Goal: Task Accomplishment & Management: Use online tool/utility

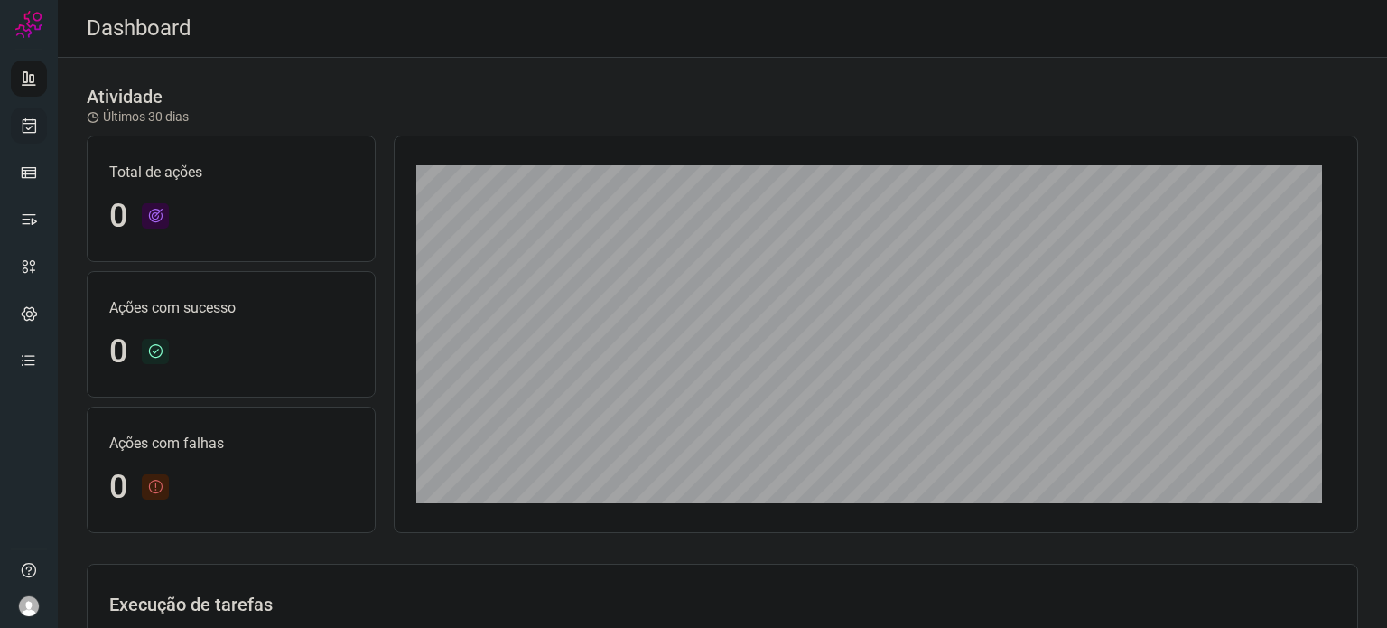
click at [43, 114] on link at bounding box center [29, 125] width 36 height 36
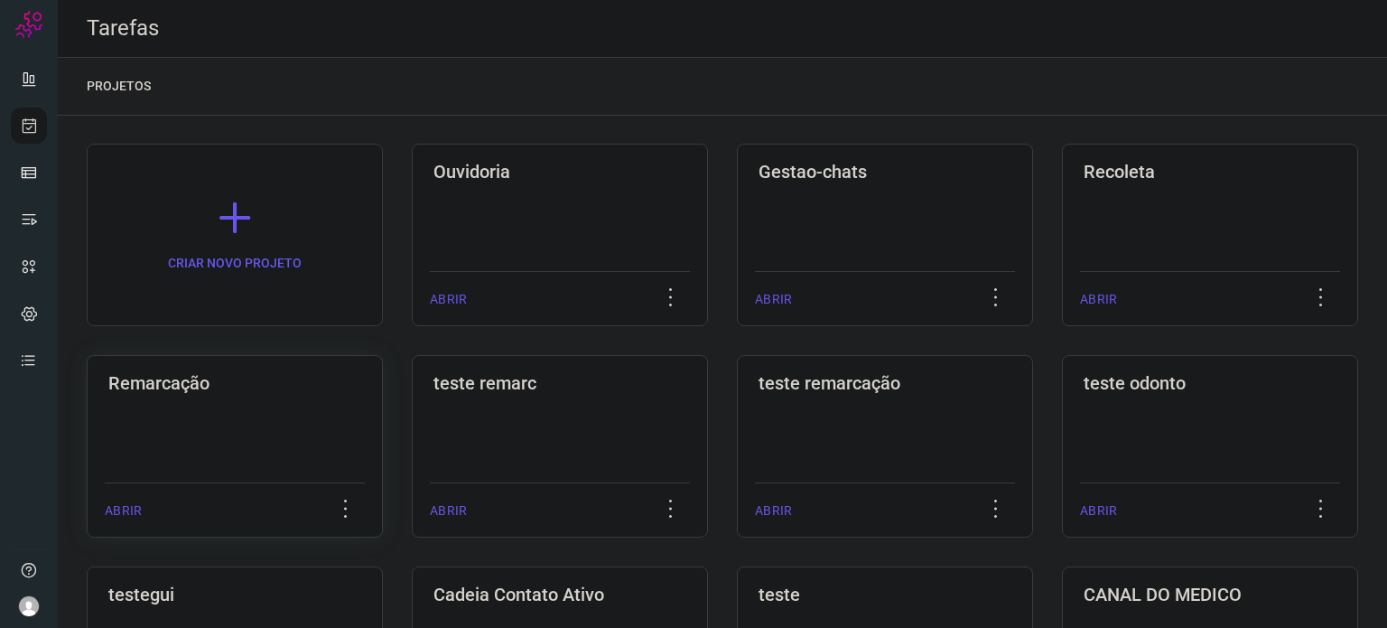
click at [412, 418] on div "Remarcação ABRIR" at bounding box center [560, 446] width 296 height 182
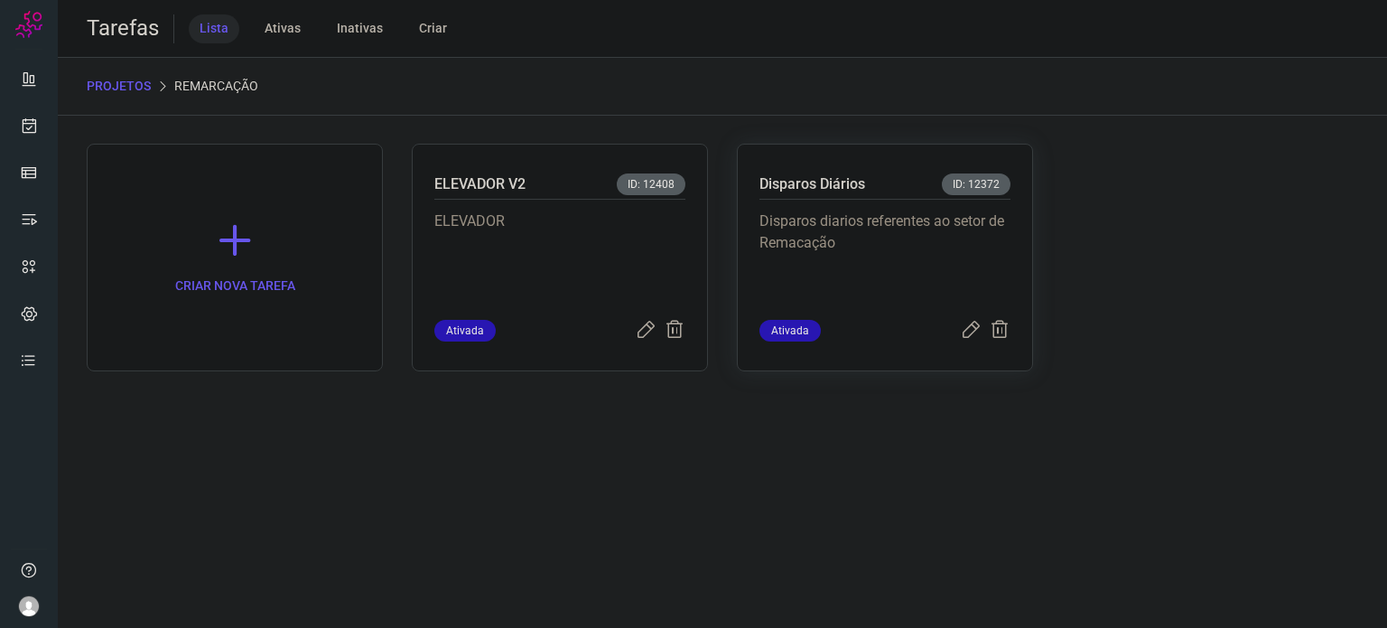
click at [849, 263] on p "Disparos diarios referentes ao setor de Remacação" at bounding box center [884, 255] width 251 height 90
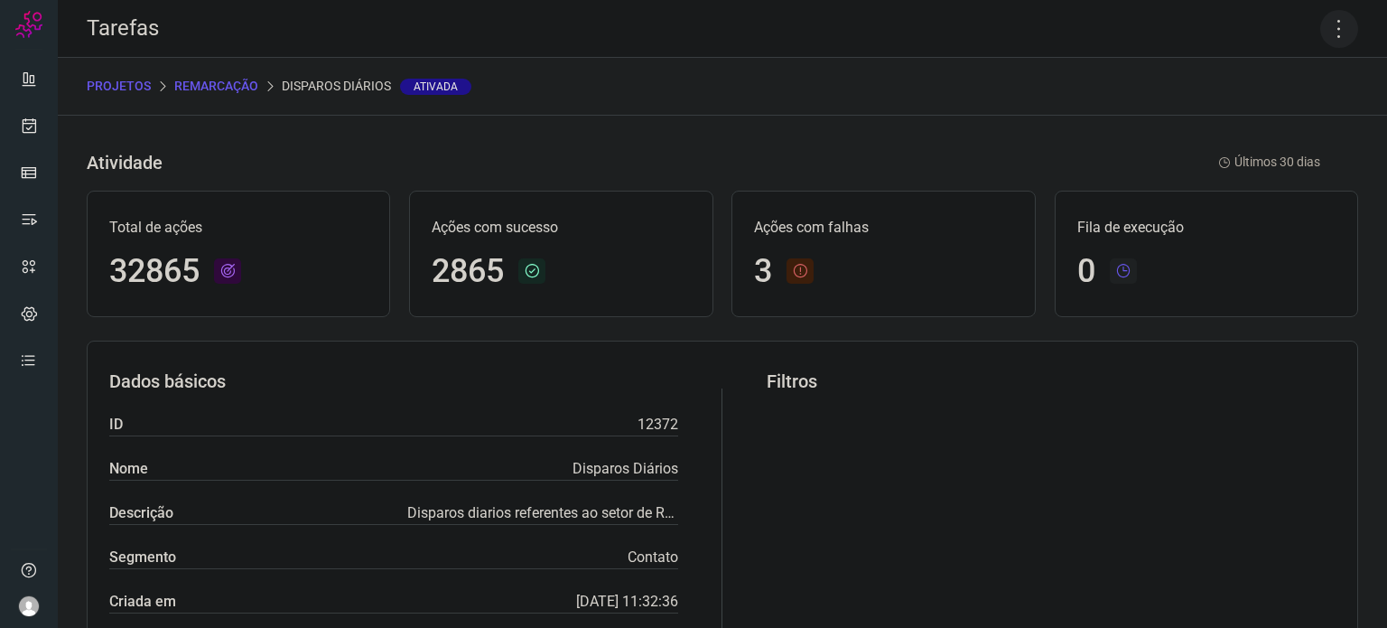
click at [1325, 36] on icon at bounding box center [1339, 29] width 38 height 38
click at [1272, 117] on li "Executar" at bounding box center [1261, 118] width 164 height 29
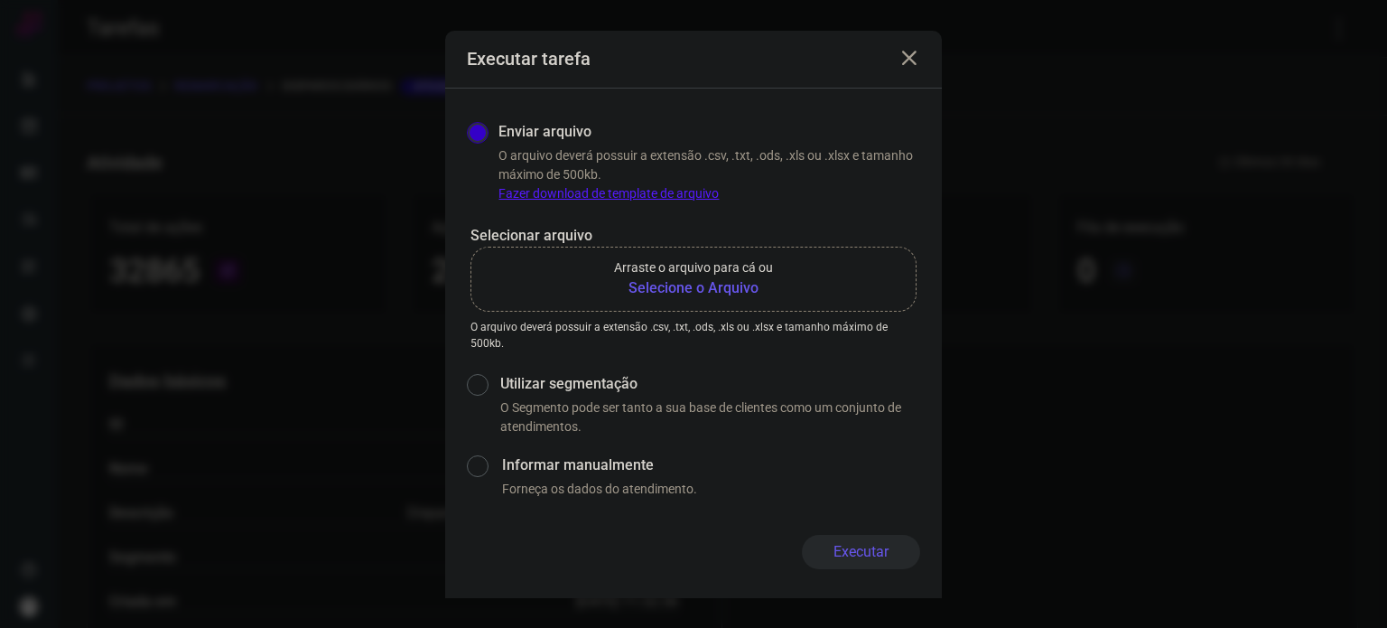
click at [722, 284] on b "Selecione o Arquivo" at bounding box center [693, 288] width 159 height 22
click at [0, 0] on input "Arraste o arquivo para cá ou Selecione o Arquivo" at bounding box center [0, 0] width 0 height 0
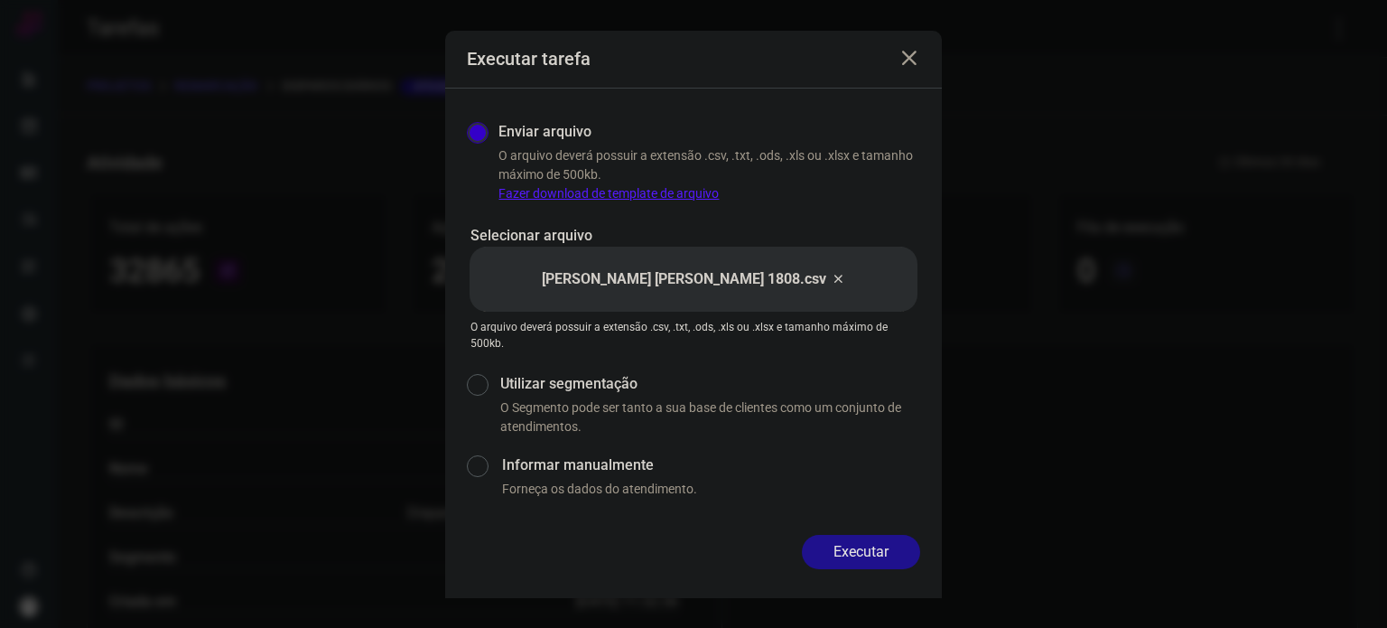
click at [874, 545] on button "Executar" at bounding box center [861, 552] width 118 height 34
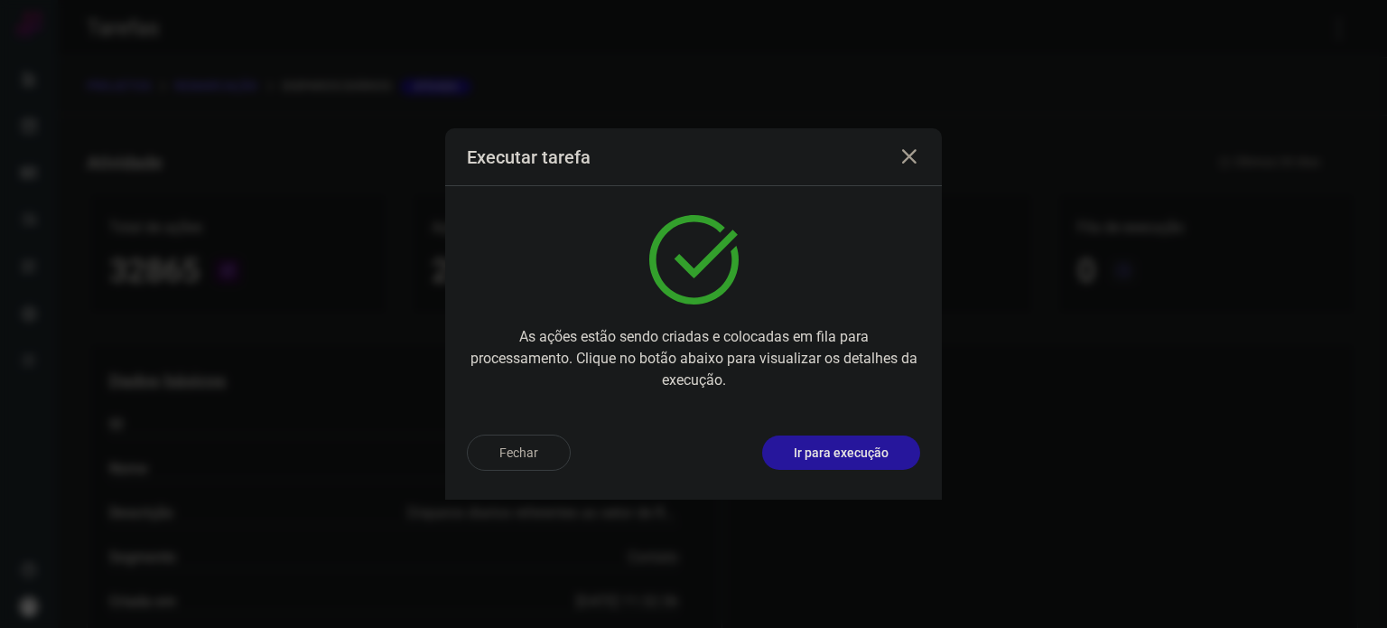
click at [870, 464] on button "Ir para execução" at bounding box center [841, 452] width 158 height 34
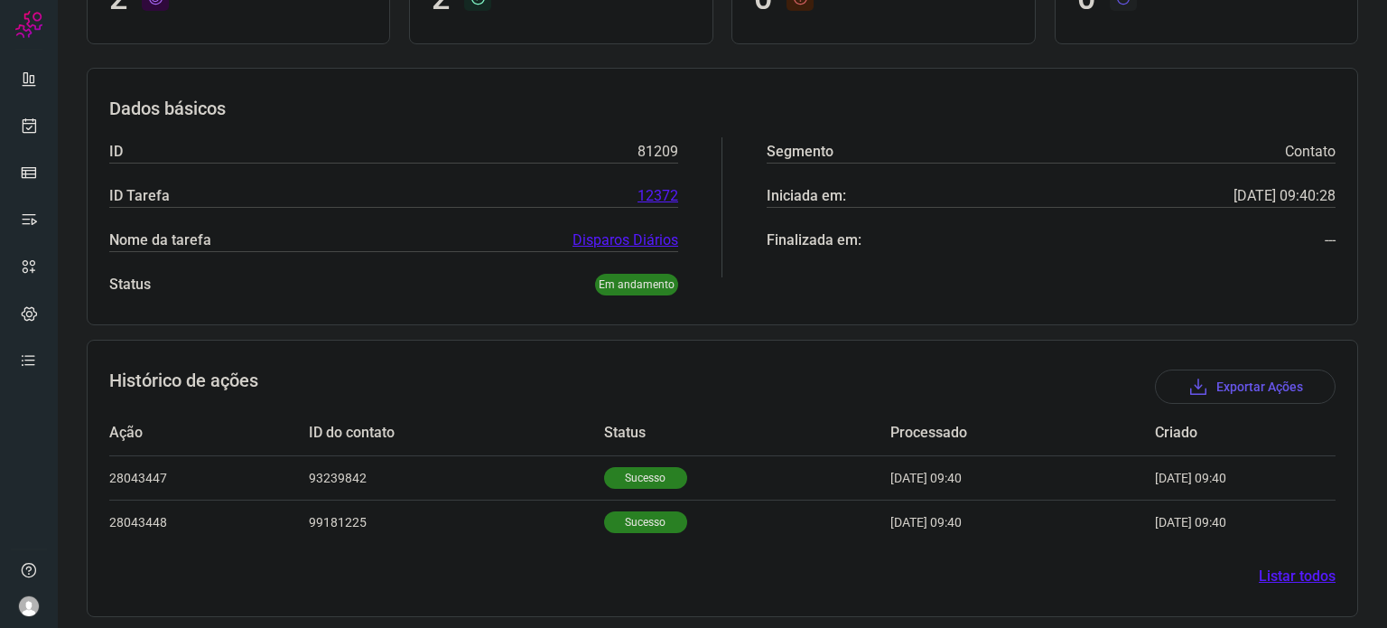
scroll to position [204, 0]
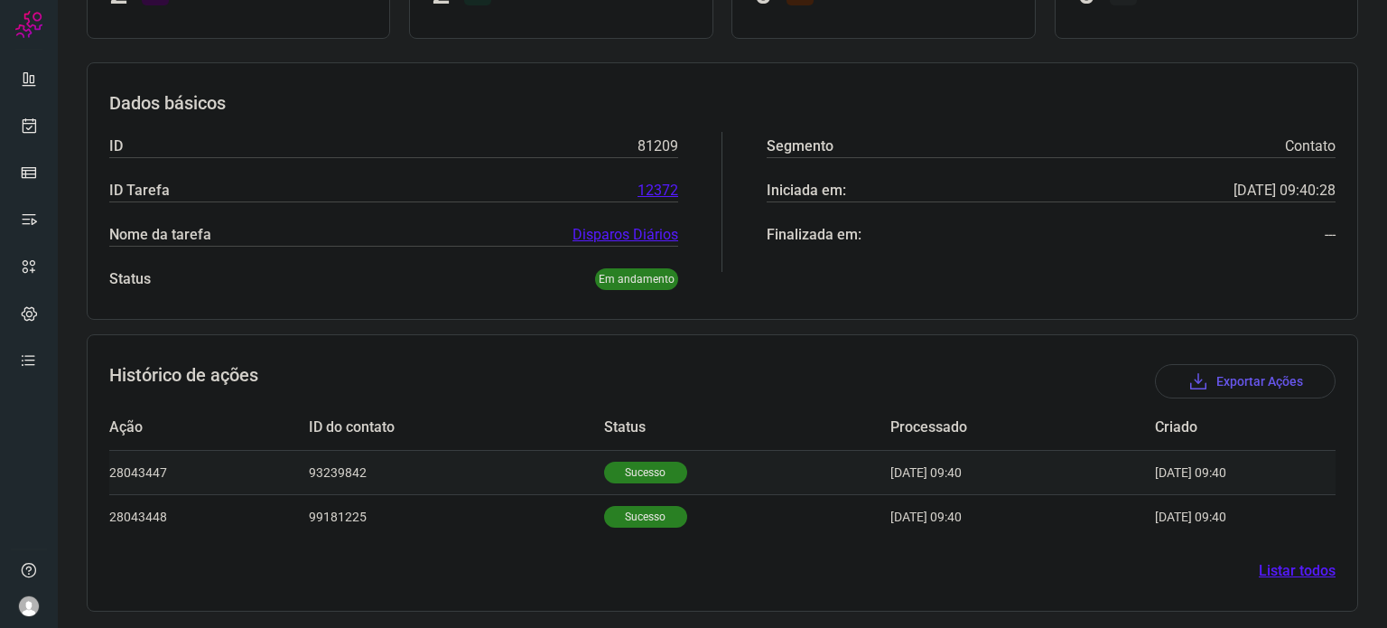
click at [621, 480] on td "Sucesso" at bounding box center [747, 472] width 286 height 44
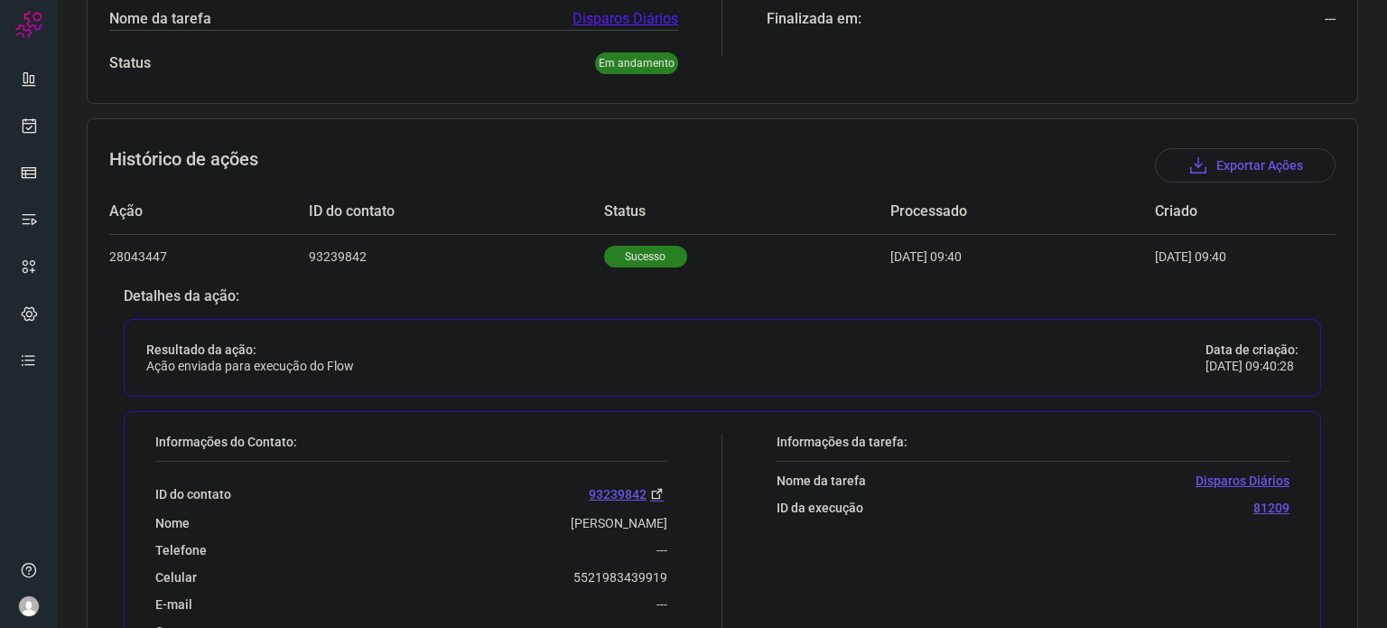
scroll to position [475, 0]
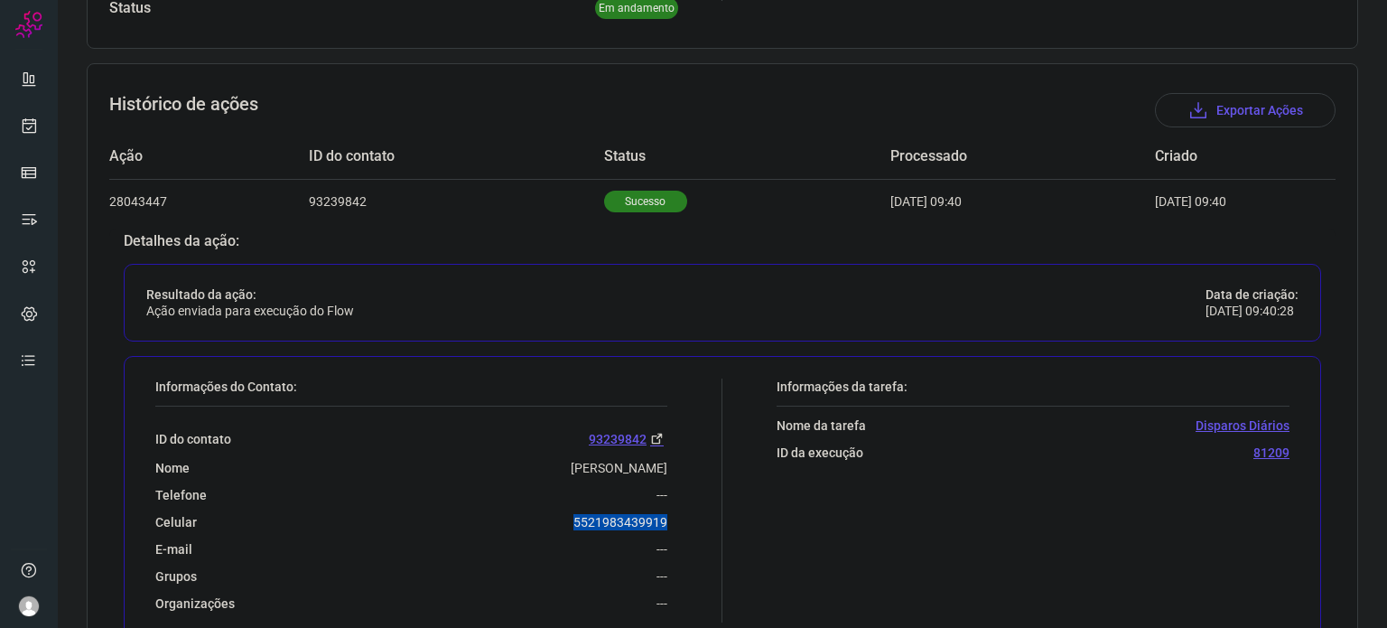
drag, startPoint x: 566, startPoint y: 516, endPoint x: 668, endPoint y: 523, distance: 102.3
click at [668, 523] on div "Informações do Contato: ID do contato 93239842 Nome [PERSON_NAME] Telefone --- …" at bounding box center [434, 500] width 576 height 244
copy p "5521983439919"
click at [668, 523] on div "Informações do Contato: ID do contato 93239842 Nome [PERSON_NAME] Telefone --- …" at bounding box center [434, 500] width 576 height 244
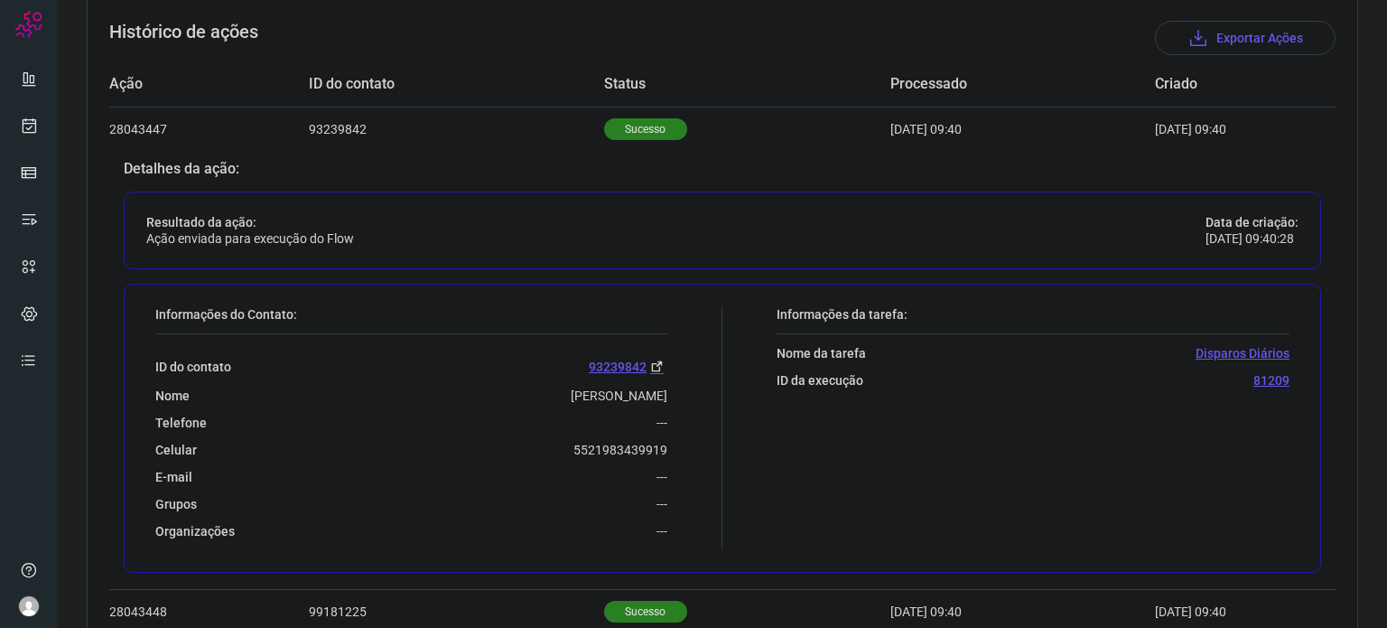
scroll to position [642, 0]
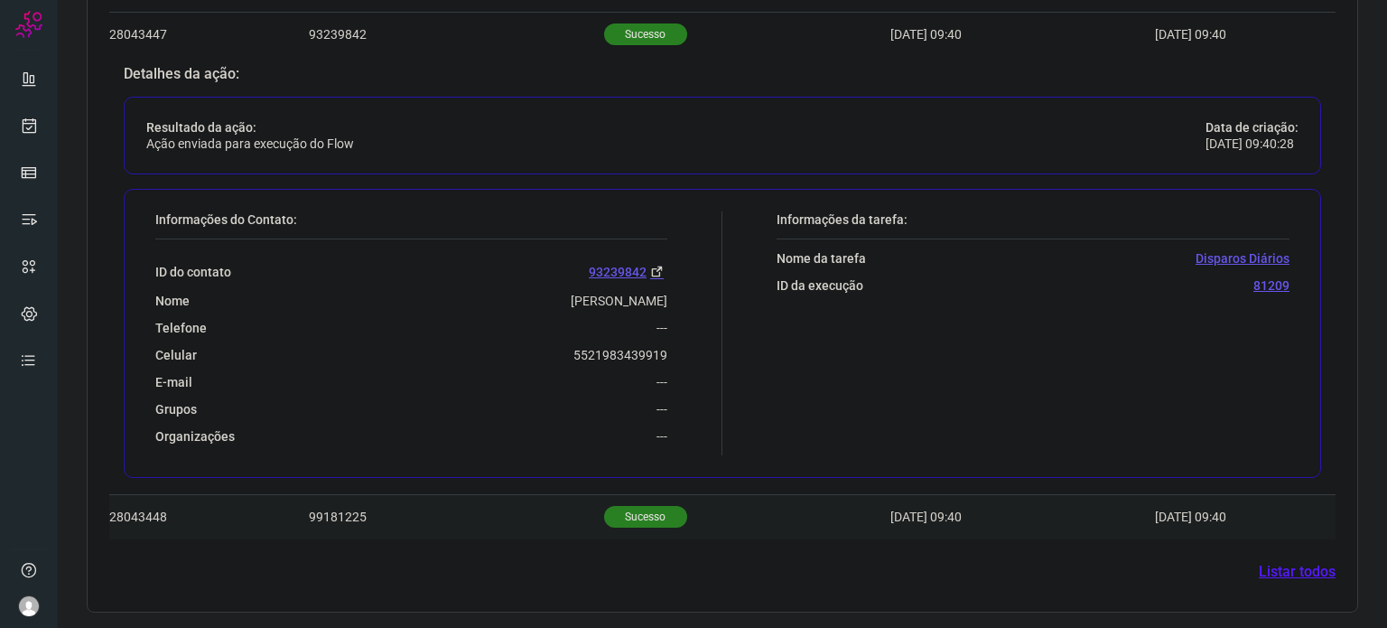
click at [608, 508] on p "Sucesso" at bounding box center [645, 517] width 83 height 22
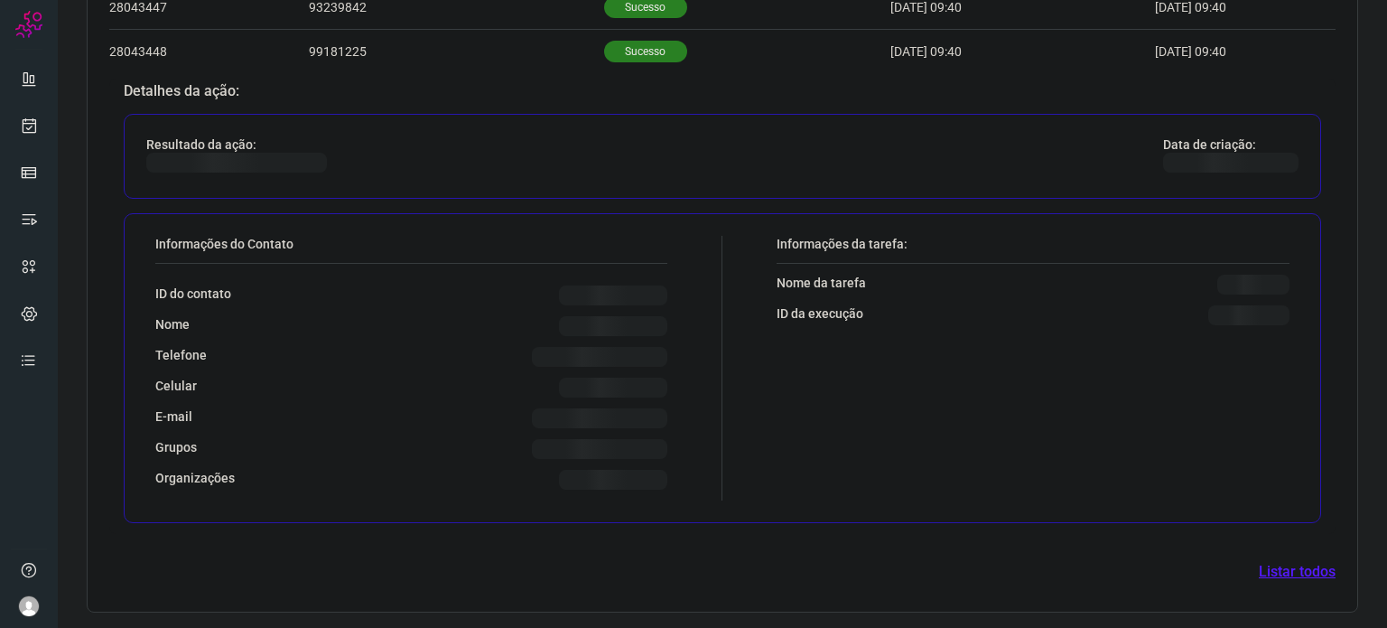
scroll to position [641, 0]
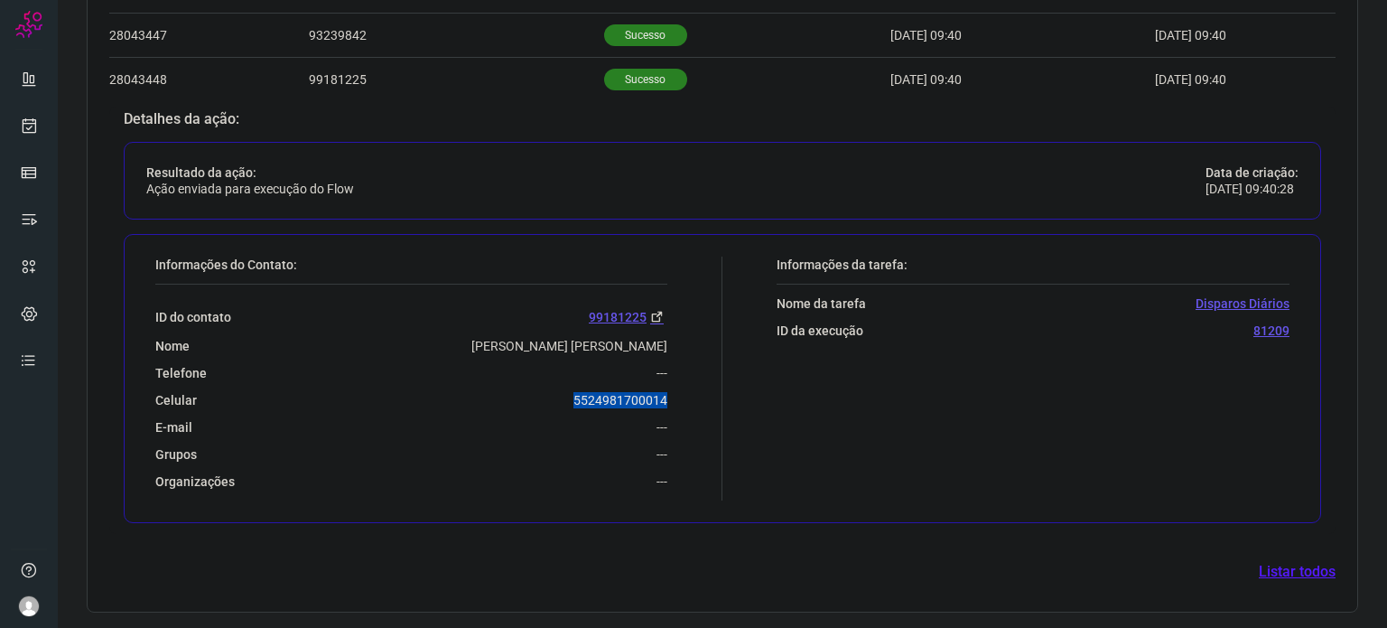
drag, startPoint x: 563, startPoint y: 389, endPoint x: 675, endPoint y: 394, distance: 111.2
click at [675, 394] on div "Informações do Contato: ID do contato 99181225 Nome [PERSON_NAME] [PERSON_NAME]…" at bounding box center [434, 378] width 576 height 244
copy p "5524981700014"
click at [26, 125] on icon at bounding box center [29, 125] width 19 height 18
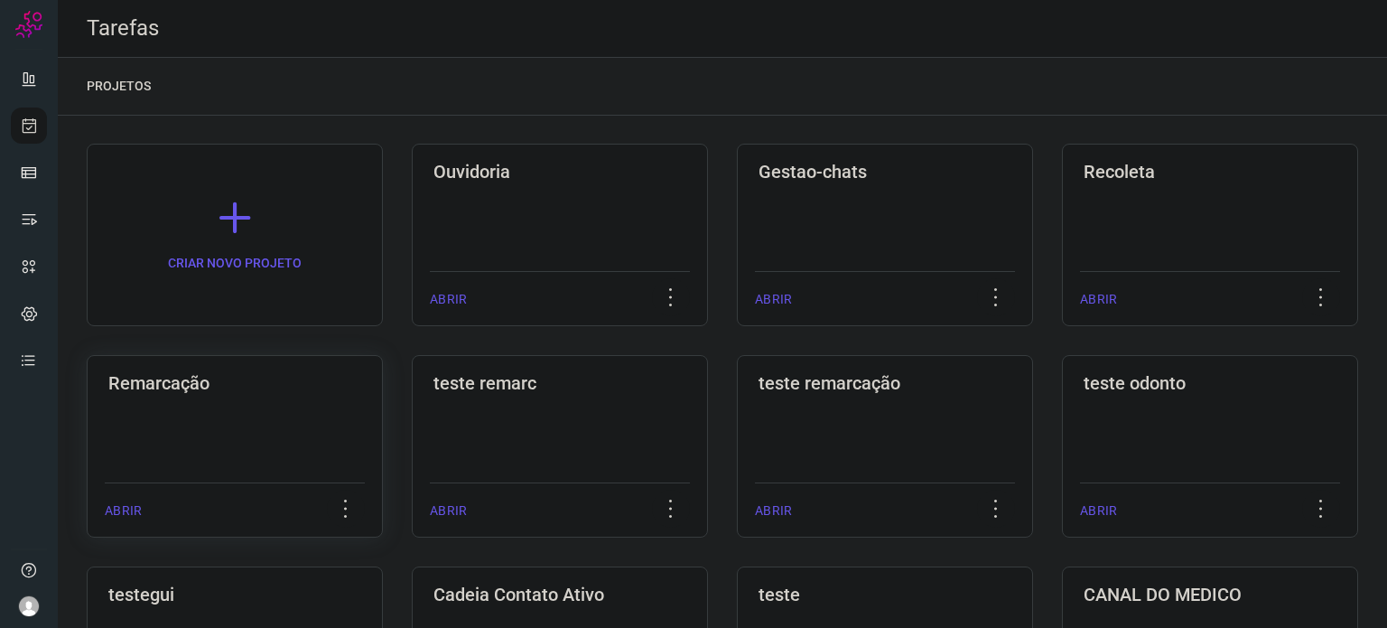
click at [412, 405] on div "Remarcação ABRIR" at bounding box center [560, 446] width 296 height 182
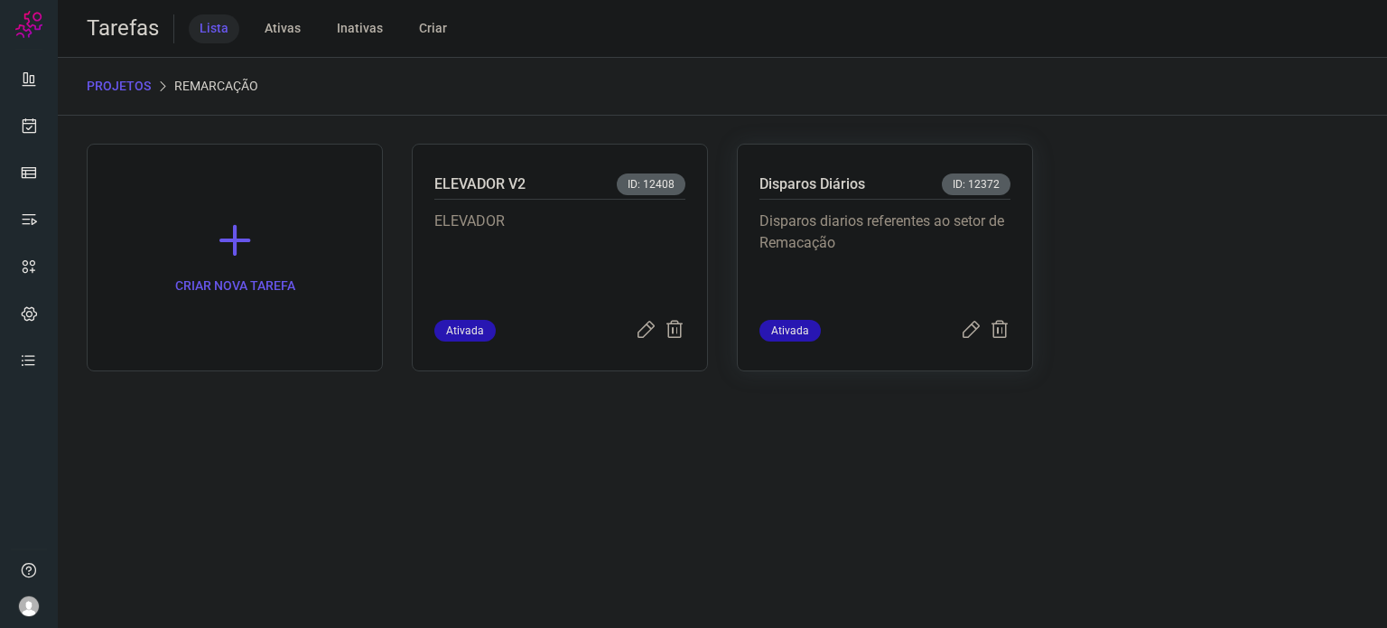
click at [877, 269] on p "Disparos diarios referentes ao setor de Remacação" at bounding box center [884, 255] width 251 height 90
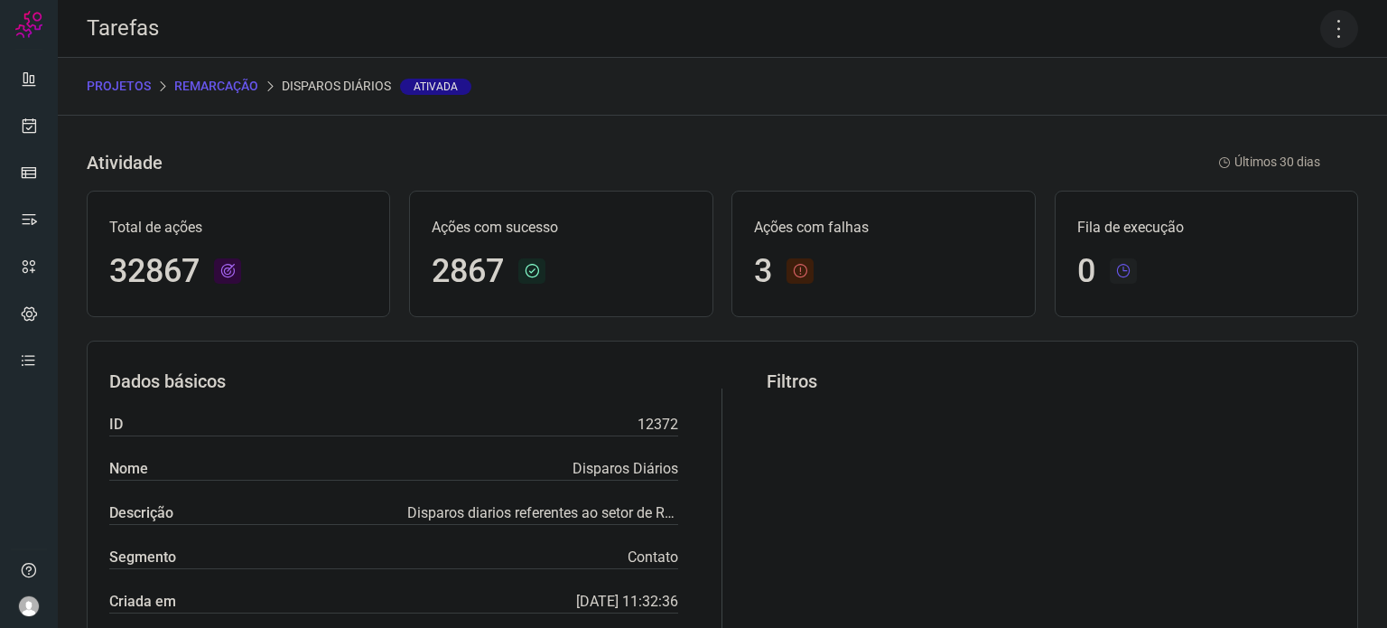
click at [1320, 25] on icon at bounding box center [1339, 29] width 38 height 38
click at [1304, 123] on li "Executar" at bounding box center [1261, 118] width 164 height 29
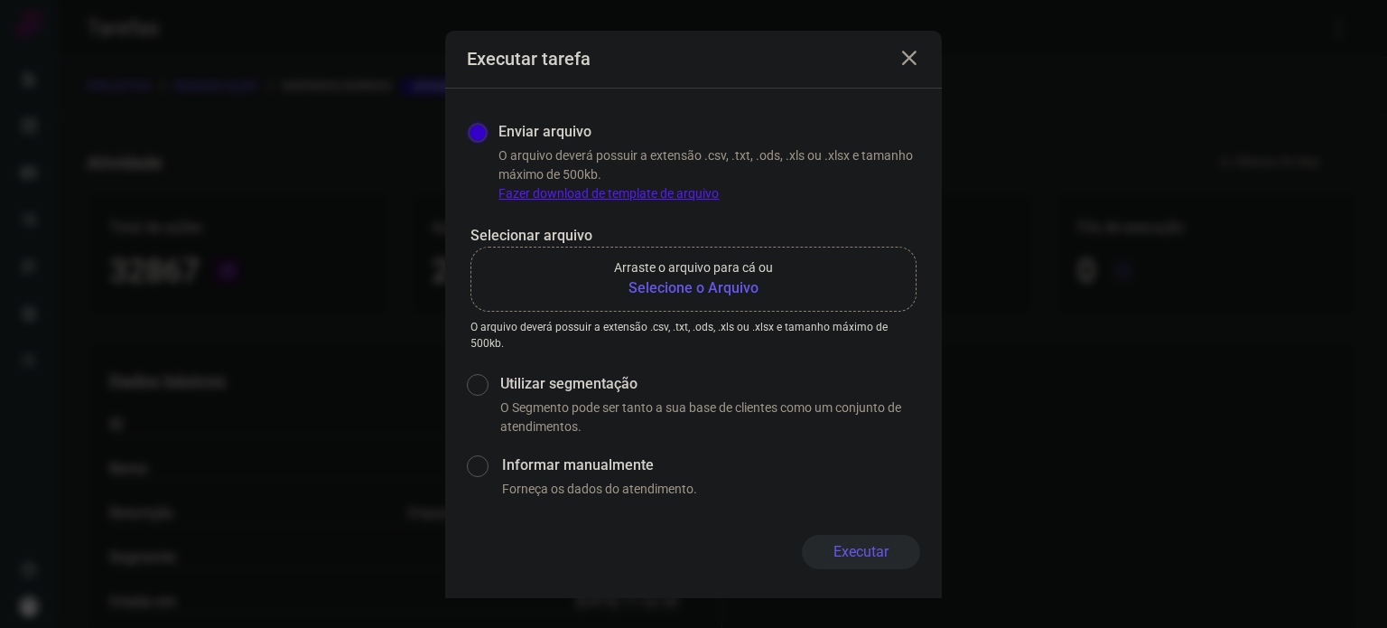
click at [685, 283] on b "Selecione o Arquivo" at bounding box center [693, 288] width 159 height 22
click at [0, 0] on input "Arraste o arquivo para cá ou Selecione o Arquivo" at bounding box center [0, 0] width 0 height 0
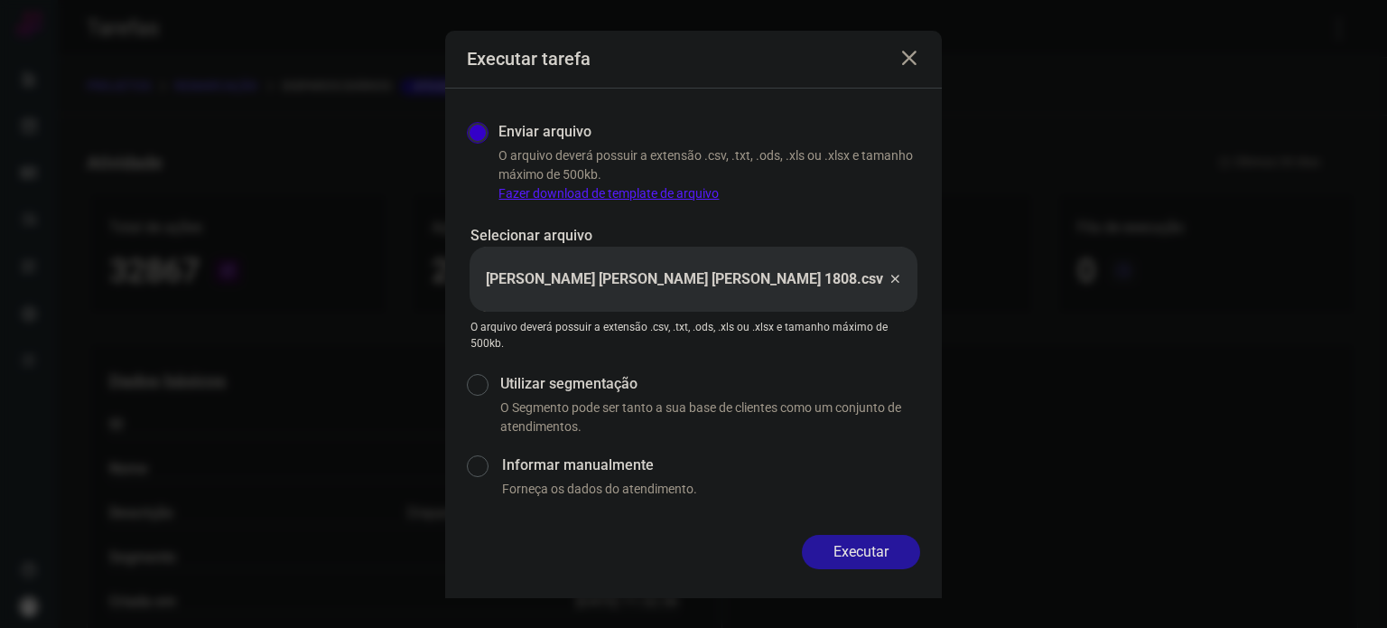
click at [871, 566] on button "Executar" at bounding box center [861, 552] width 118 height 34
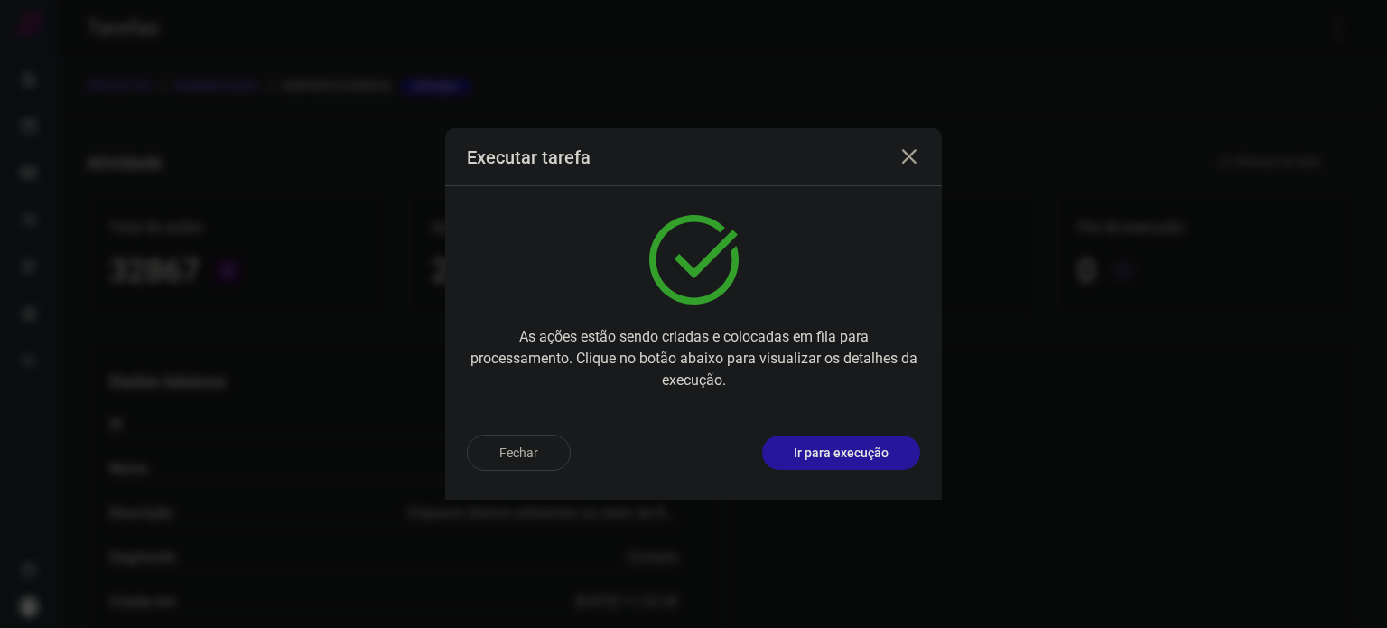
click at [848, 459] on p "Ir para execução" at bounding box center [841, 452] width 95 height 19
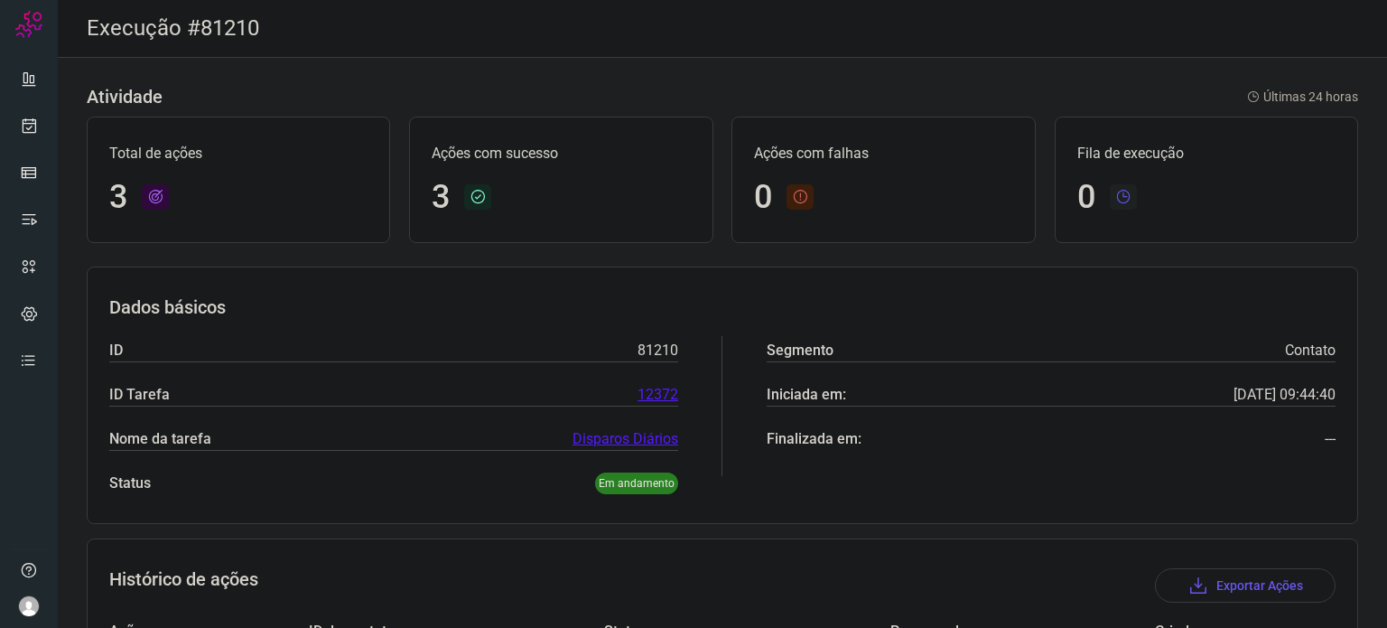
scroll to position [248, 0]
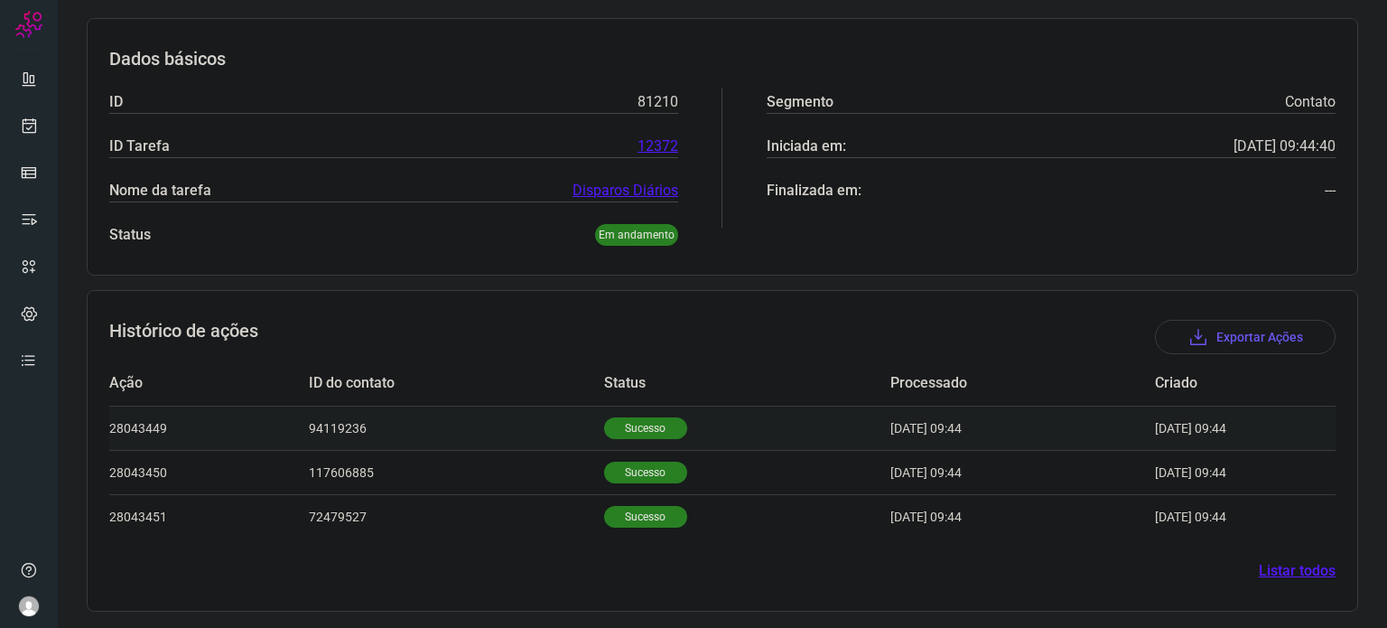
click at [607, 429] on p "Sucesso" at bounding box center [645, 428] width 83 height 22
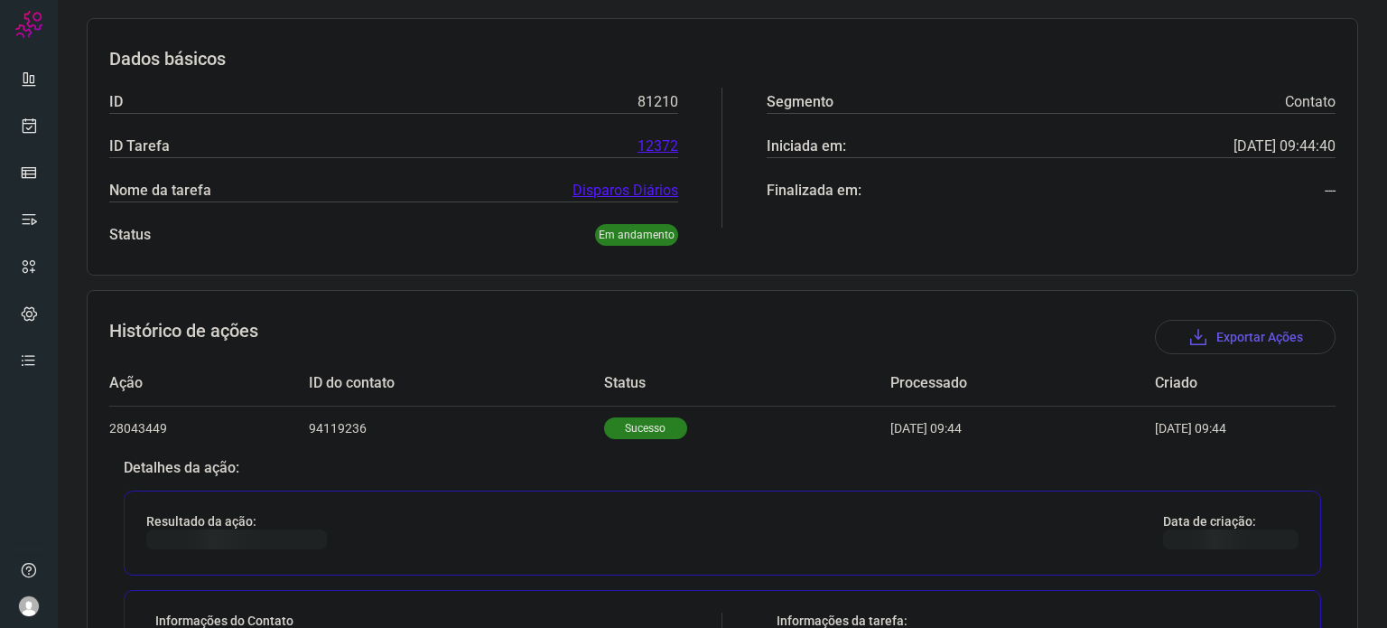
scroll to position [610, 0]
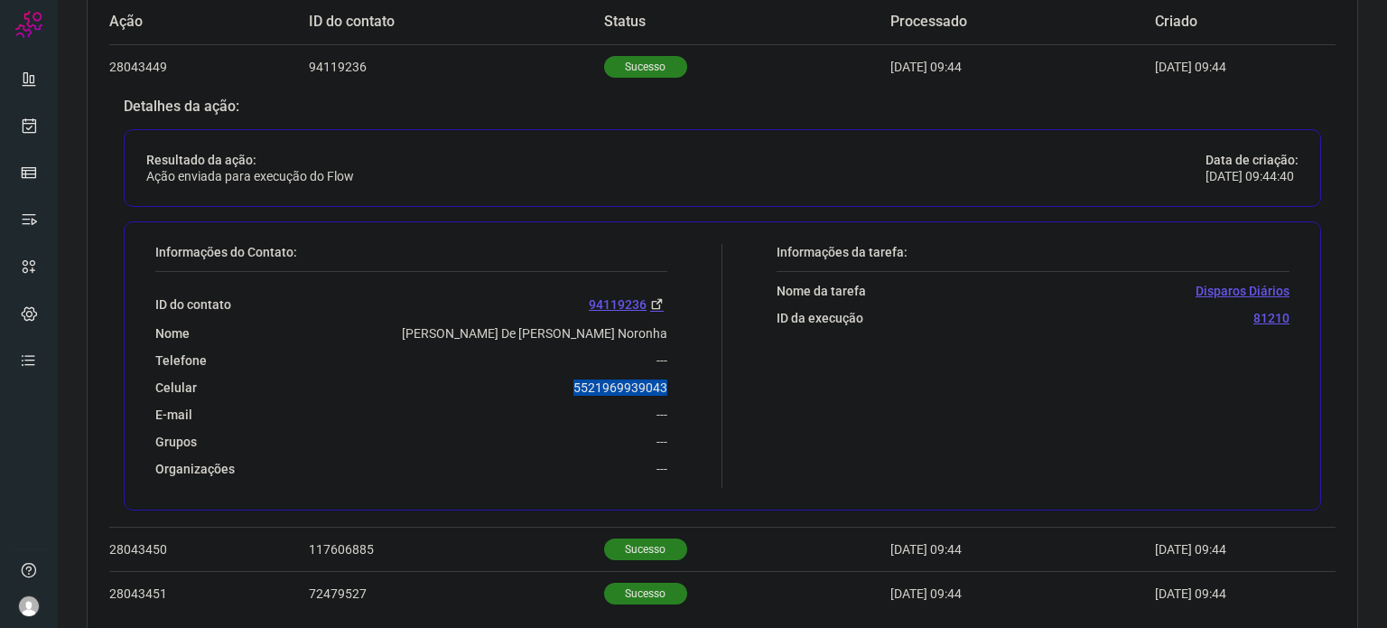
drag, startPoint x: 556, startPoint y: 391, endPoint x: 694, endPoint y: 378, distance: 137.8
click at [694, 378] on div "Informações do Contato: ID do contato 94119236 Nome [PERSON_NAME] De [PERSON_NA…" at bounding box center [434, 366] width 576 height 244
copy p "5521969939043"
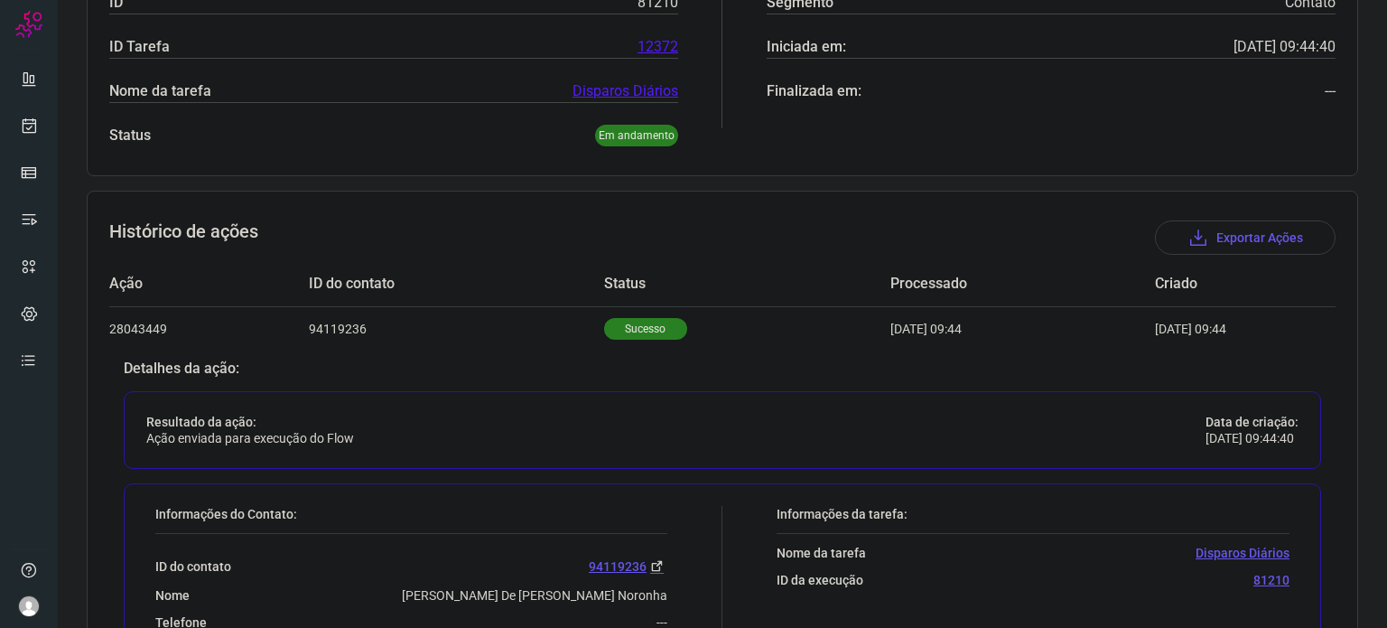
scroll to position [54, 0]
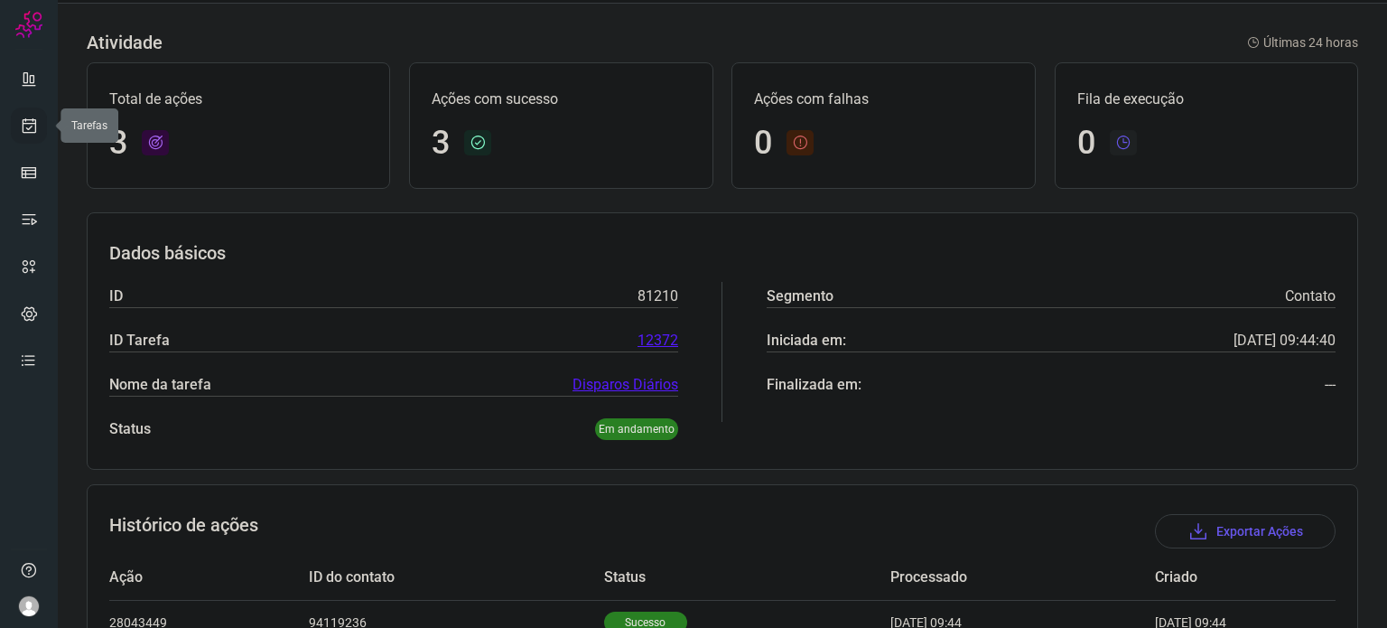
click at [36, 118] on icon at bounding box center [29, 125] width 19 height 18
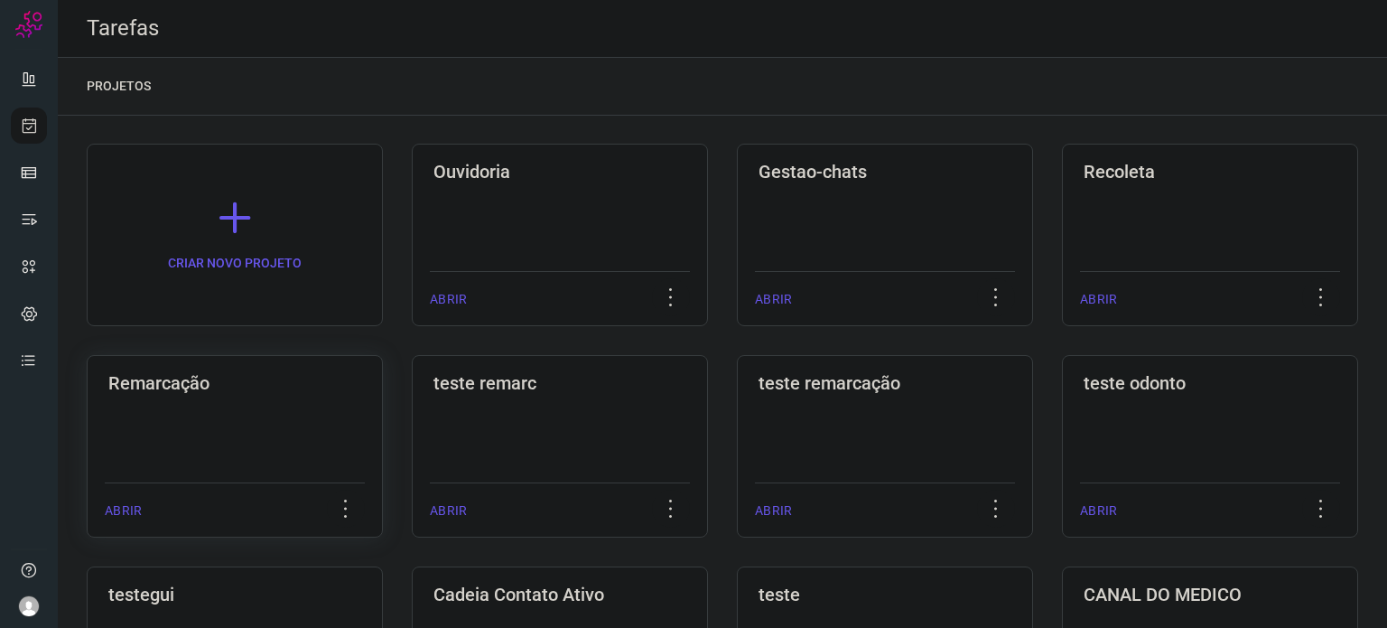
click at [412, 425] on div "Remarcação ABRIR" at bounding box center [560, 446] width 296 height 182
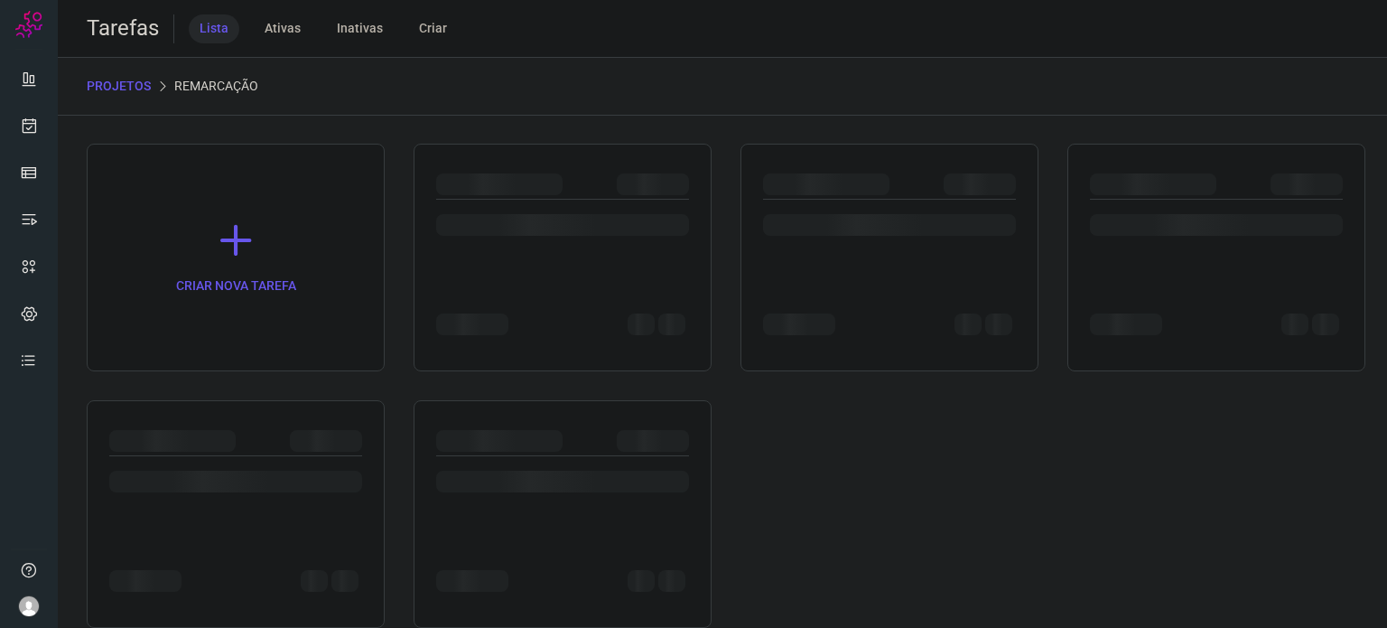
click at [341, 421] on div at bounding box center [236, 514] width 298 height 228
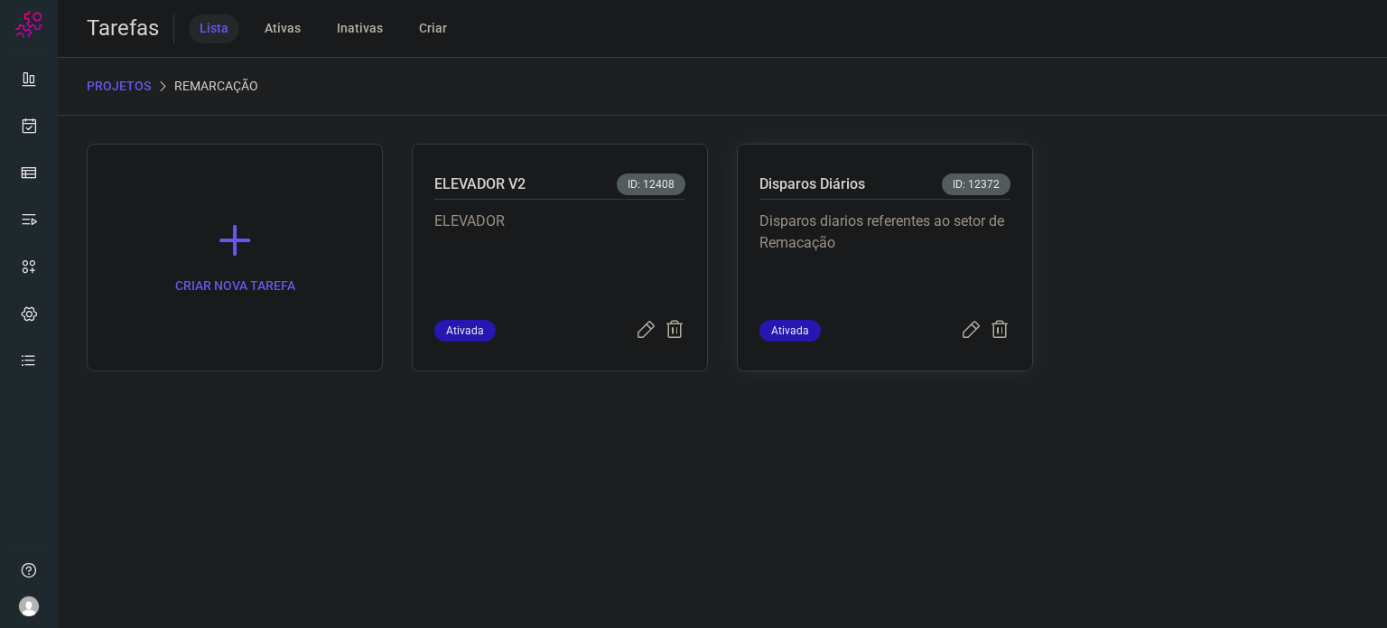
click at [946, 234] on p "Disparos diarios referentes ao setor de Remacação" at bounding box center [884, 255] width 251 height 90
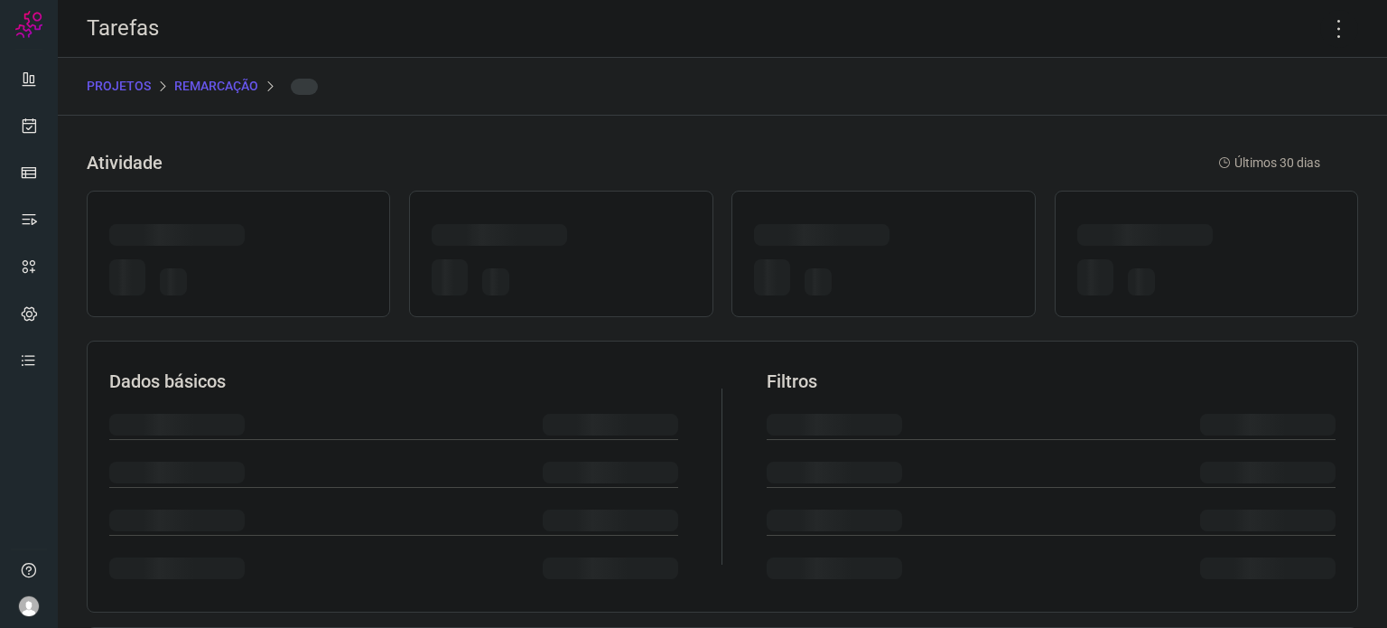
click at [946, 234] on div at bounding box center [883, 238] width 258 height 28
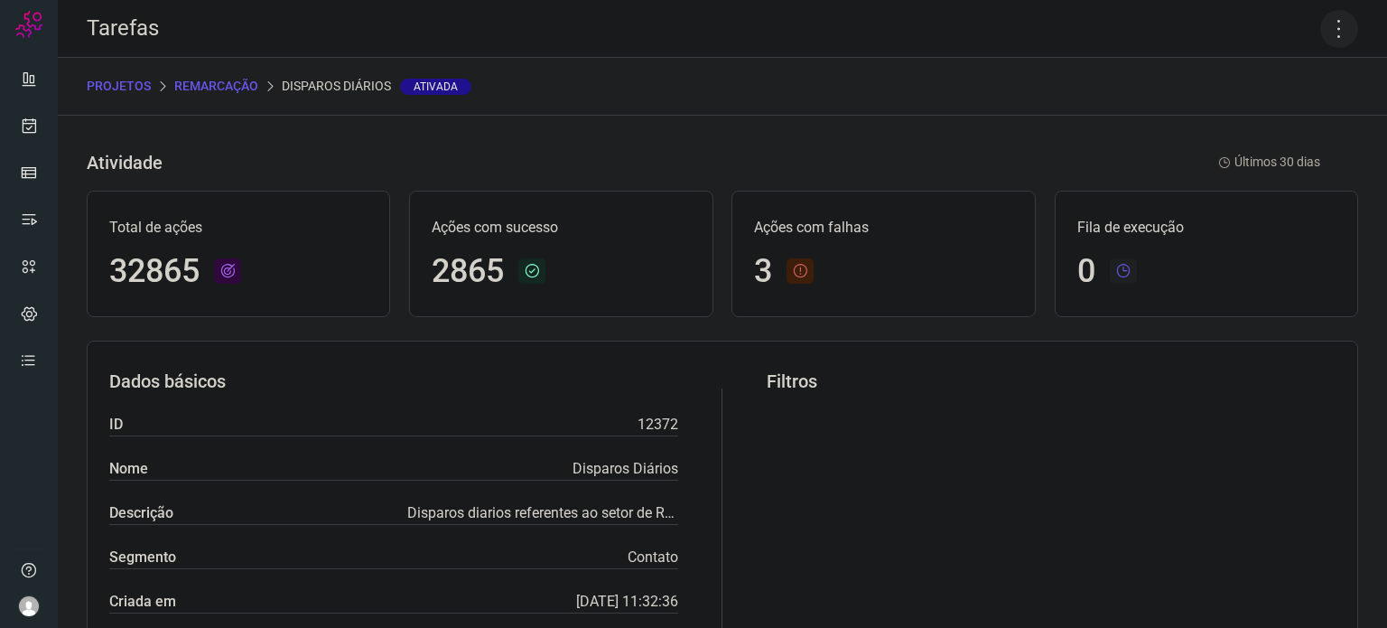
click at [1325, 23] on icon at bounding box center [1339, 29] width 38 height 38
click at [1280, 116] on li "Executar" at bounding box center [1261, 118] width 164 height 29
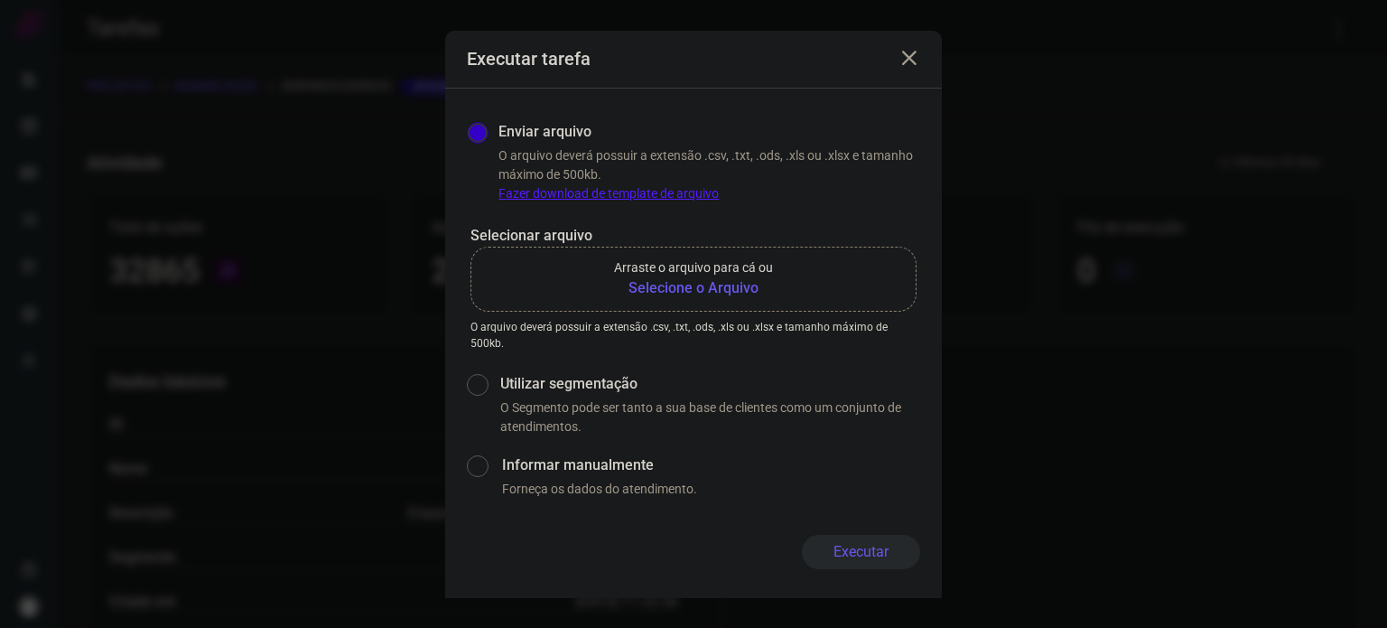
click at [748, 281] on b "Selecione o Arquivo" at bounding box center [693, 288] width 159 height 22
click at [0, 0] on input "Arraste o arquivo para cá ou Selecione o Arquivo" at bounding box center [0, 0] width 0 height 0
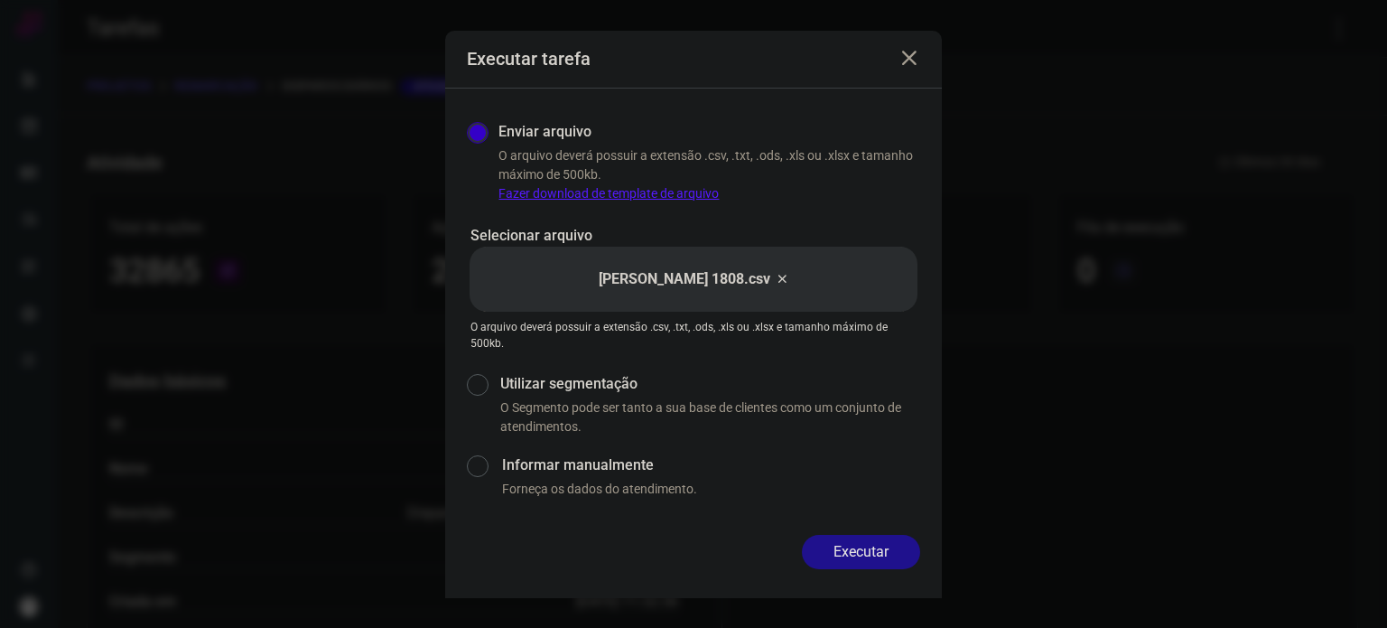
click at [888, 563] on button "Executar" at bounding box center [861, 552] width 118 height 34
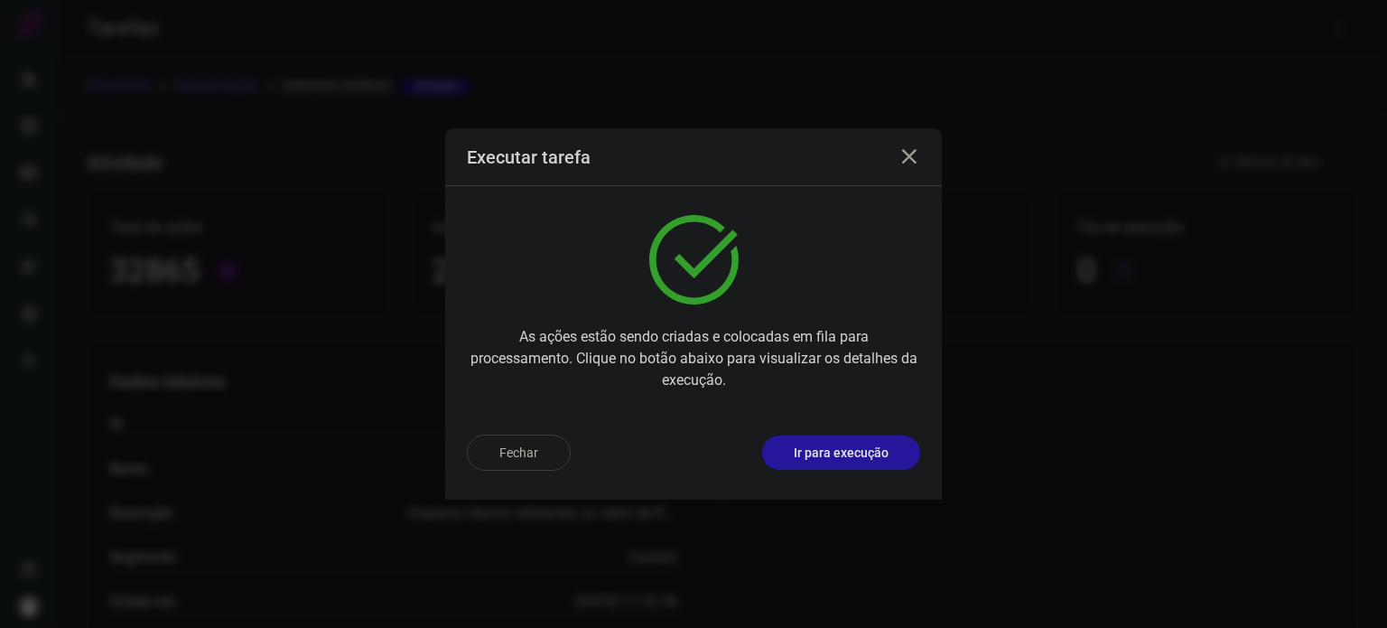
click at [806, 447] on p "Ir para execução" at bounding box center [841, 452] width 95 height 19
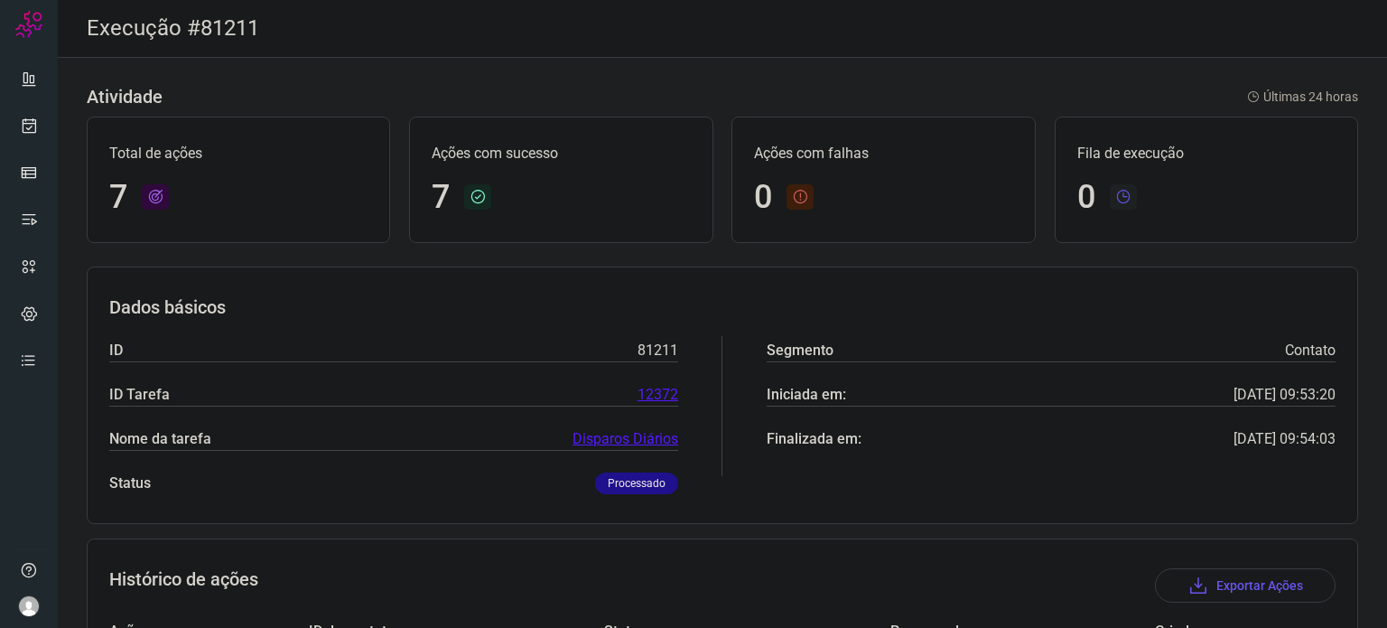
click at [31, 147] on ul at bounding box center [29, 225] width 36 height 329
click at [30, 128] on icon at bounding box center [29, 125] width 19 height 18
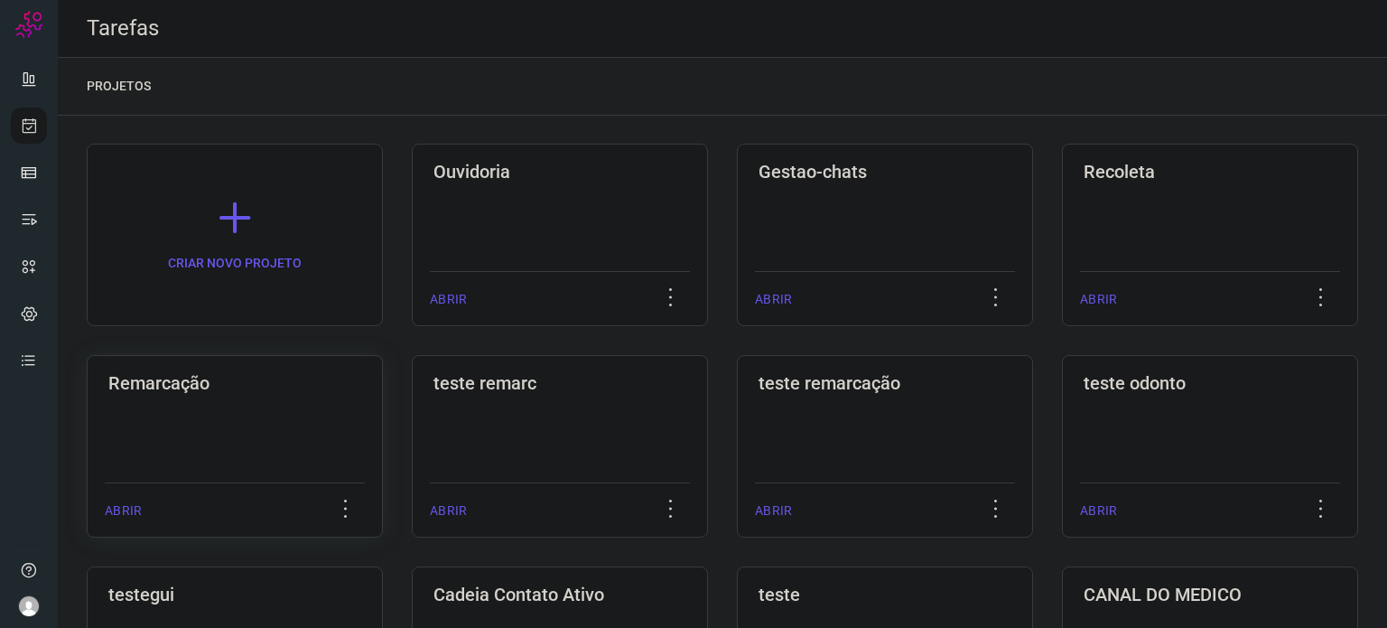
click at [412, 446] on div "Remarcação ABRIR" at bounding box center [560, 446] width 296 height 182
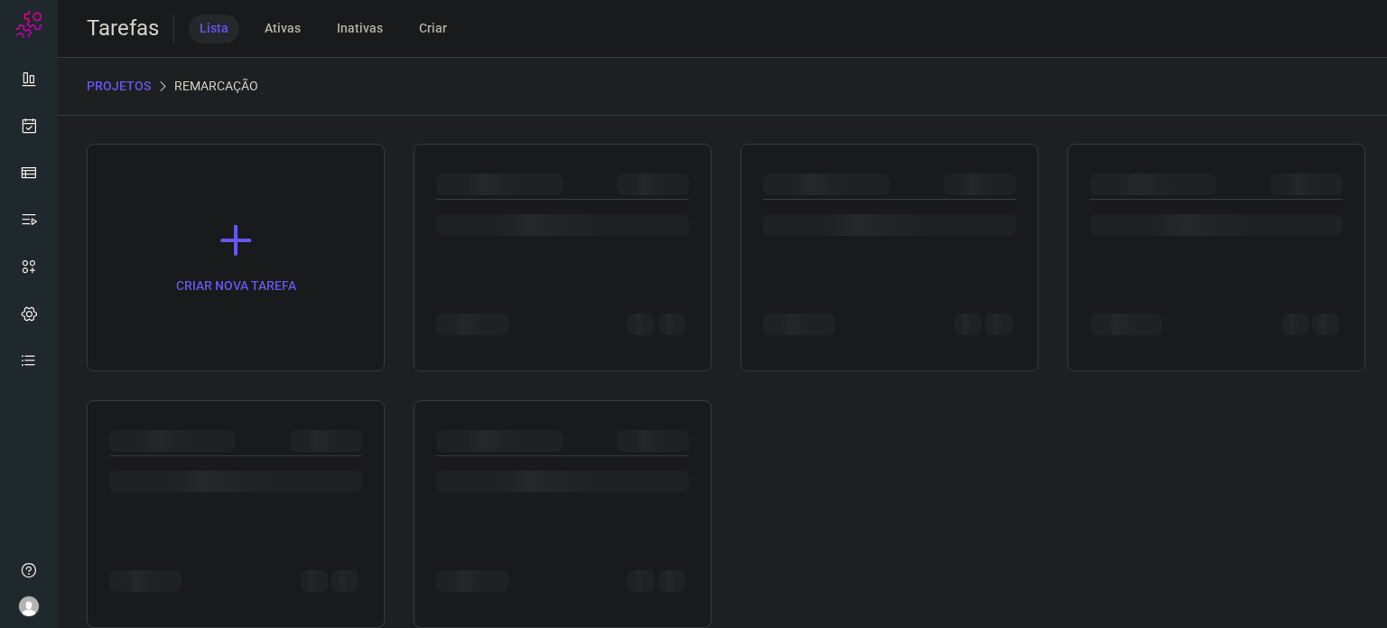
click at [245, 446] on div at bounding box center [235, 441] width 253 height 22
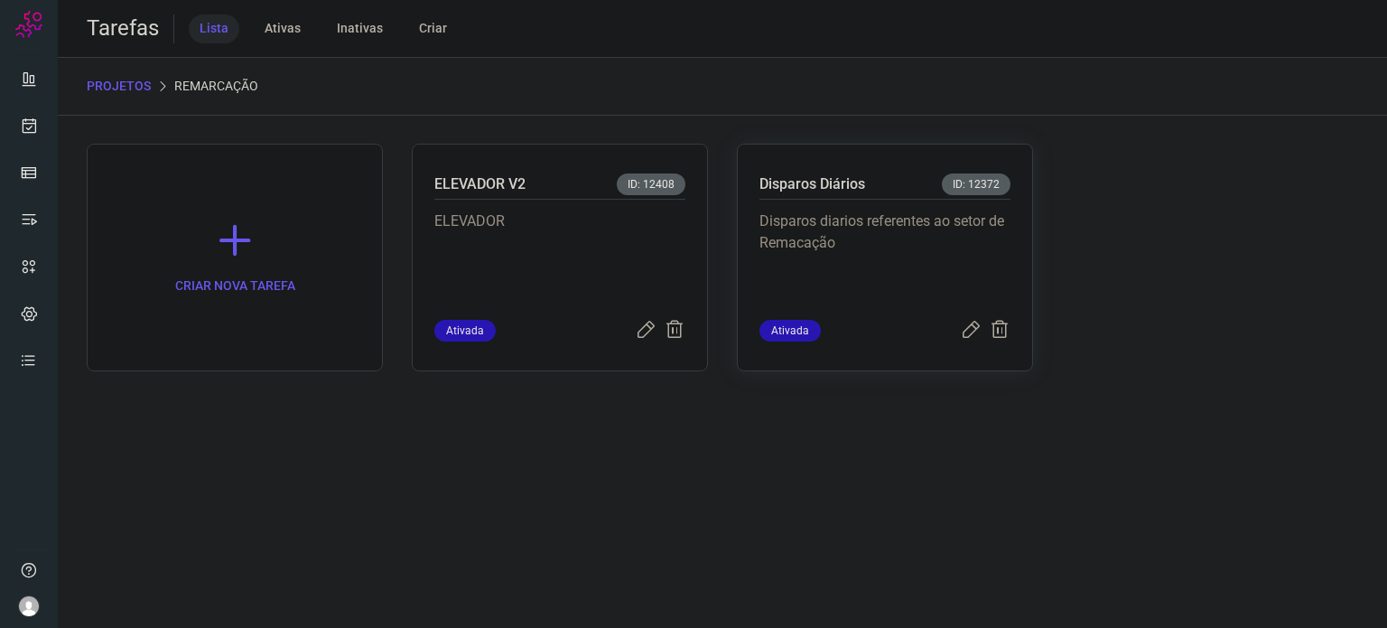
click at [890, 254] on p "Disparos diarios referentes ao setor de Remacação" at bounding box center [884, 255] width 251 height 90
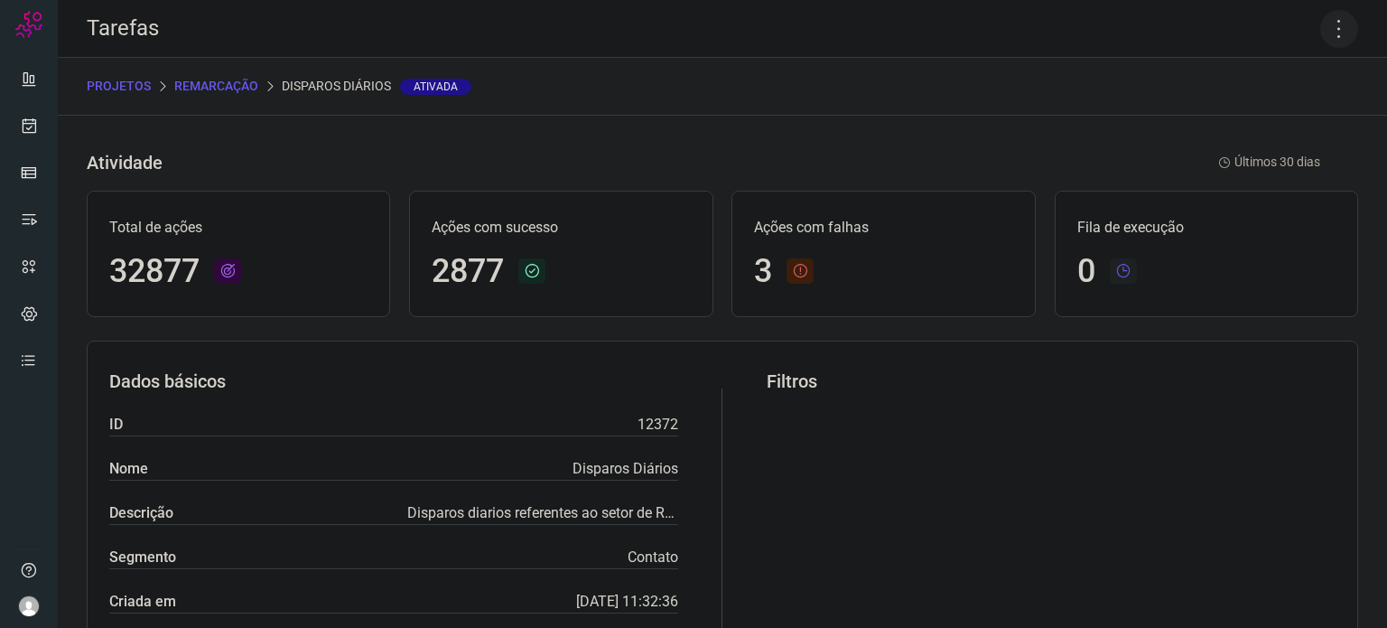
click at [1332, 35] on icon at bounding box center [1339, 29] width 38 height 38
click at [1246, 116] on li "Executar" at bounding box center [1261, 118] width 164 height 29
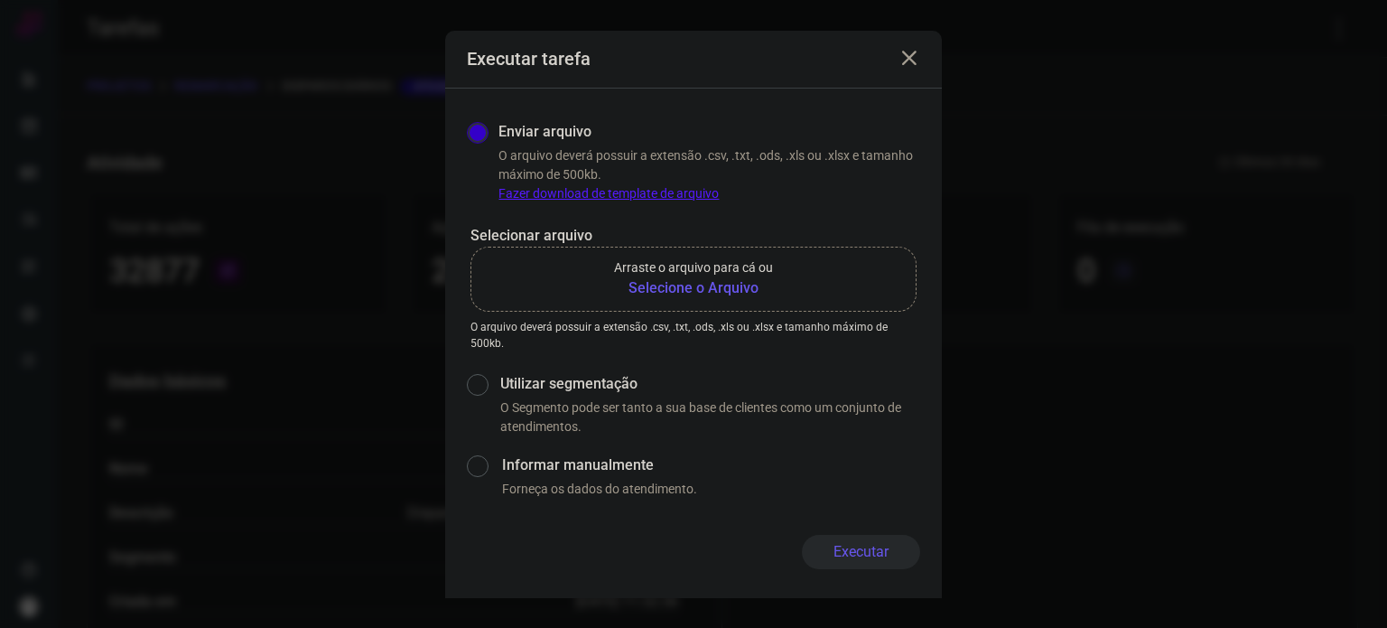
click at [692, 288] on b "Selecione o Arquivo" at bounding box center [693, 288] width 159 height 22
click at [0, 0] on input "Arraste o arquivo para cá ou Selecione o Arquivo" at bounding box center [0, 0] width 0 height 0
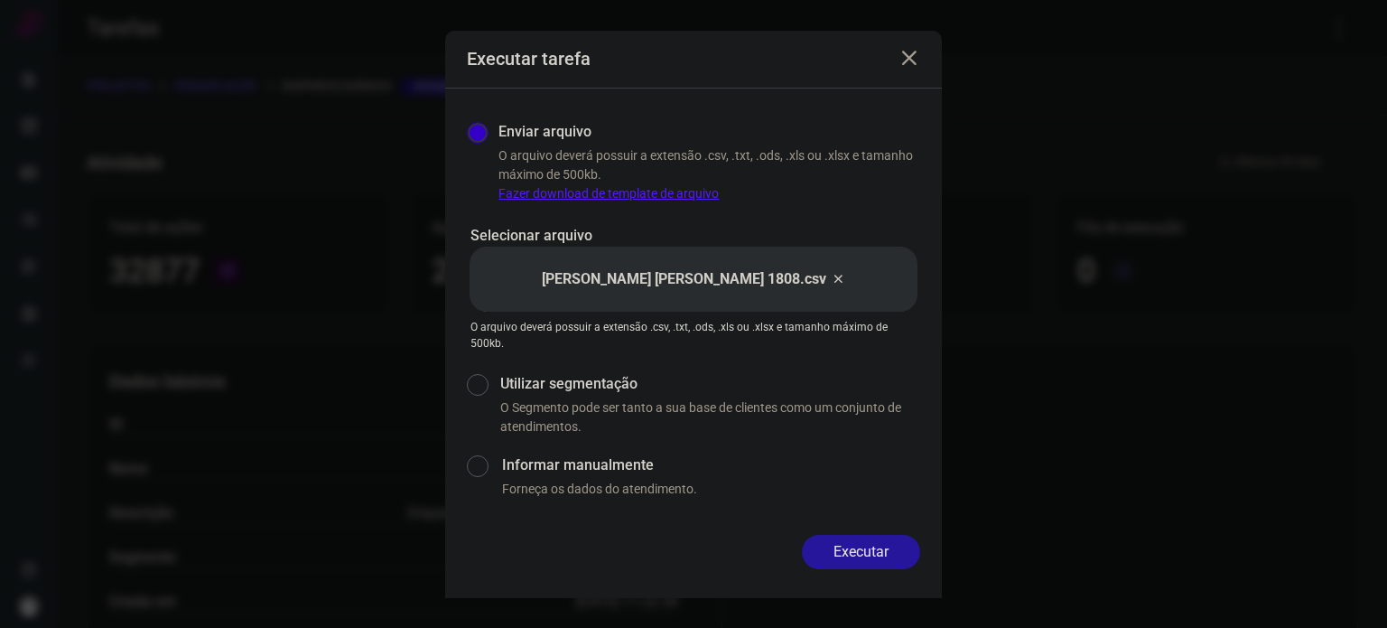
click at [874, 548] on button "Executar" at bounding box center [861, 552] width 118 height 34
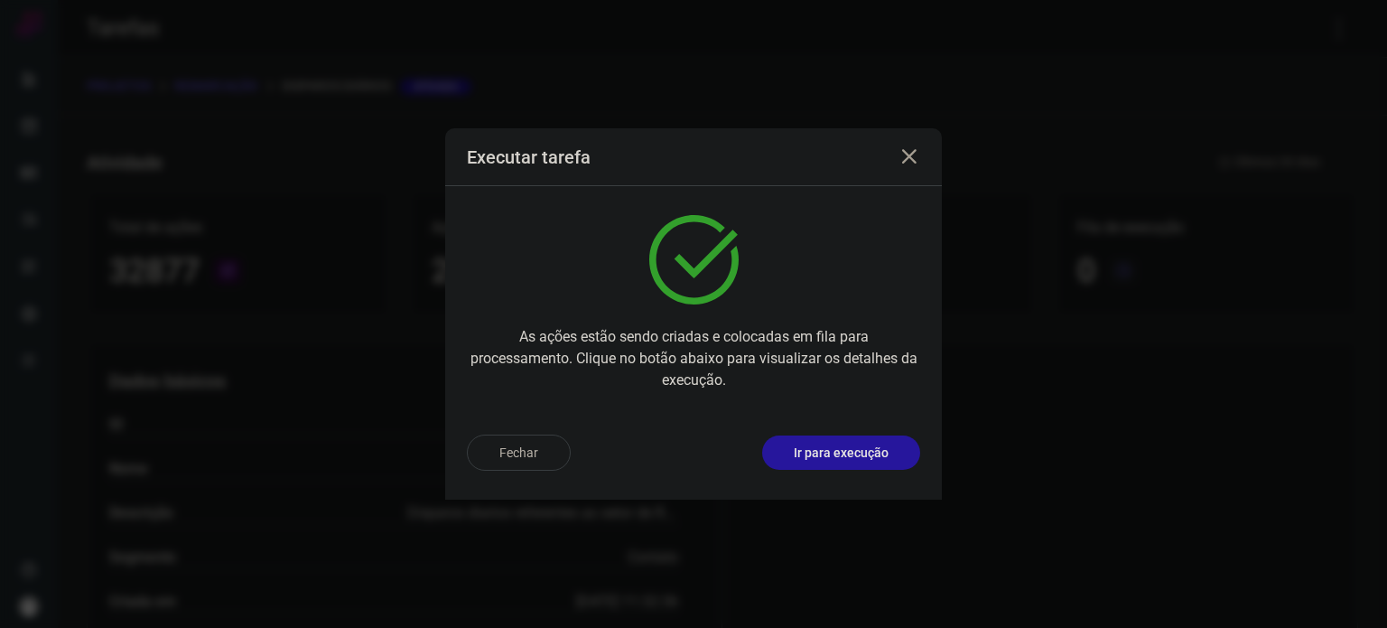
click at [864, 448] on p "Ir para execução" at bounding box center [841, 452] width 95 height 19
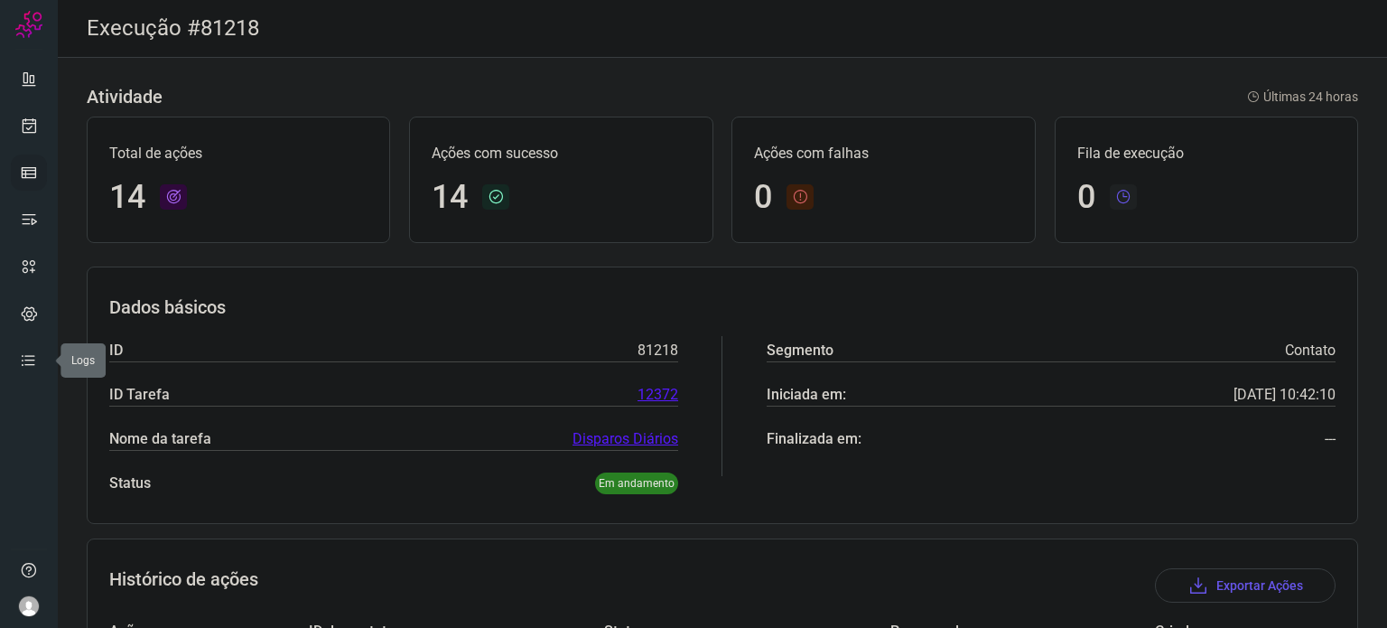
click at [46, 159] on link at bounding box center [29, 172] width 36 height 36
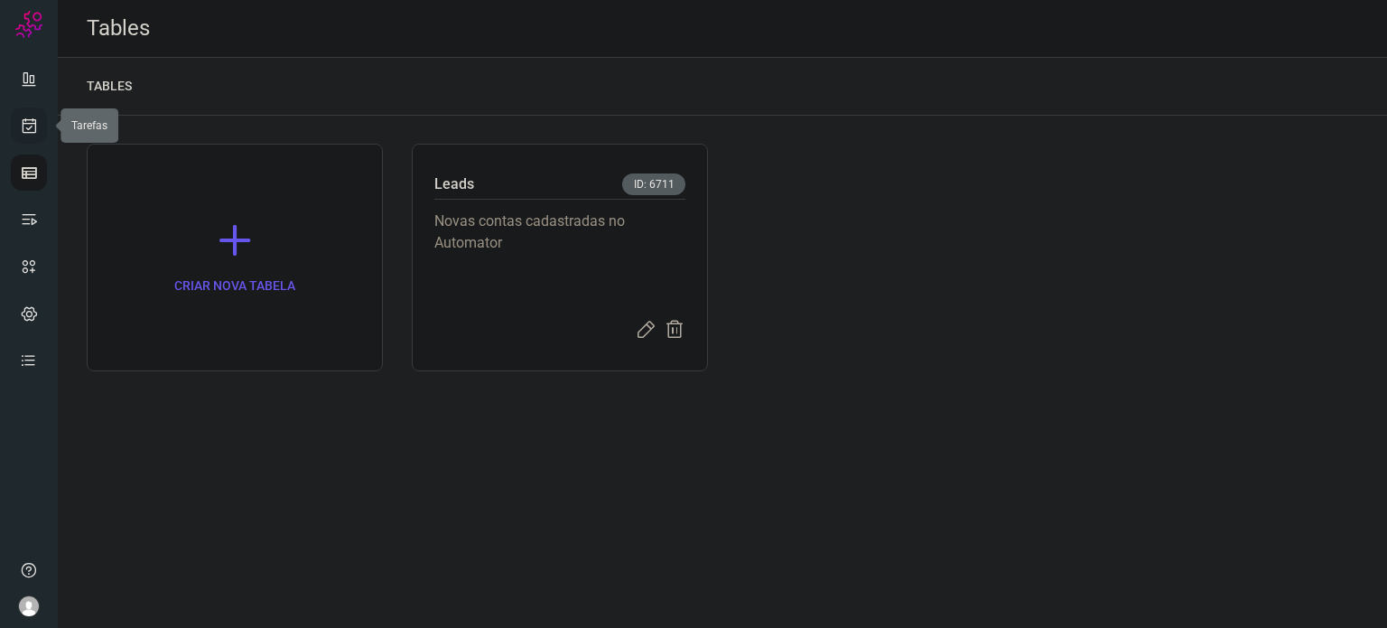
click at [37, 127] on icon at bounding box center [29, 125] width 19 height 18
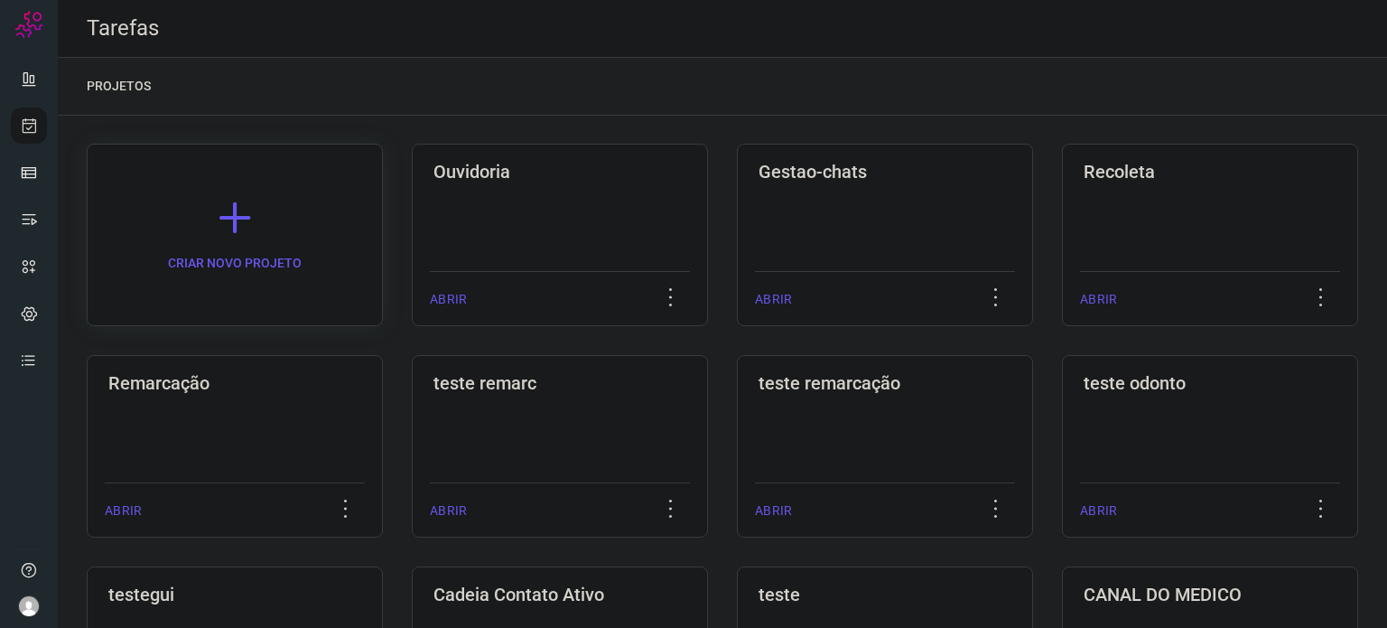
click at [252, 313] on link "CRIAR NOVO PROJETO" at bounding box center [235, 235] width 296 height 182
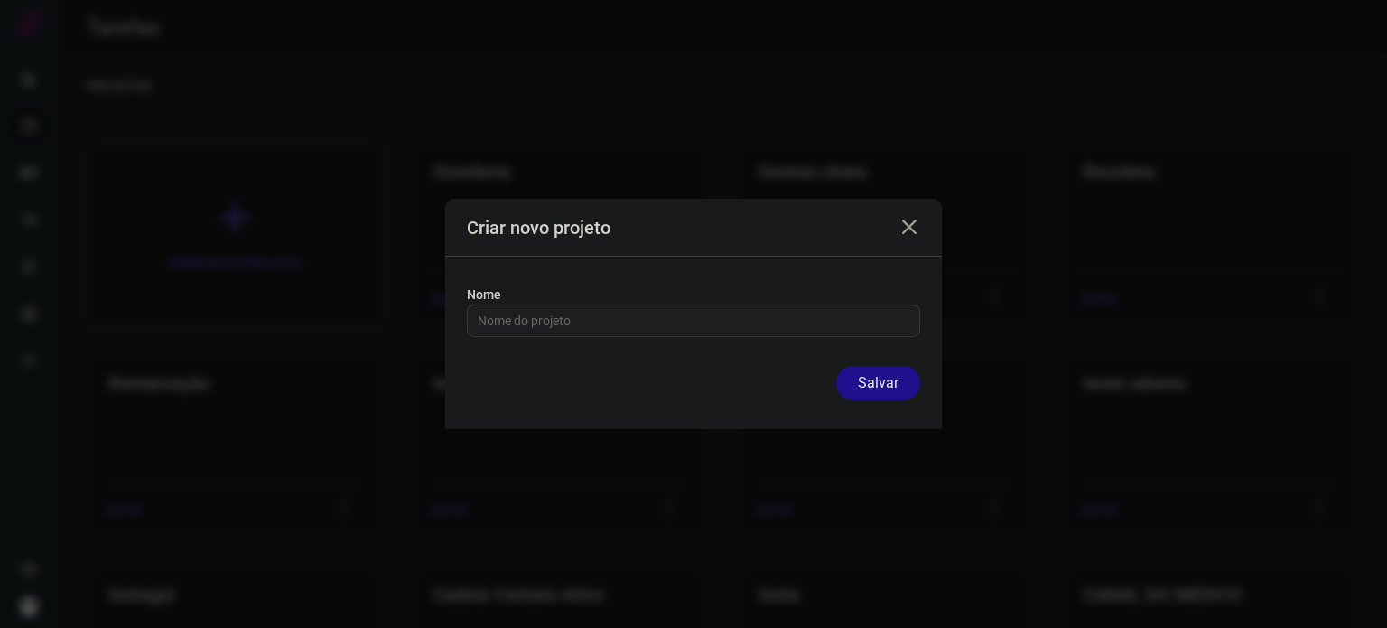
click at [256, 366] on div "Criar novo projeto Nome Salvar" at bounding box center [693, 314] width 1387 height 628
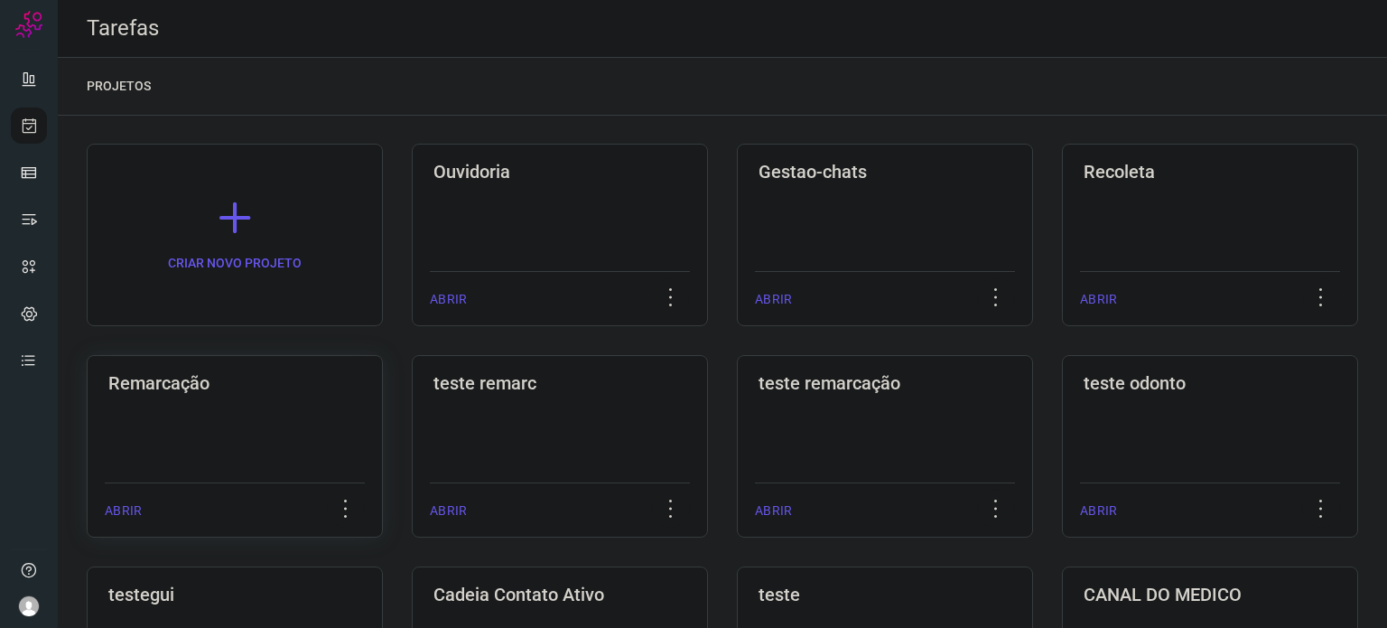
click at [412, 429] on div "Remarcação ABRIR" at bounding box center [560, 446] width 296 height 182
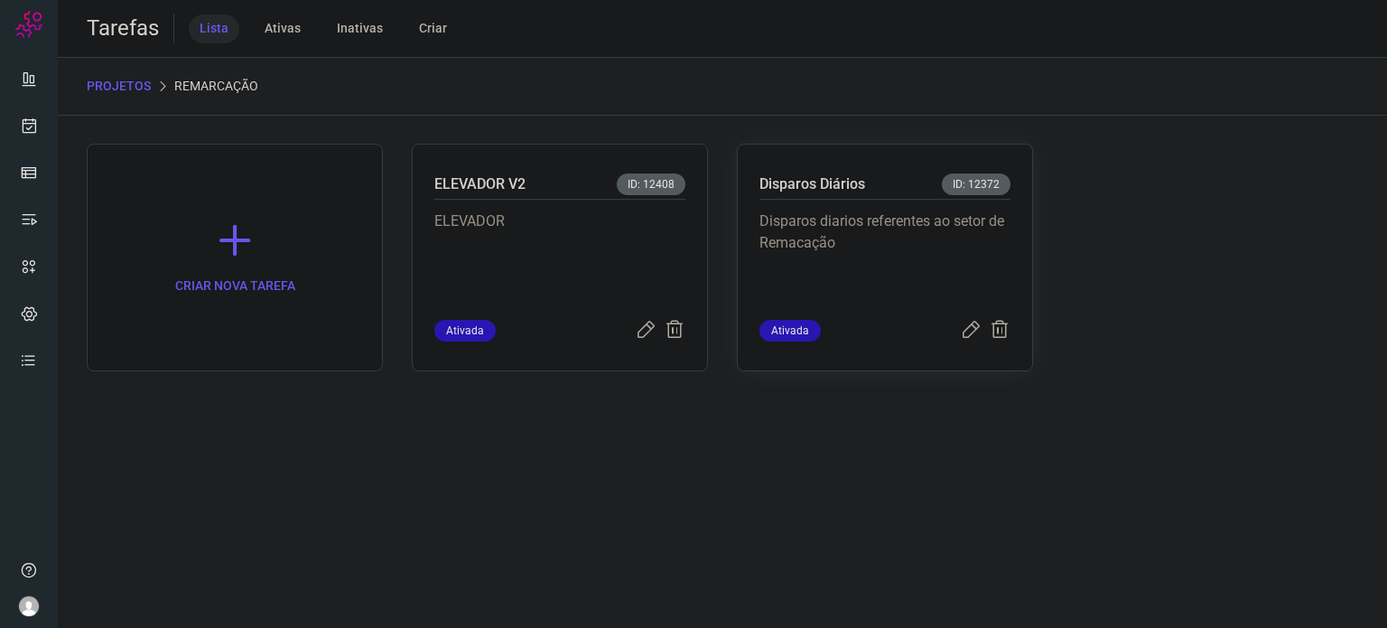
click at [976, 228] on p "Disparos diarios referentes ao setor de Remacação" at bounding box center [884, 255] width 251 height 90
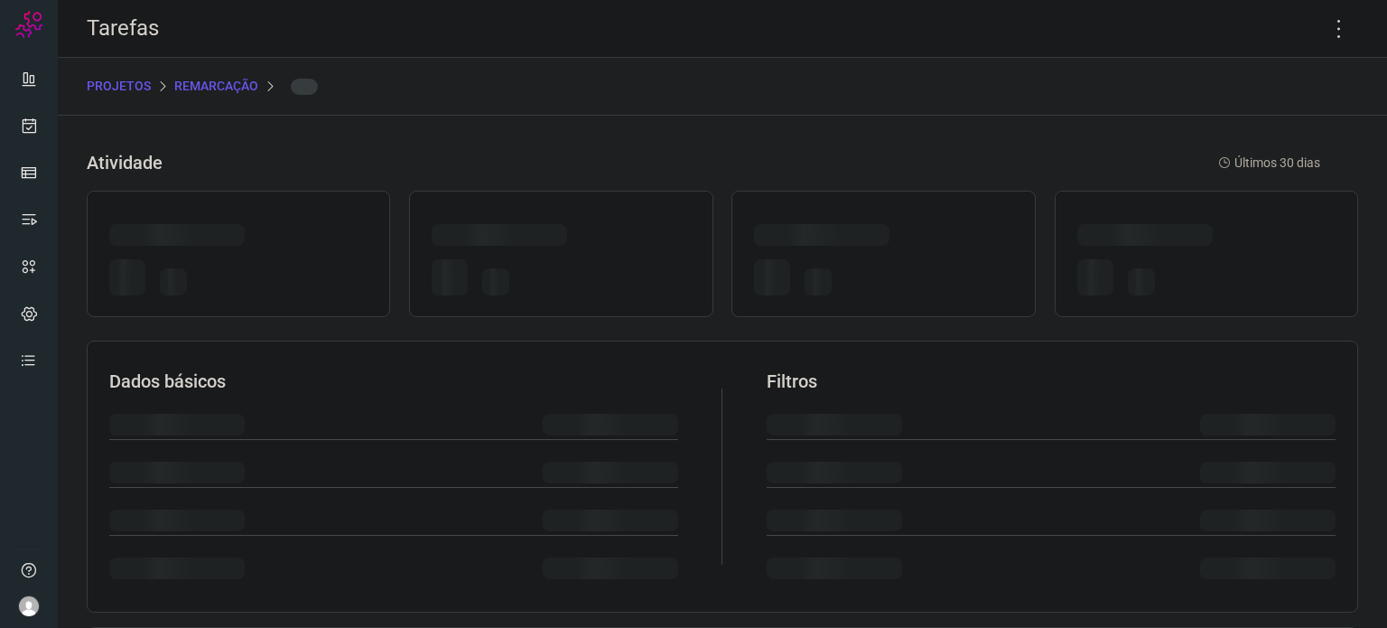
drag, startPoint x: 976, startPoint y: 228, endPoint x: 1033, endPoint y: 208, distance: 60.6
click at [975, 229] on div at bounding box center [883, 238] width 258 height 28
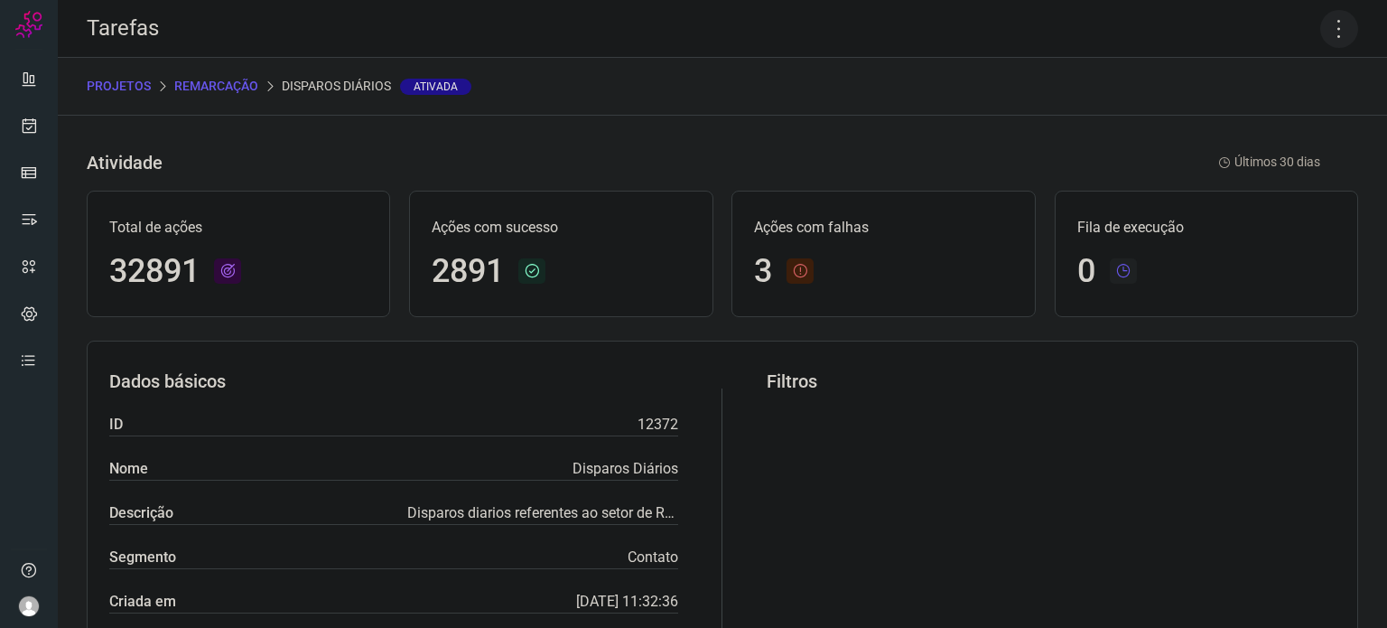
click at [1320, 23] on icon at bounding box center [1339, 29] width 38 height 38
click at [1288, 115] on li "Executar" at bounding box center [1261, 118] width 164 height 29
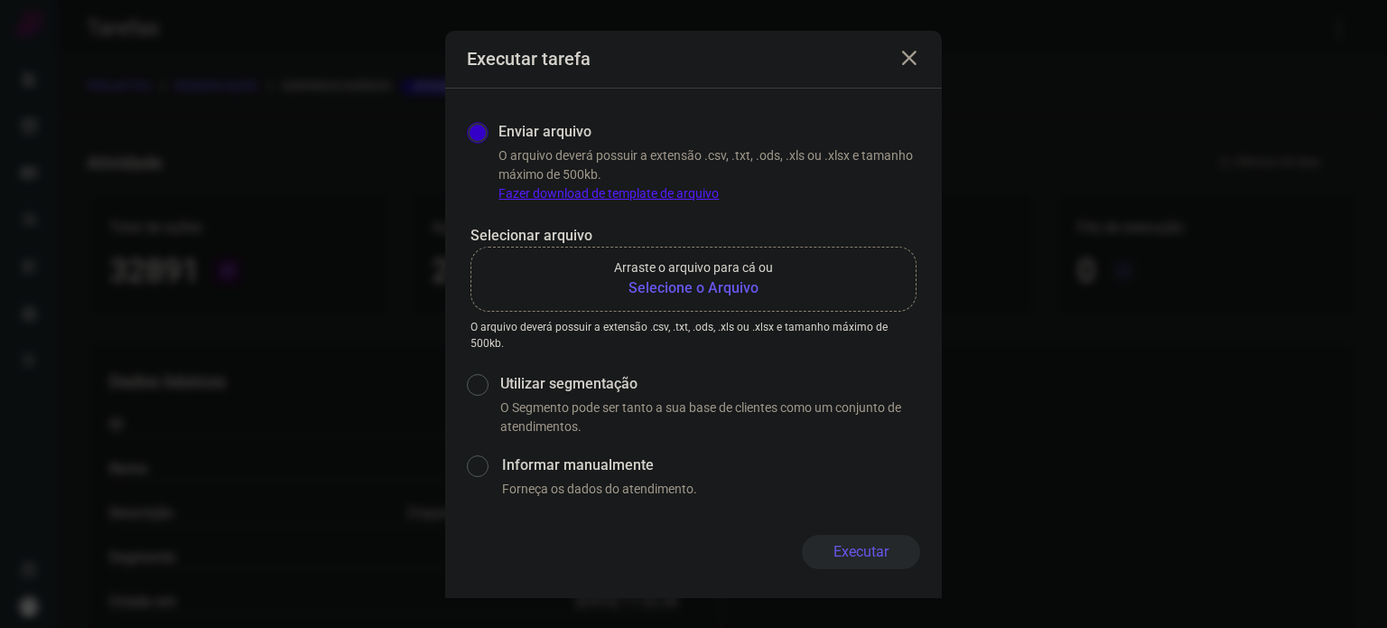
click at [716, 283] on b "Selecione o Arquivo" at bounding box center [693, 288] width 159 height 22
click at [0, 0] on input "Arraste o arquivo para cá ou Selecione o Arquivo" at bounding box center [0, 0] width 0 height 0
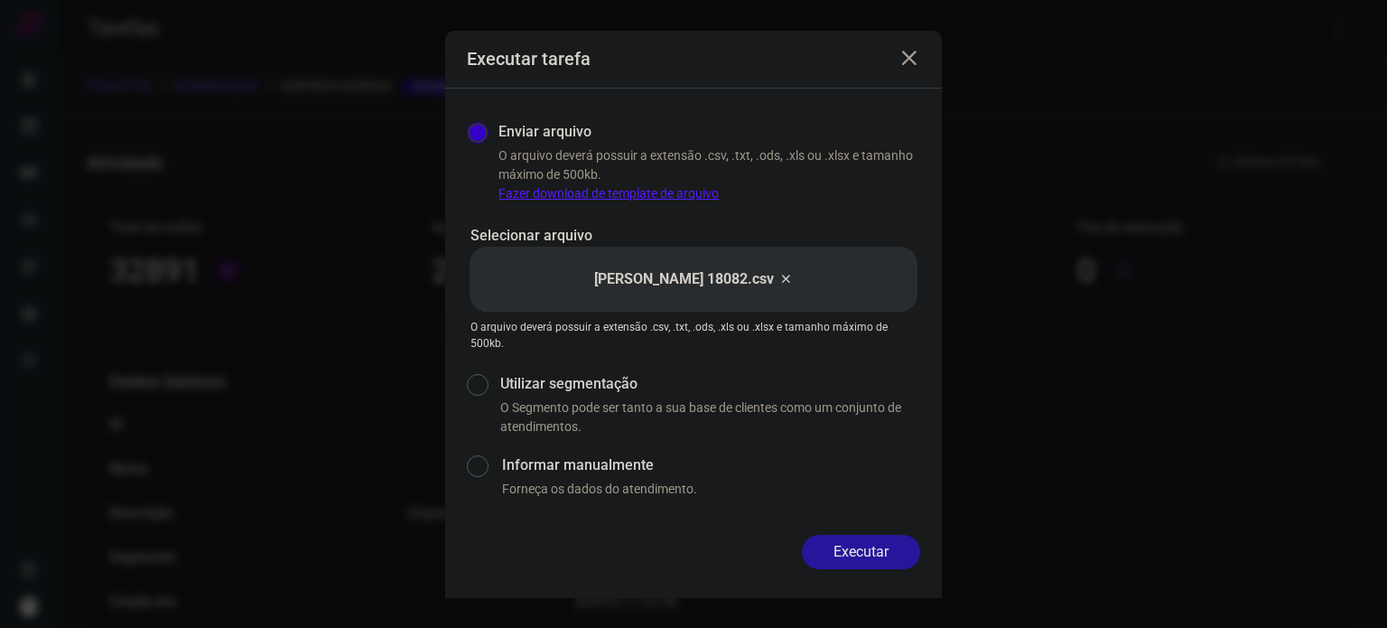
click at [871, 554] on button "Executar" at bounding box center [861, 552] width 118 height 34
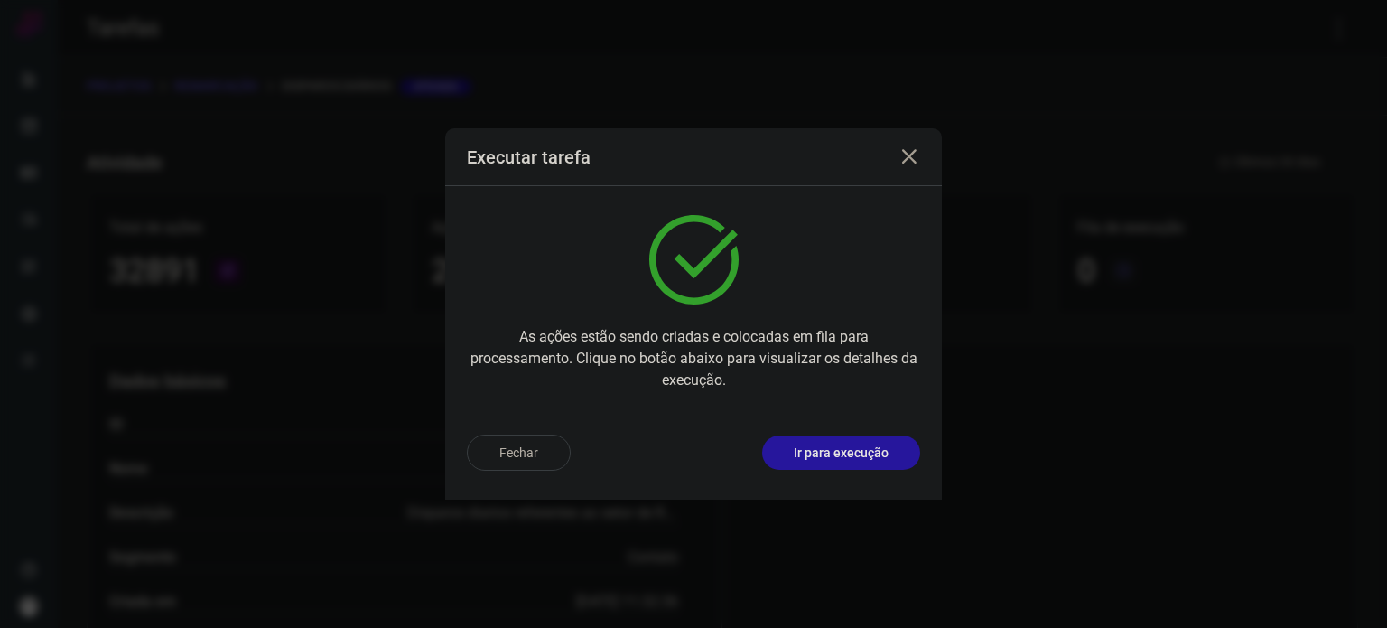
click at [845, 450] on p "Ir para execução" at bounding box center [841, 452] width 95 height 19
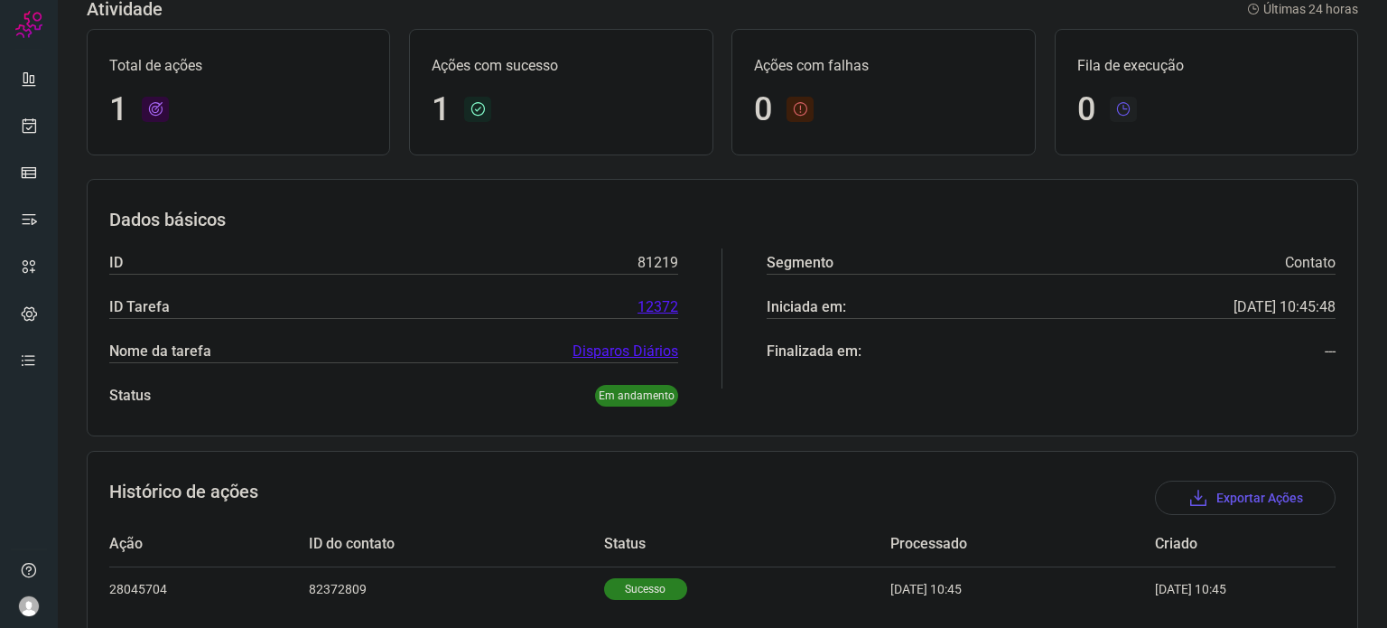
scroll to position [160, 0]
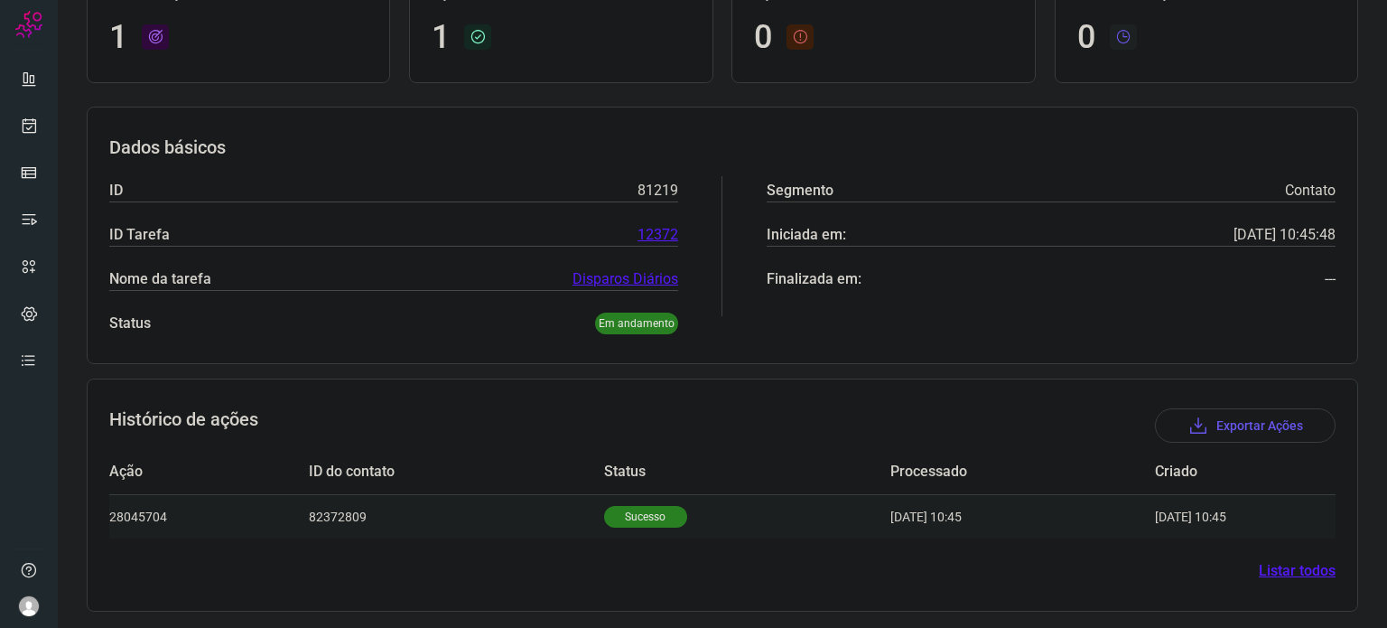
click at [605, 523] on p "Sucesso" at bounding box center [645, 517] width 83 height 22
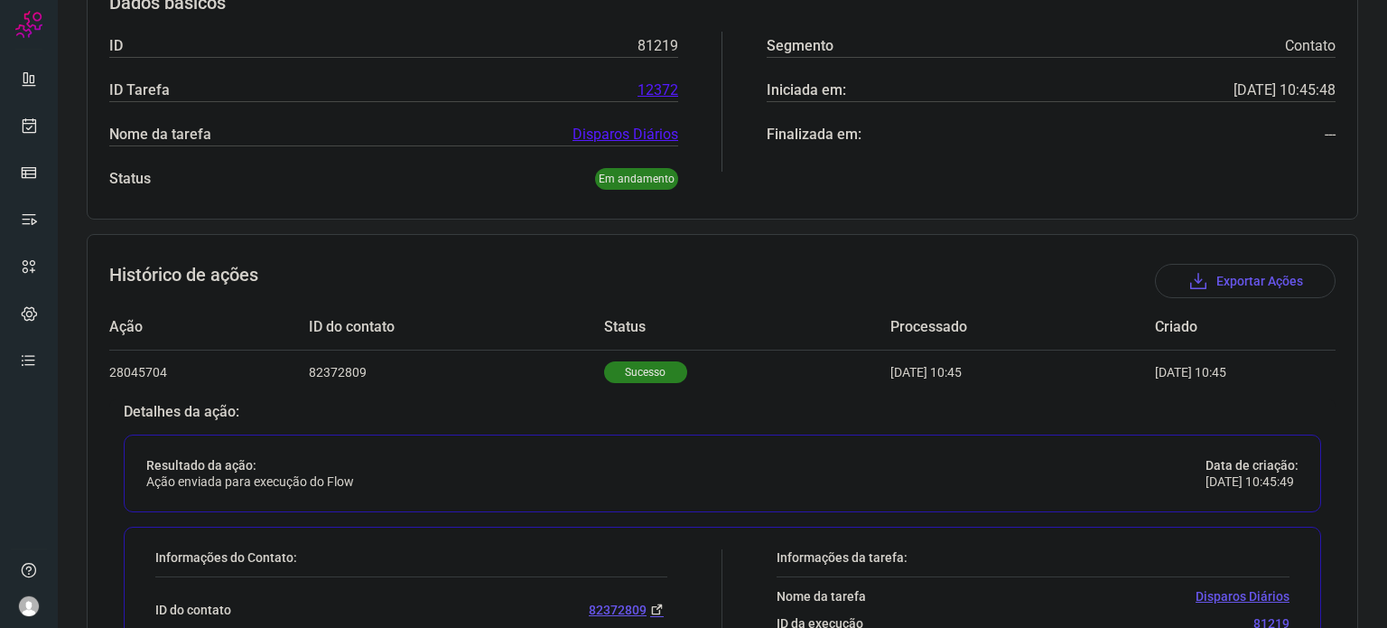
scroll to position [521, 0]
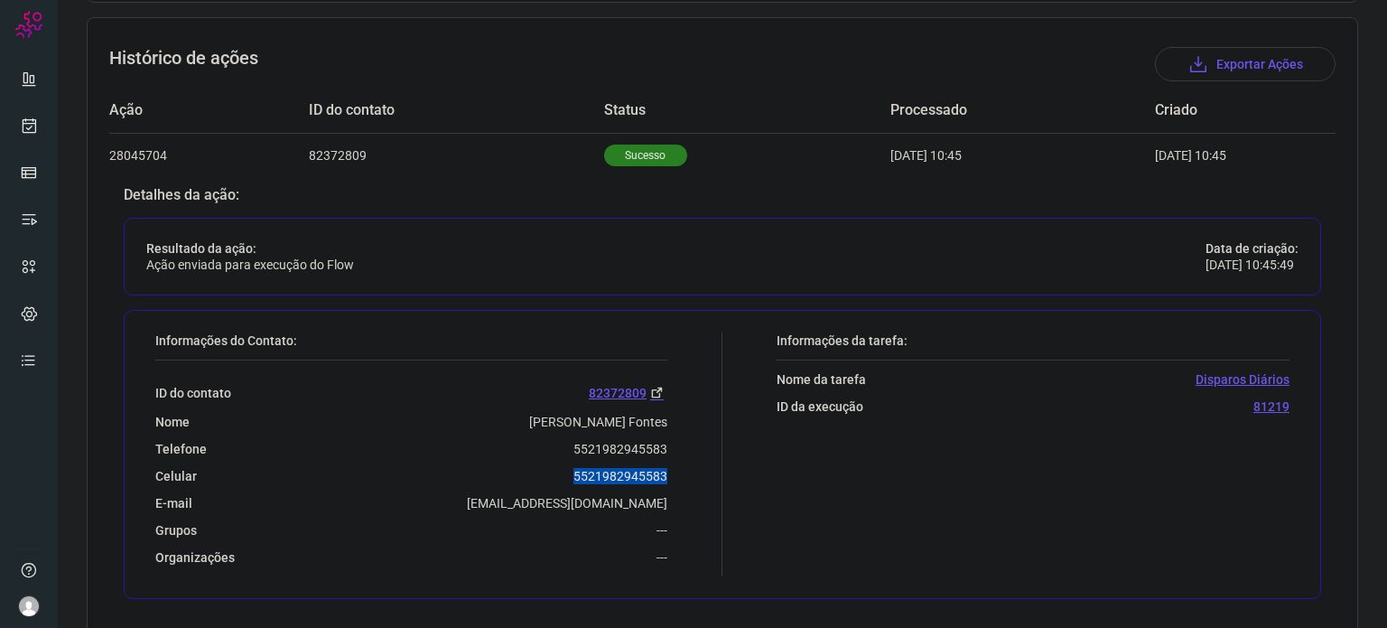
drag, startPoint x: 563, startPoint y: 472, endPoint x: 685, endPoint y: 470, distance: 122.8
click at [686, 470] on div "Informações do Contato: ID do contato 82372809 Nome Luana Laranjeiras Fontes Te…" at bounding box center [434, 454] width 576 height 244
copy p "5521982945583"
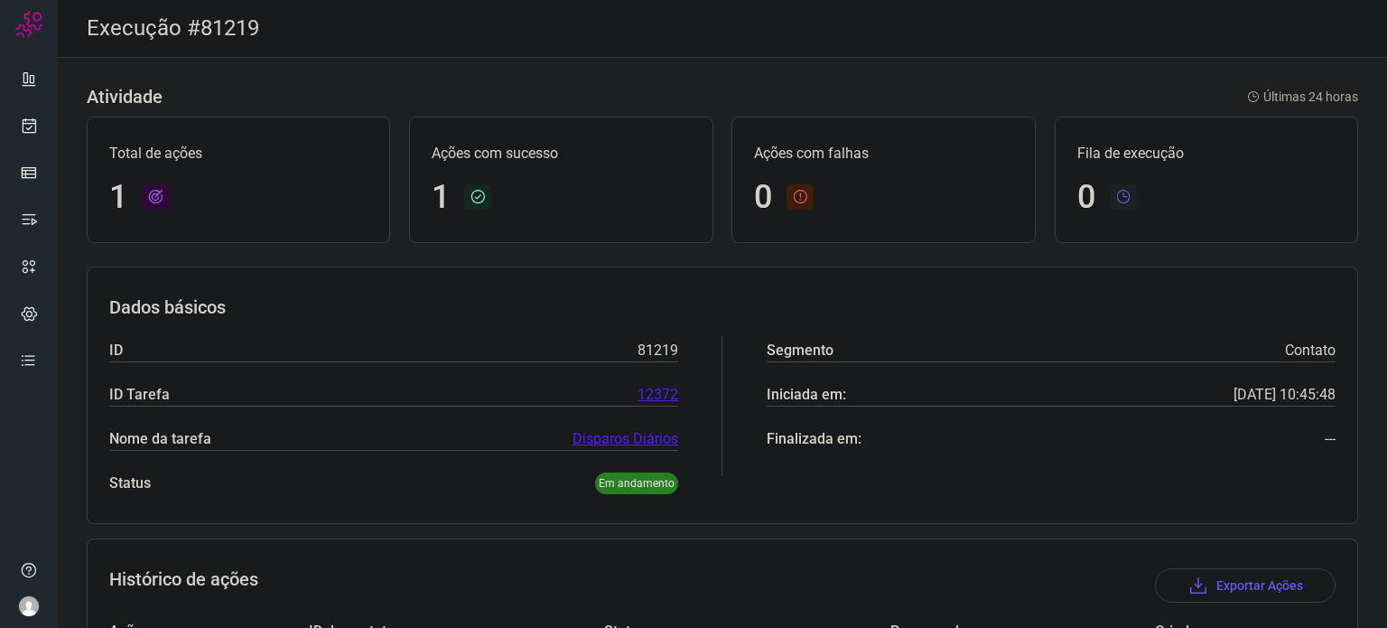
scroll to position [0, 0]
click at [23, 137] on link at bounding box center [29, 125] width 36 height 36
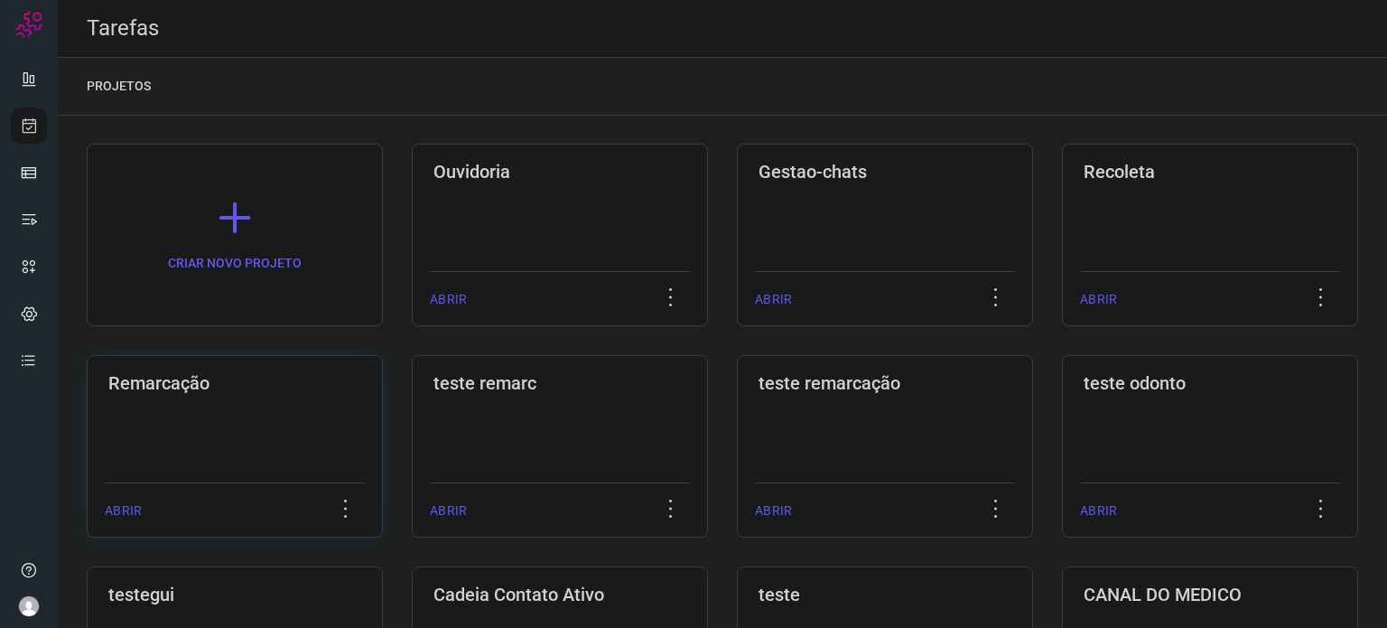
click at [123, 373] on h3 "Remarcação" at bounding box center [234, 383] width 253 height 22
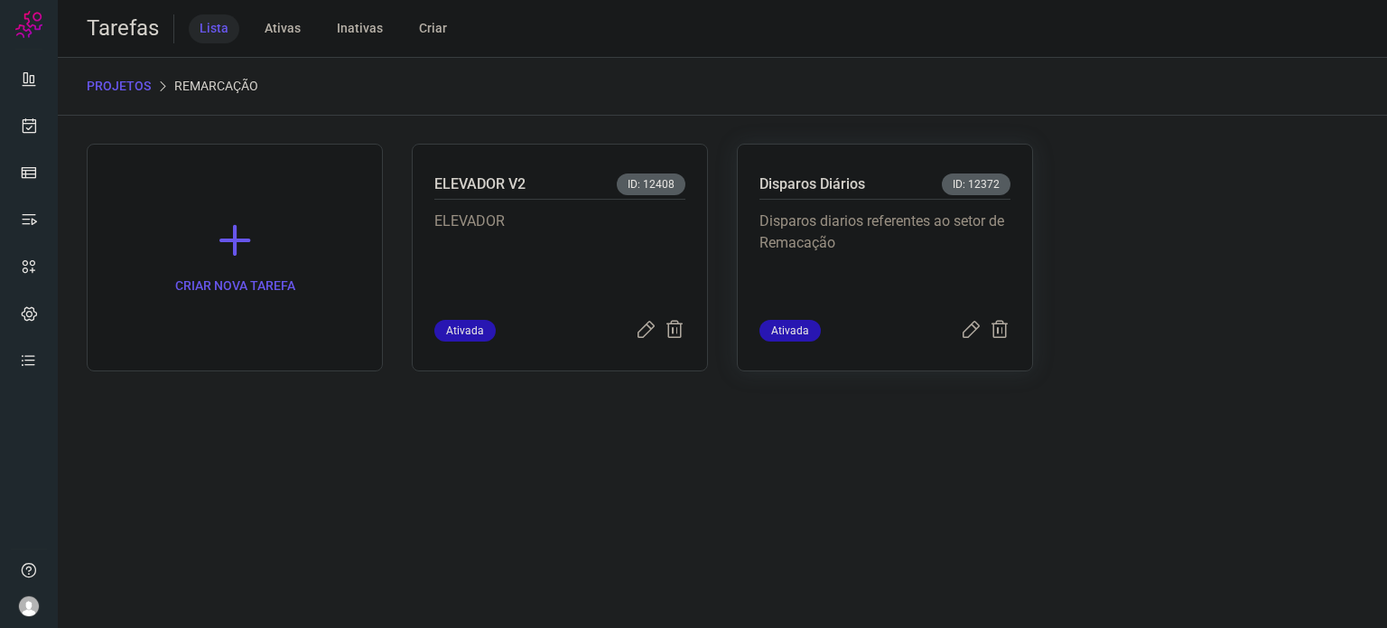
click at [860, 212] on p "Disparos diarios referentes ao setor de Remacação" at bounding box center [884, 255] width 251 height 90
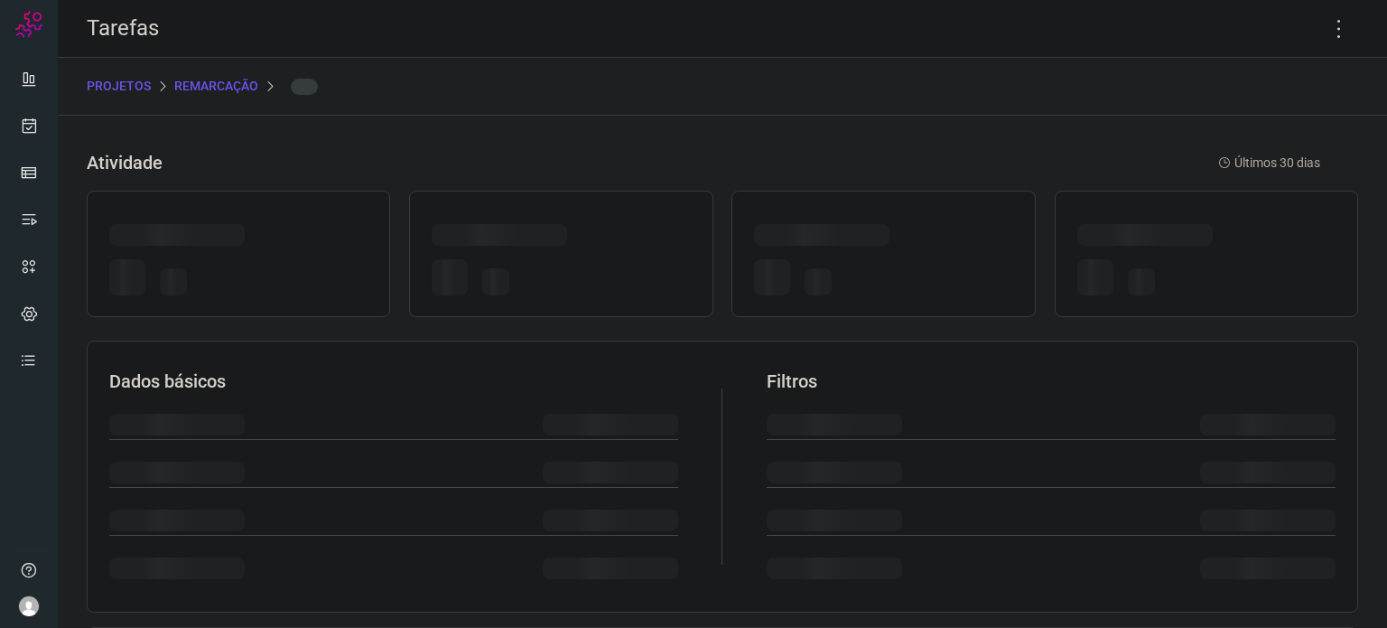
click at [860, 212] on div at bounding box center [882, 254] width 303 height 126
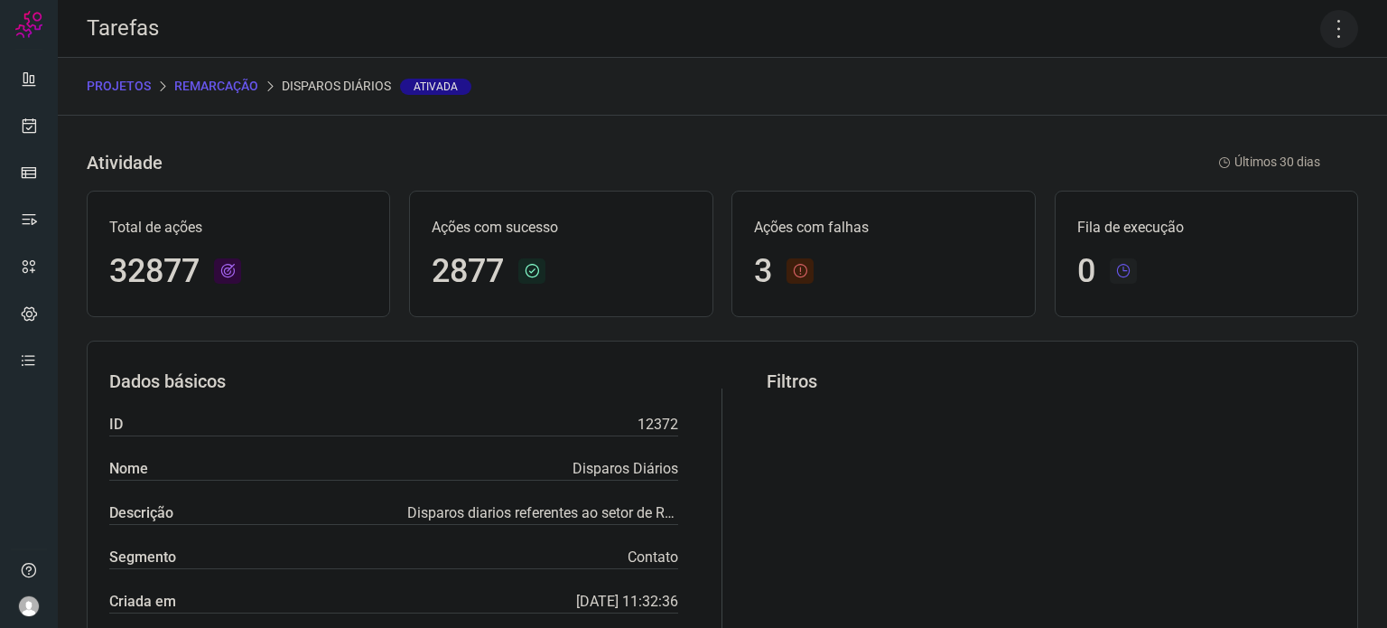
click at [1331, 33] on icon at bounding box center [1339, 29] width 38 height 38
click at [1271, 110] on li "Executar" at bounding box center [1261, 118] width 164 height 29
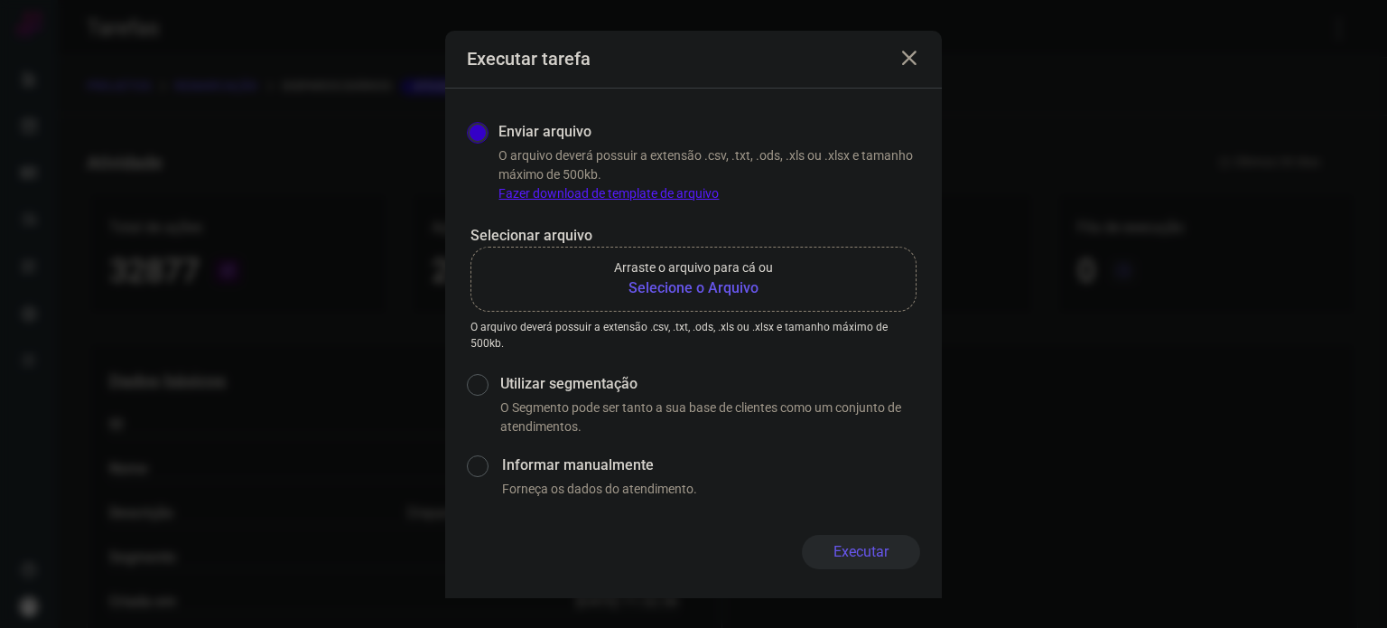
click at [712, 285] on b "Selecione o Arquivo" at bounding box center [693, 288] width 159 height 22
click at [0, 0] on input "Arraste o arquivo para cá ou Selecione o Arquivo" at bounding box center [0, 0] width 0 height 0
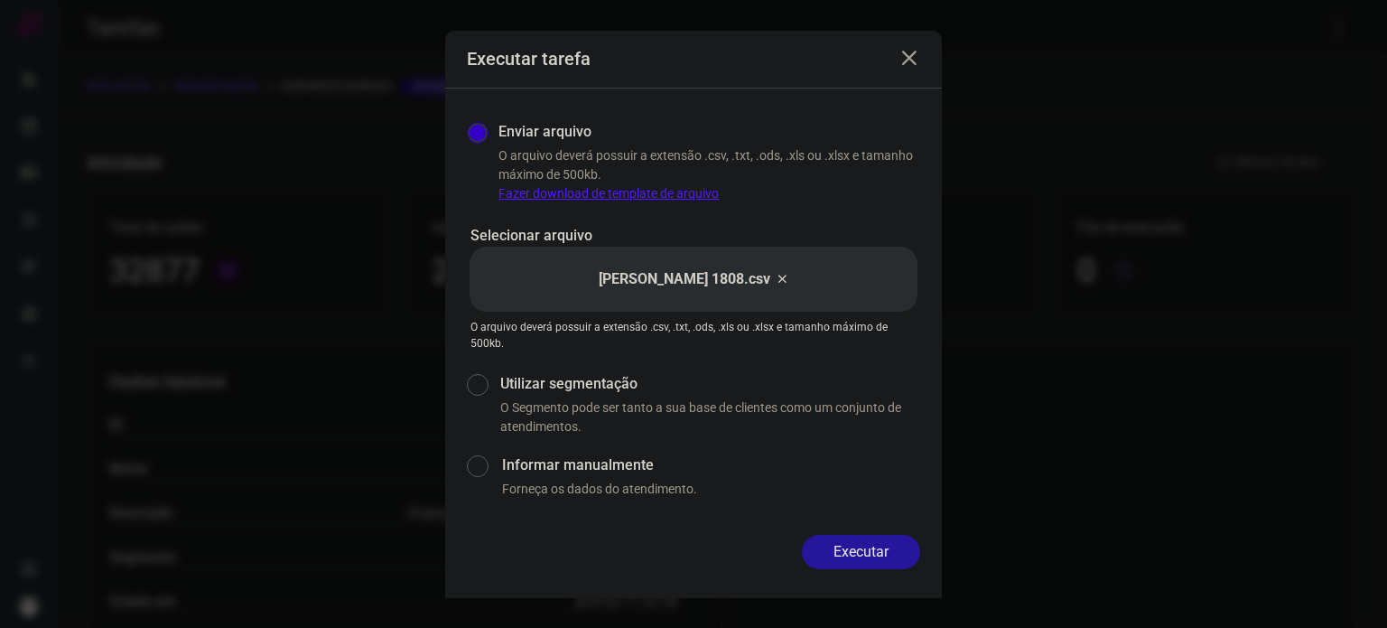
click at [855, 544] on button "Executar" at bounding box center [861, 552] width 118 height 34
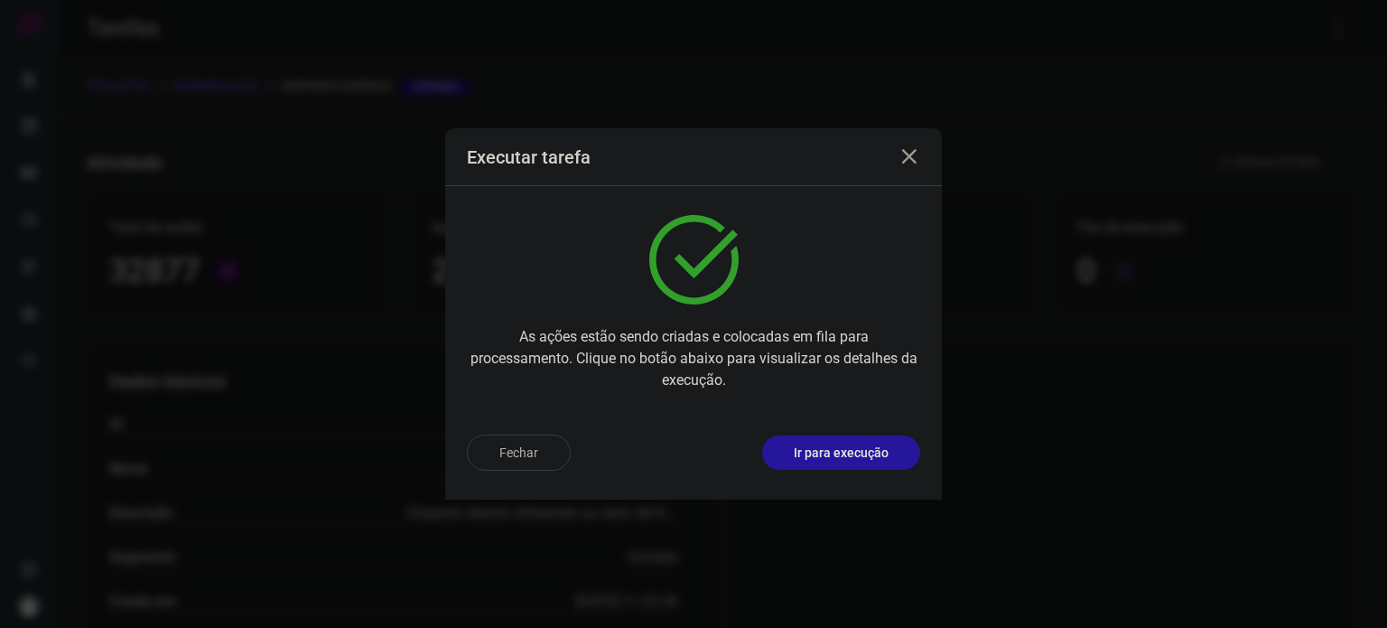
click at [898, 437] on button "Ir para execução" at bounding box center [841, 452] width 158 height 34
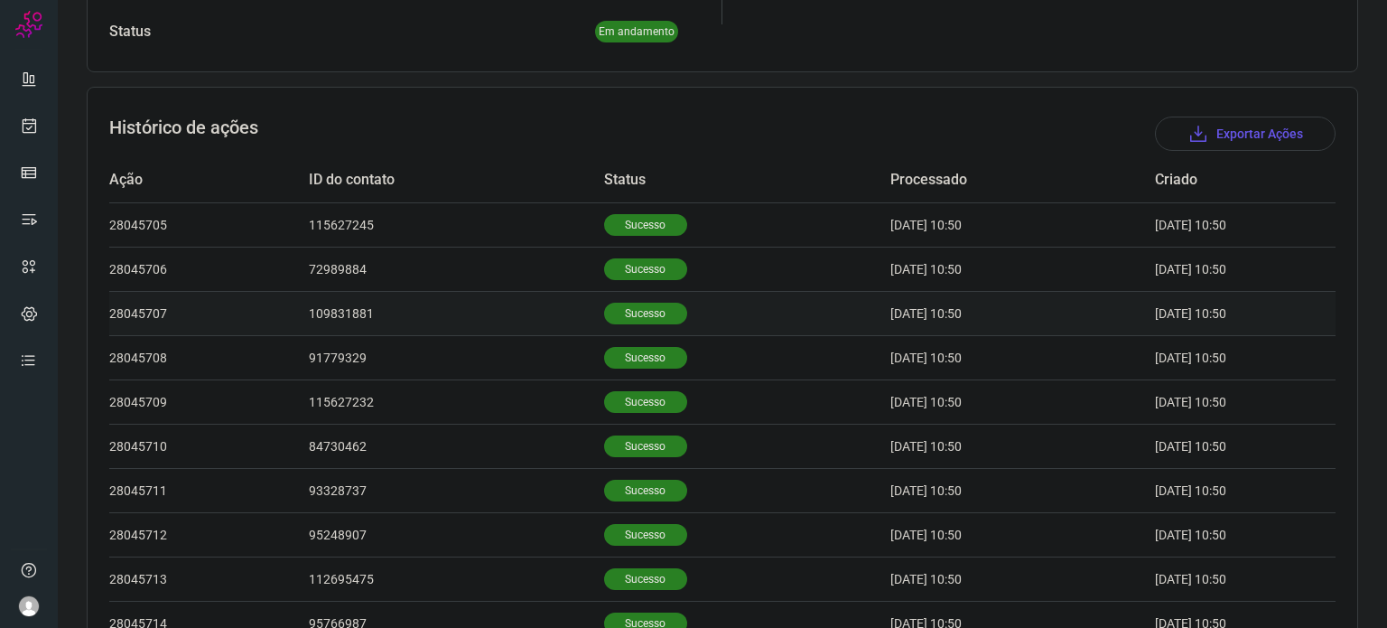
scroll to position [542, 0]
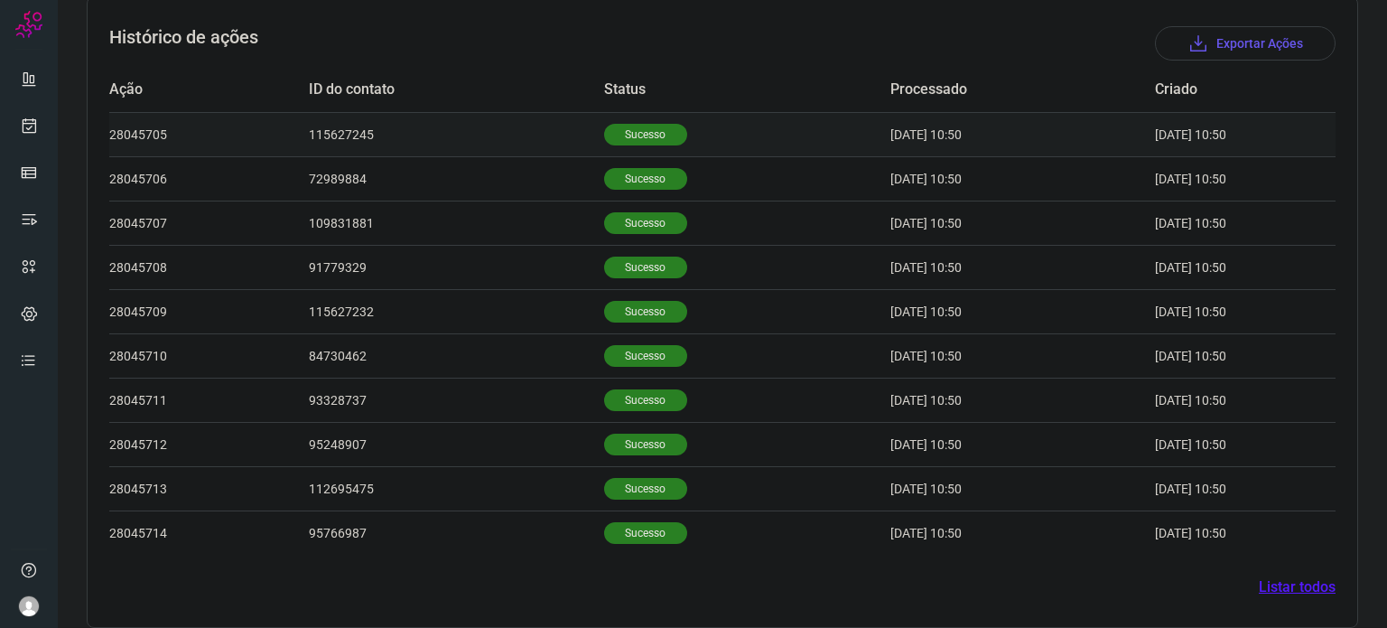
click at [638, 139] on p "Sucesso" at bounding box center [645, 135] width 83 height 22
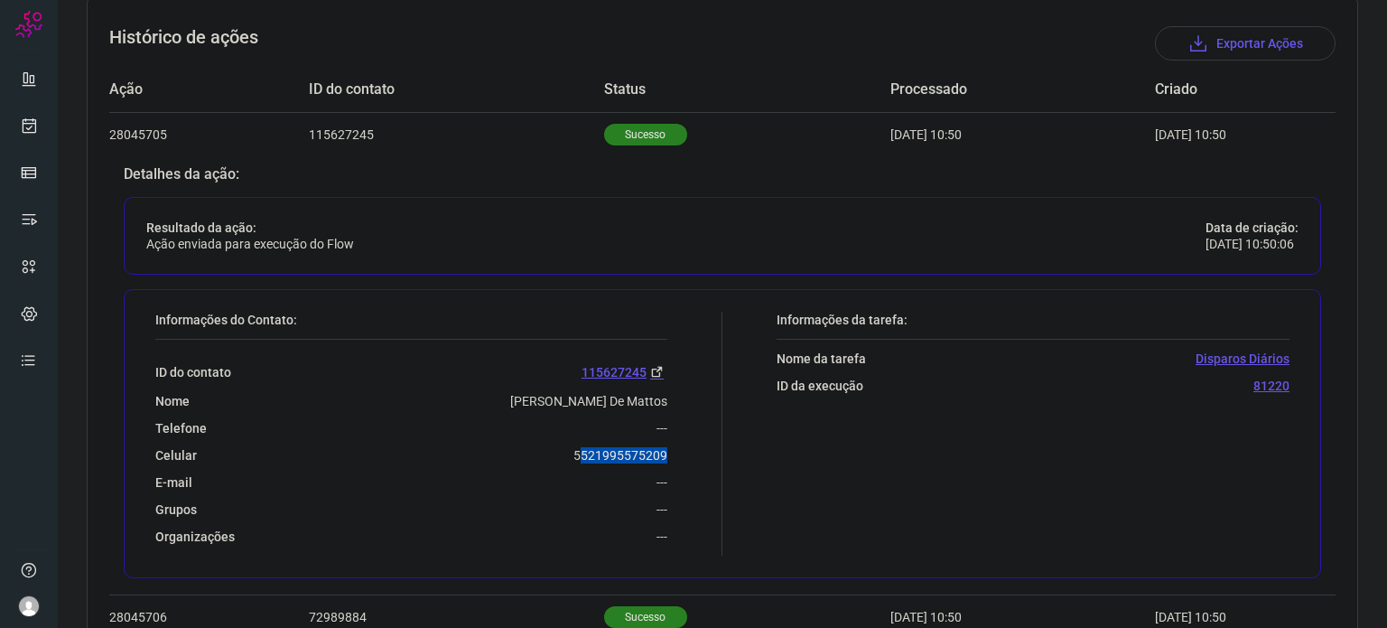
drag, startPoint x: 572, startPoint y: 459, endPoint x: 656, endPoint y: 454, distance: 85.0
click at [660, 454] on p "5521995575209" at bounding box center [620, 455] width 94 height 16
click at [574, 452] on p "5521995575209" at bounding box center [620, 455] width 94 height 16
drag, startPoint x: 550, startPoint y: 445, endPoint x: 679, endPoint y: 461, distance: 130.1
click at [679, 463] on div "Informações do Contato: ID do contato 115627245 Nome Tainah Araujo De Mattos Te…" at bounding box center [434, 434] width 576 height 244
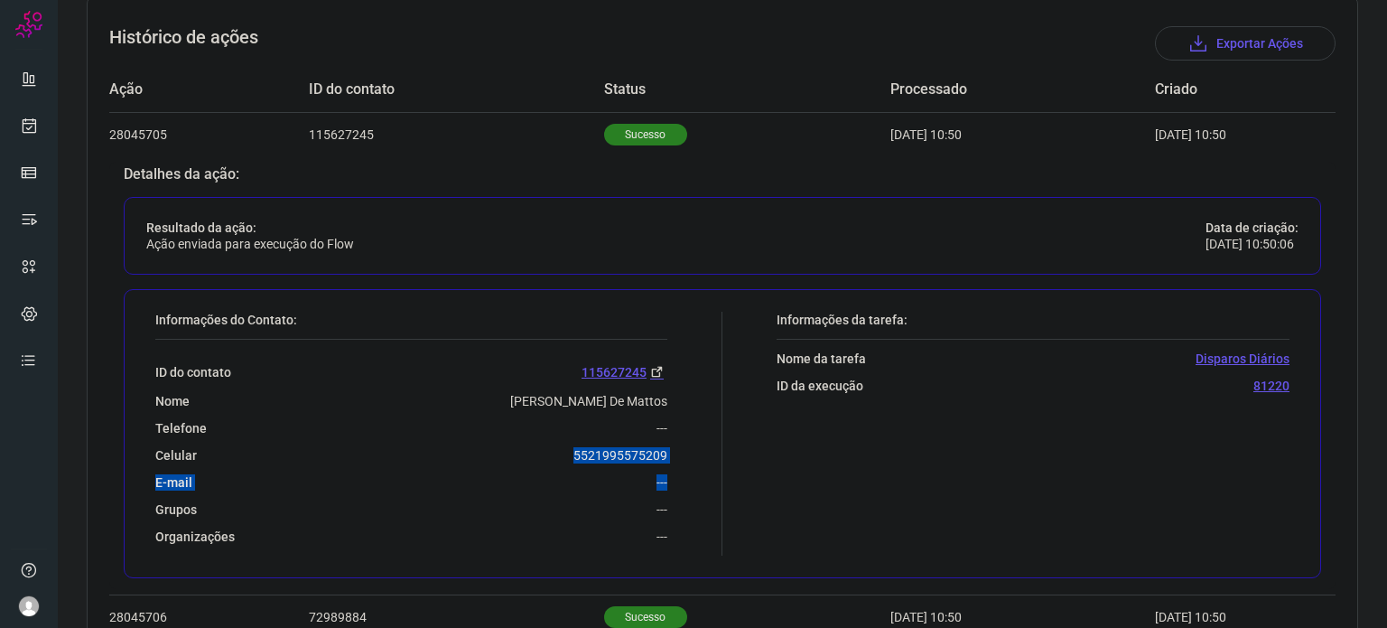
copy div "5521995575209 E-mail ---"
click at [563, 454] on div "Celular 5521995575209" at bounding box center [411, 455] width 512 height 16
drag, startPoint x: 563, startPoint y: 453, endPoint x: 684, endPoint y: 451, distance: 120.1
click at [684, 451] on div "Informações do Contato: ID do contato 115627245 Nome Tainah Araujo De Mattos Te…" at bounding box center [434, 434] width 576 height 244
copy p "5521995575209"
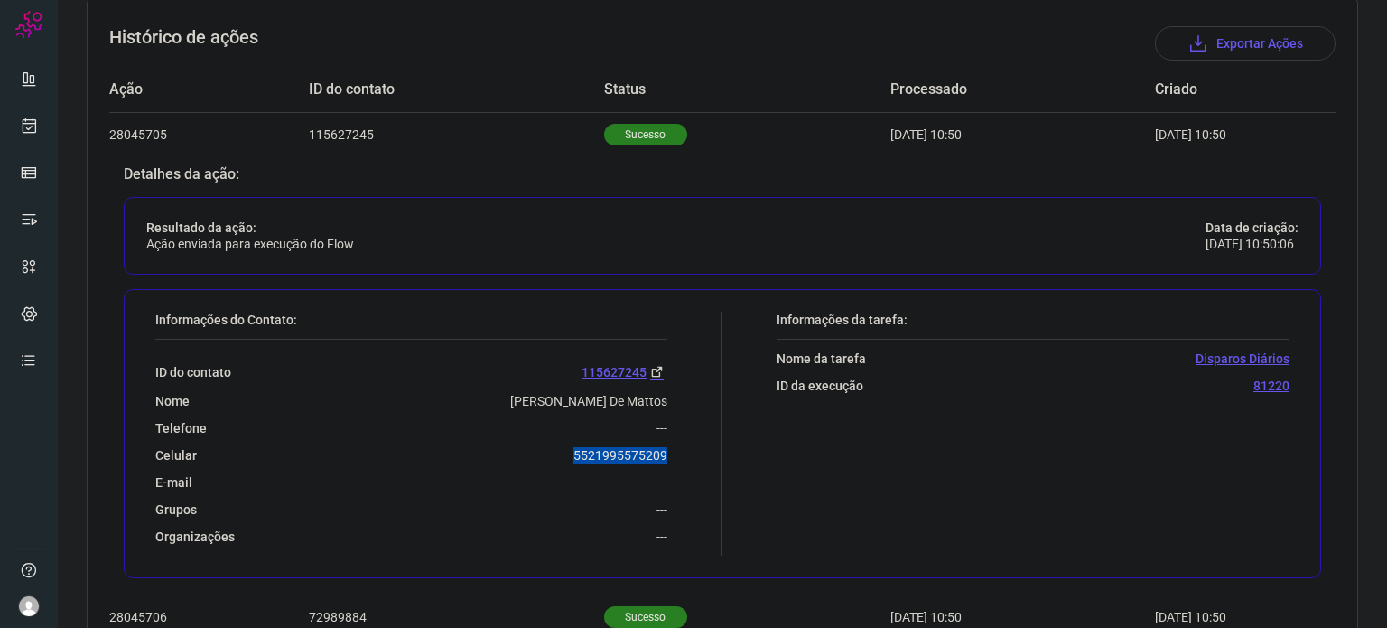
click at [684, 451] on div "Informações do Contato: ID do contato 115627245 Nome Tainah Araujo De Mattos Te…" at bounding box center [434, 434] width 576 height 244
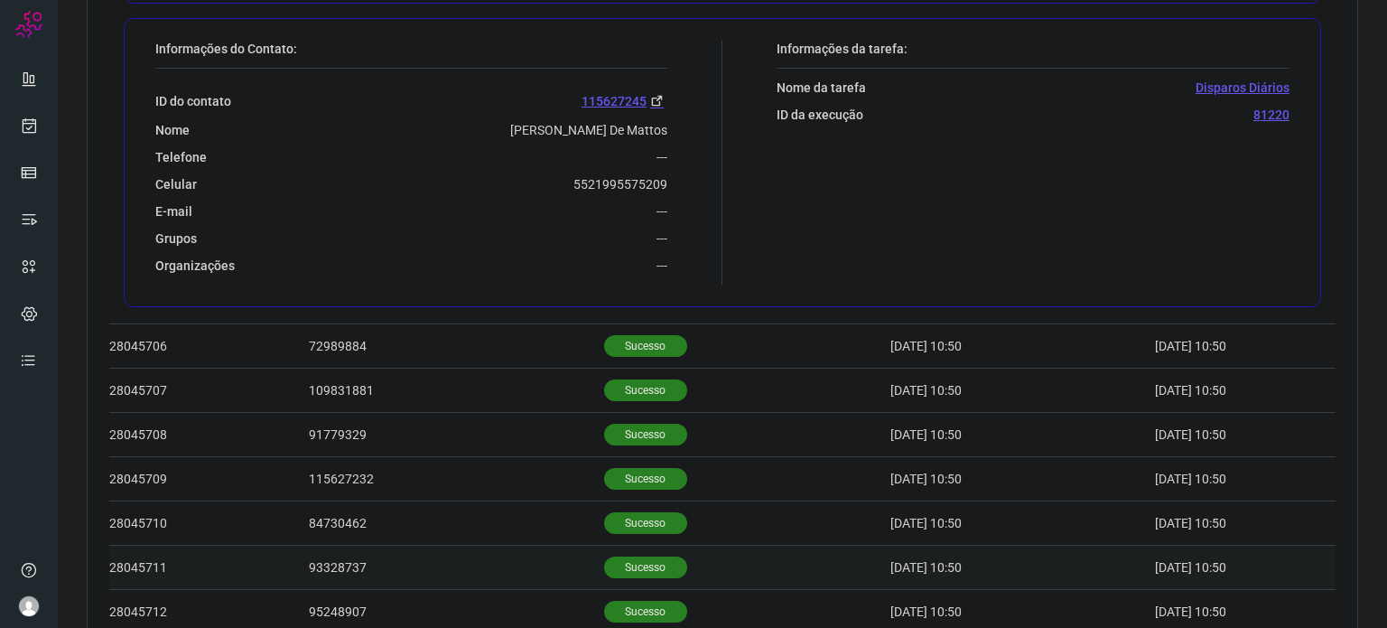
scroll to position [996, 0]
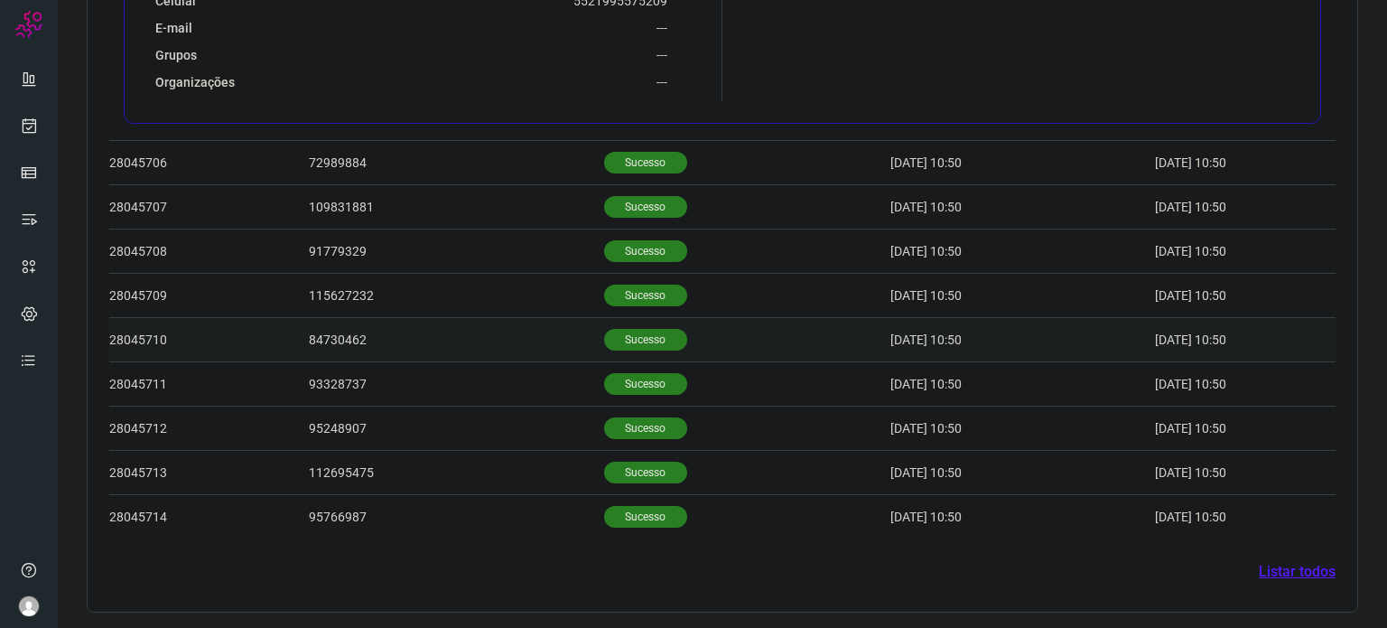
click at [630, 337] on p "Sucesso" at bounding box center [645, 340] width 83 height 22
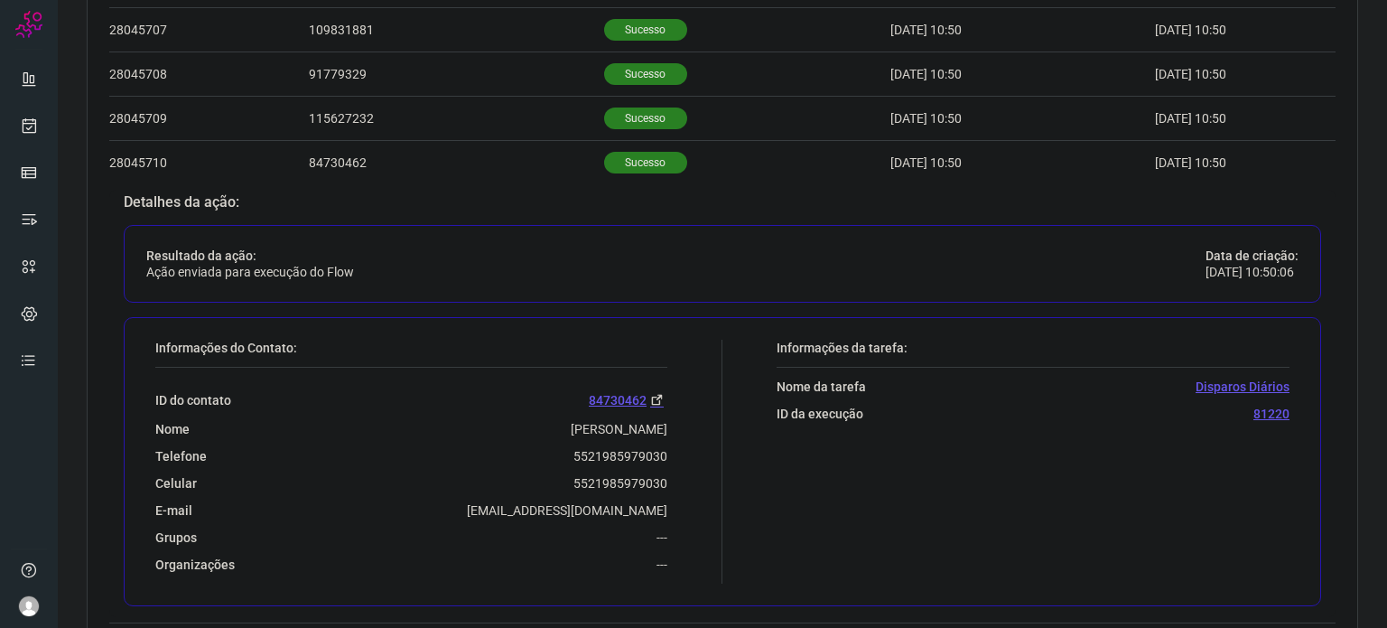
scroll to position [740, 0]
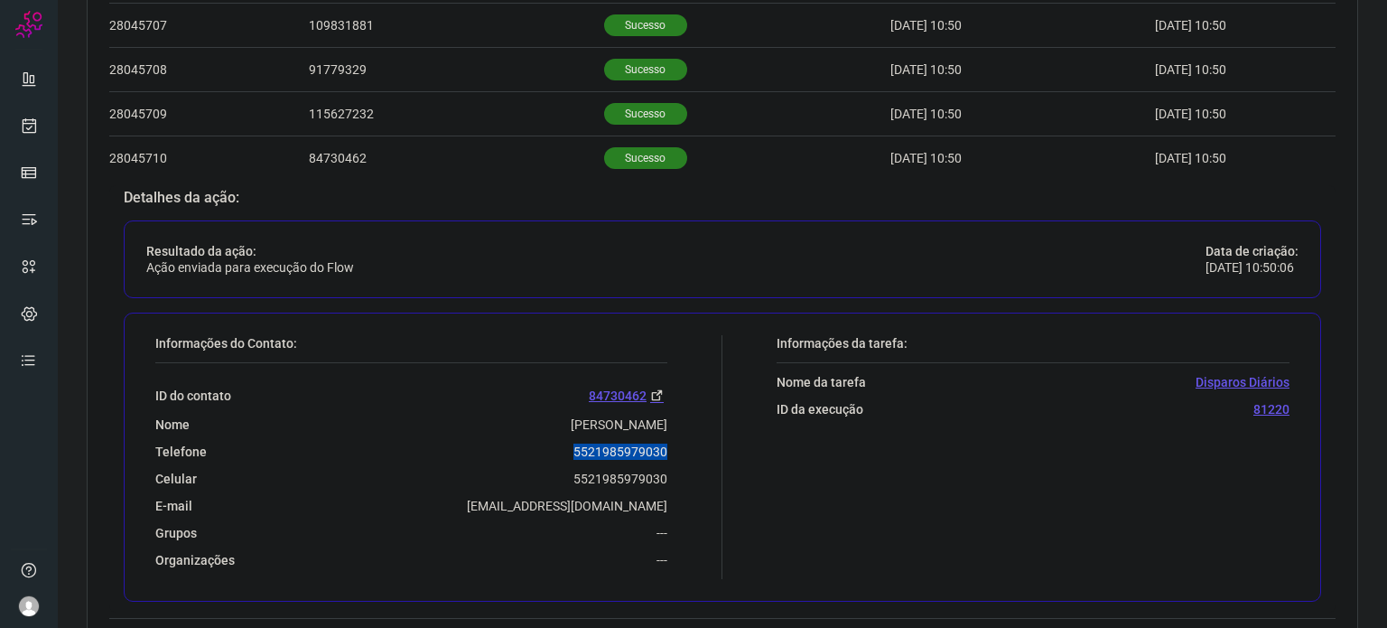
drag, startPoint x: 568, startPoint y: 451, endPoint x: 670, endPoint y: 452, distance: 102.0
click at [670, 452] on div "Informações do Contato: ID do contato 84730462 Nome Alisandra de Souza Araujo T…" at bounding box center [434, 457] width 576 height 244
copy p "5521985979030"
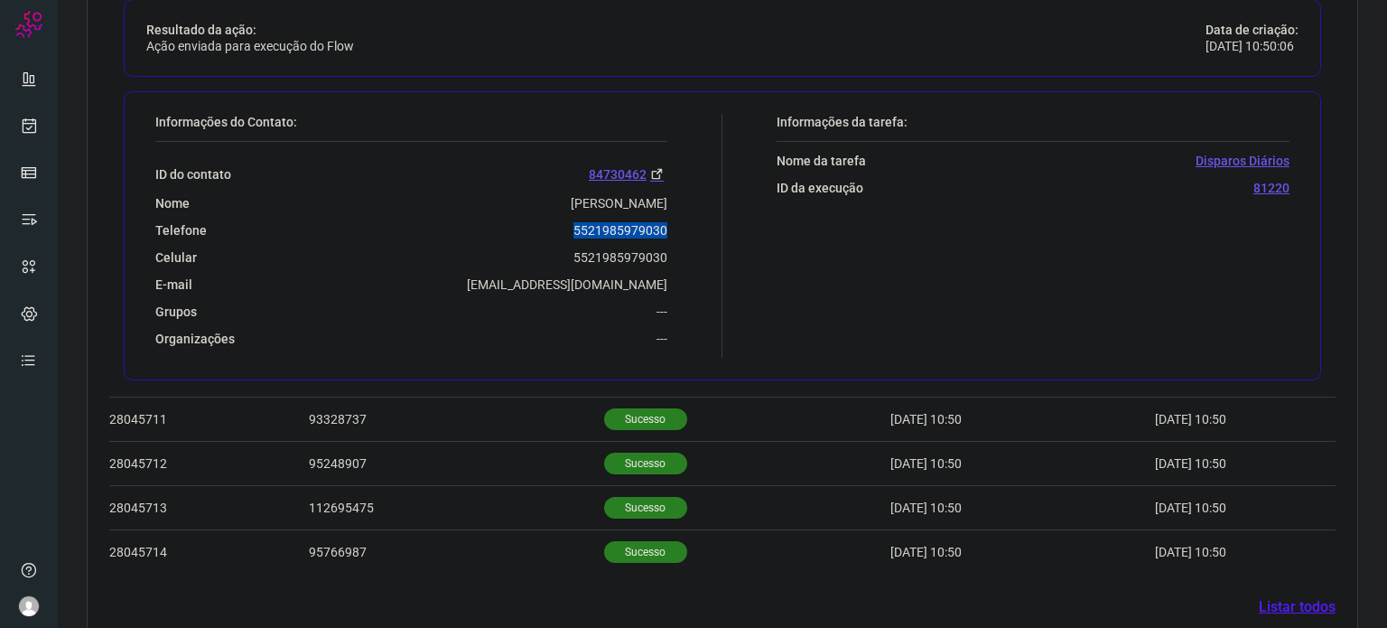
scroll to position [996, 0]
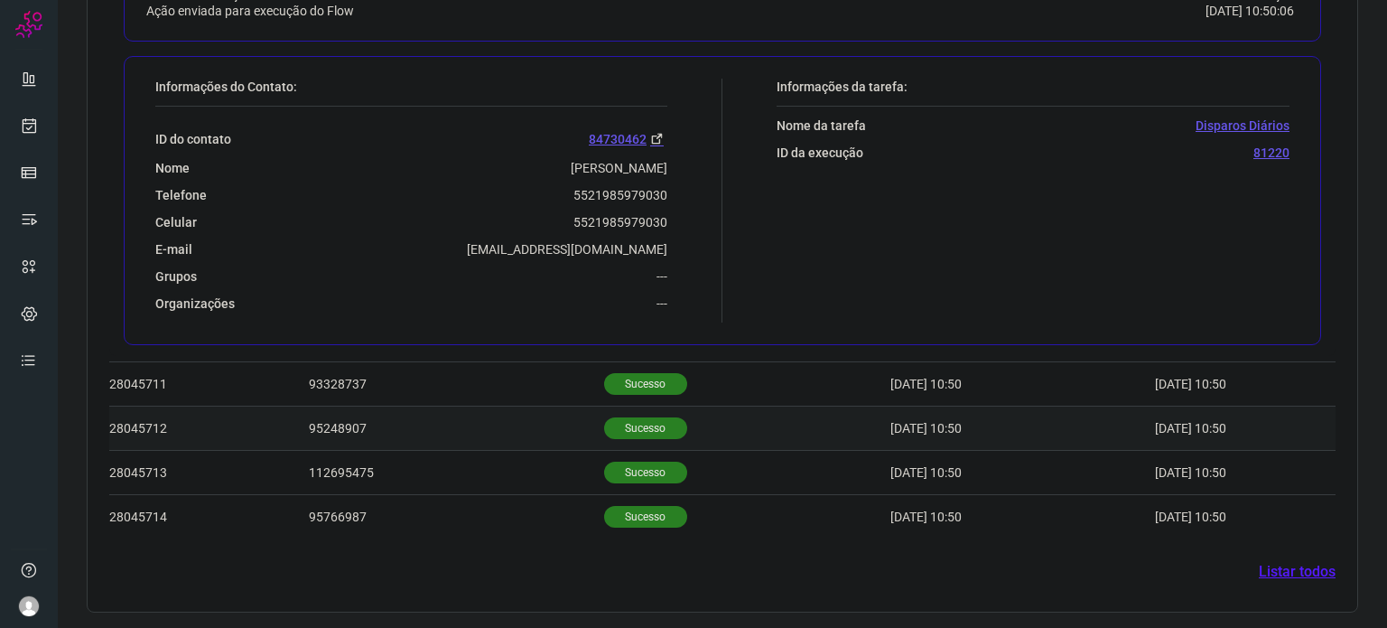
click at [627, 422] on p "Sucesso" at bounding box center [645, 428] width 83 height 22
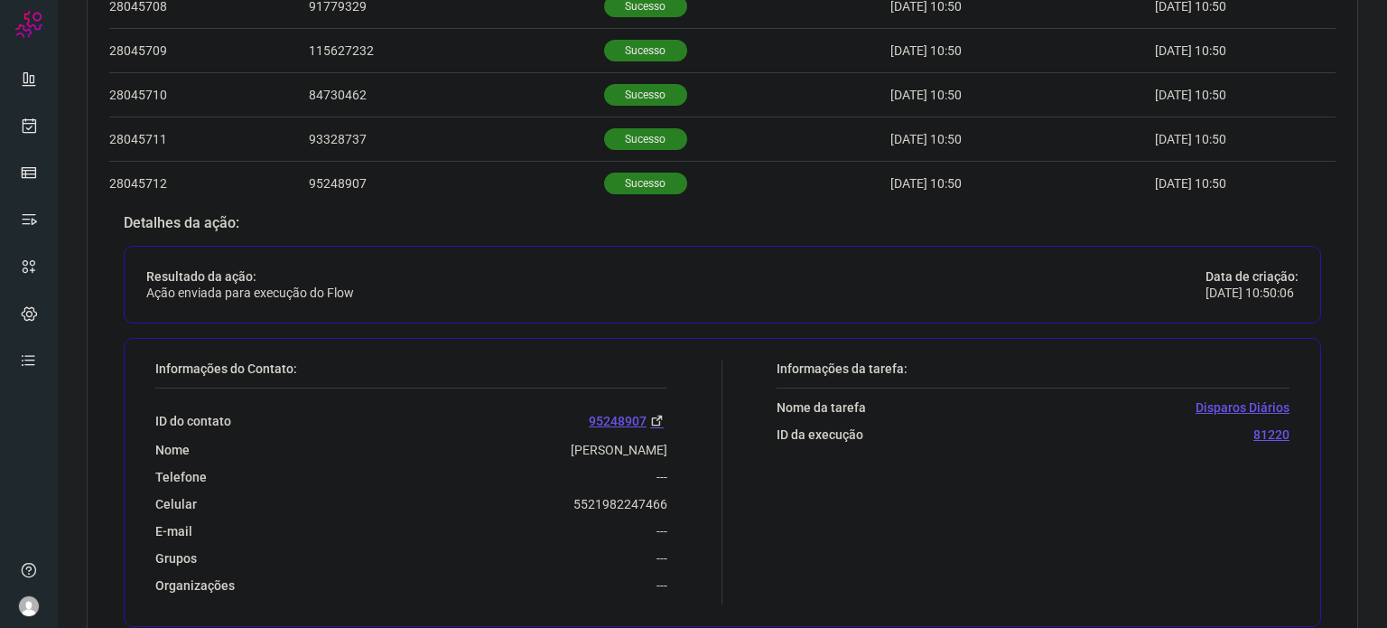
scroll to position [829, 0]
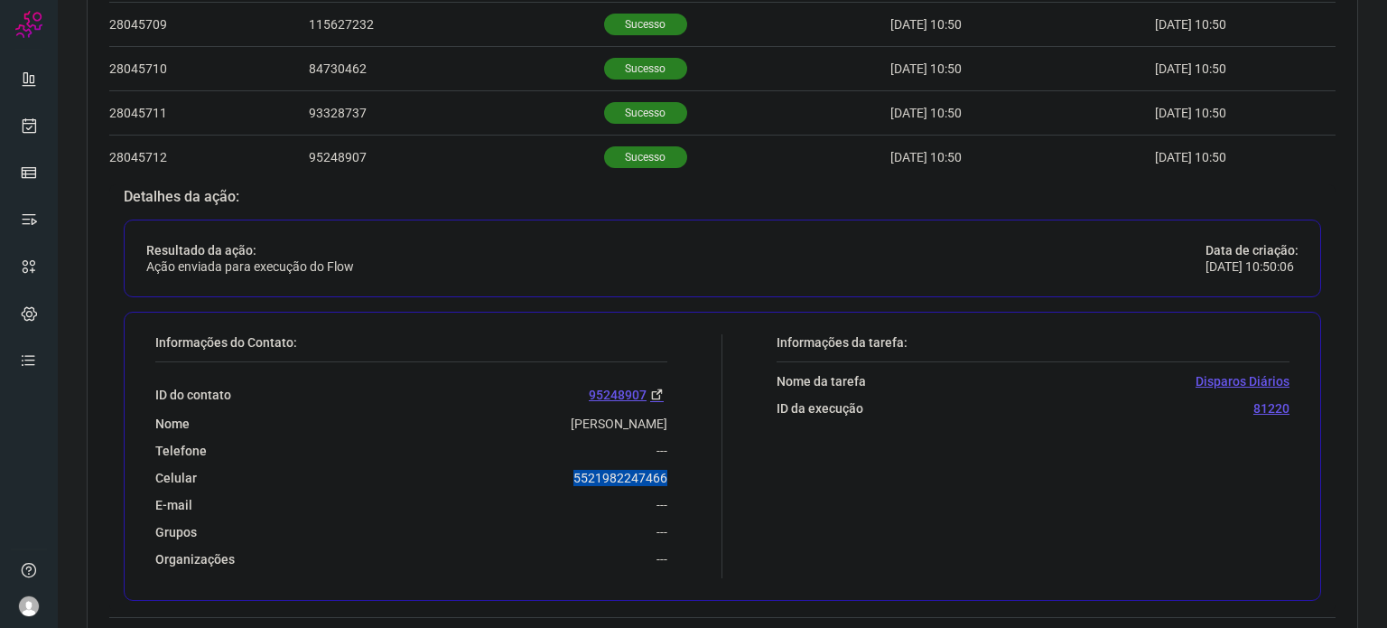
drag, startPoint x: 563, startPoint y: 479, endPoint x: 665, endPoint y: 473, distance: 101.3
click at [667, 475] on div "Informações do Contato: ID do contato 95248907 Nome Aline Gomes Da Silva Telefo…" at bounding box center [434, 456] width 576 height 244
copy p "5521982247466"
